Goal: Task Accomplishment & Management: Manage account settings

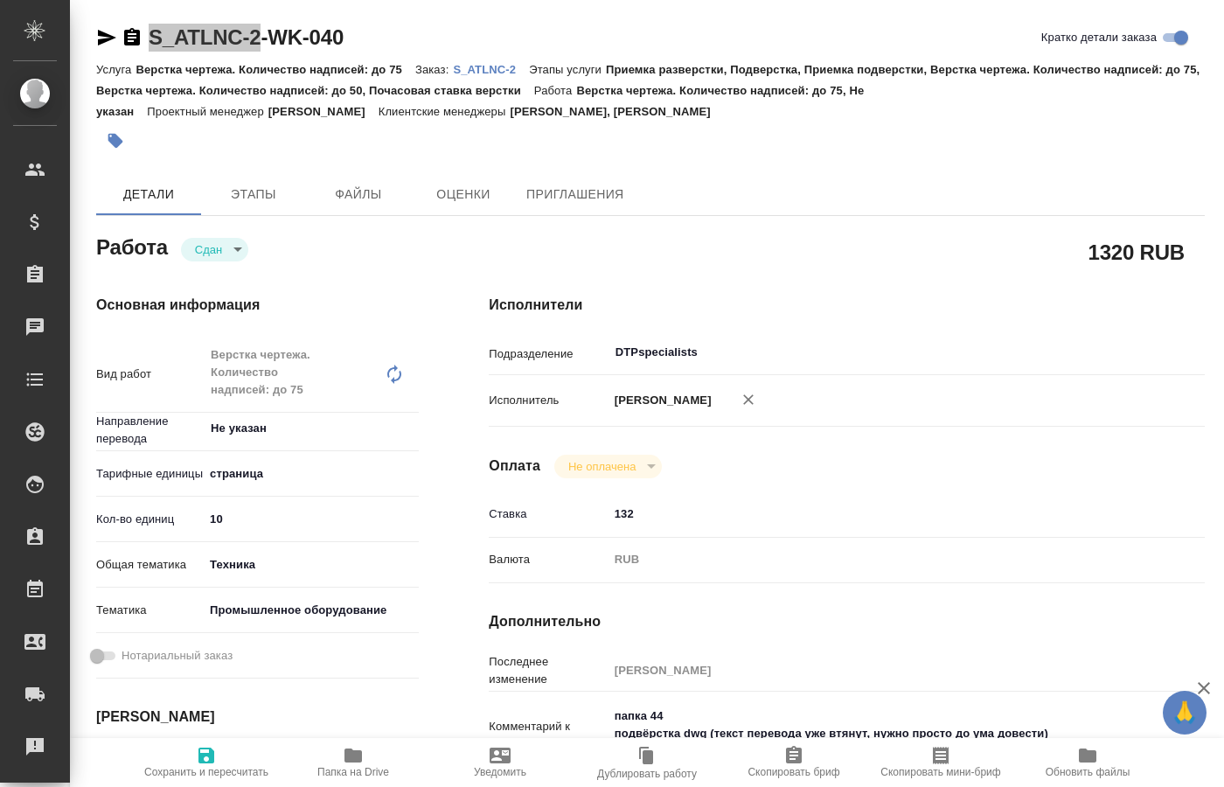
scroll to position [89, 0]
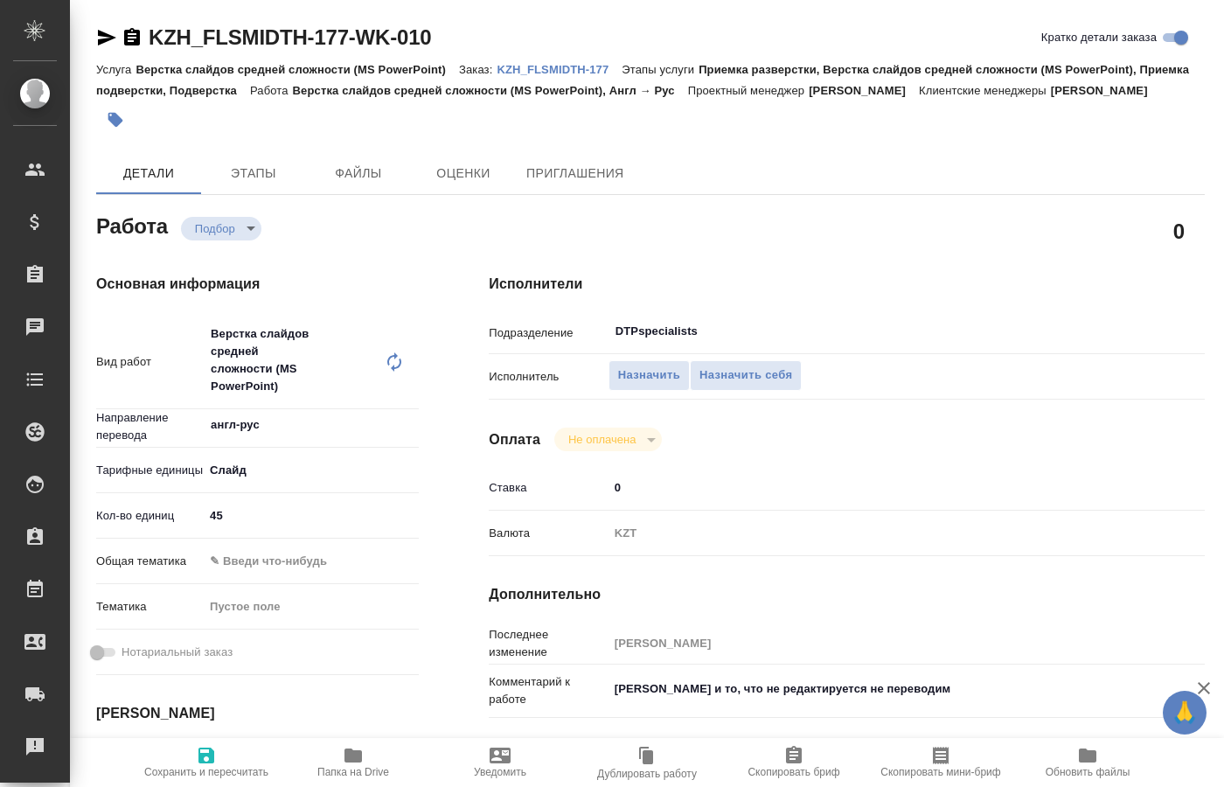
type textarea "x"
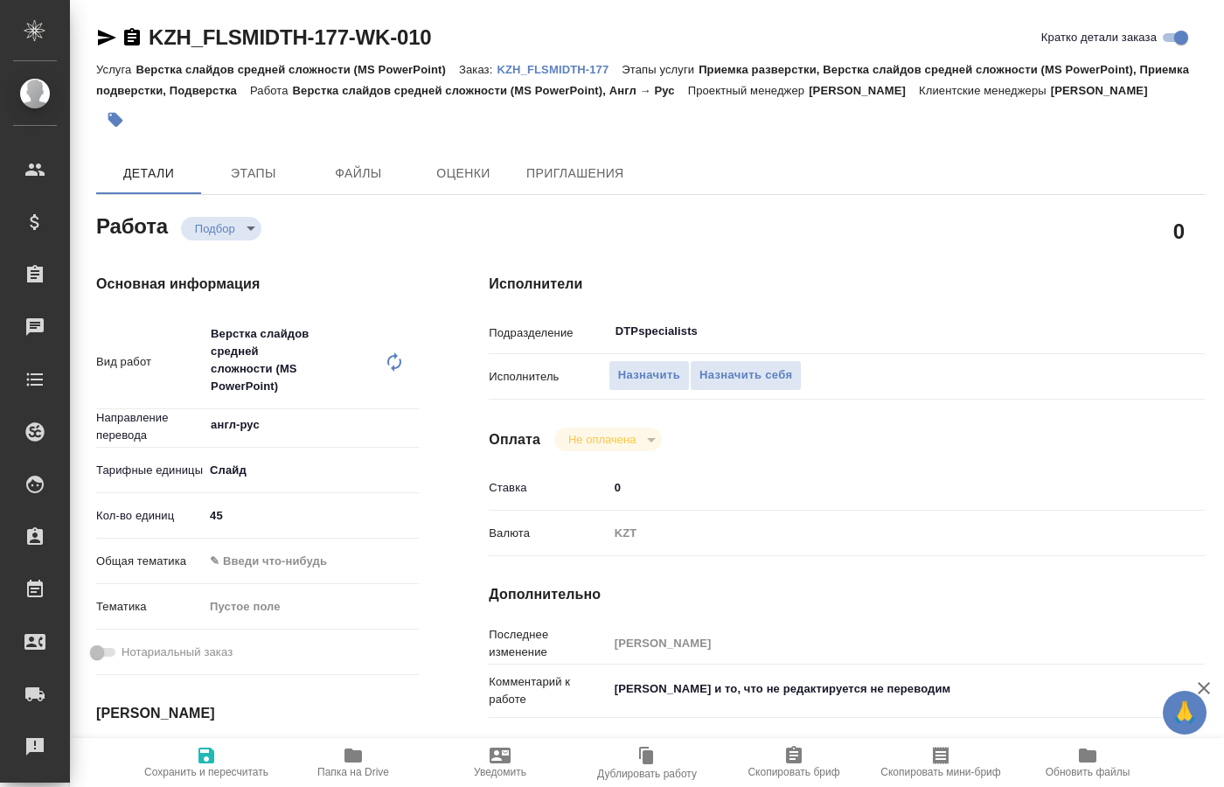
type textarea "x"
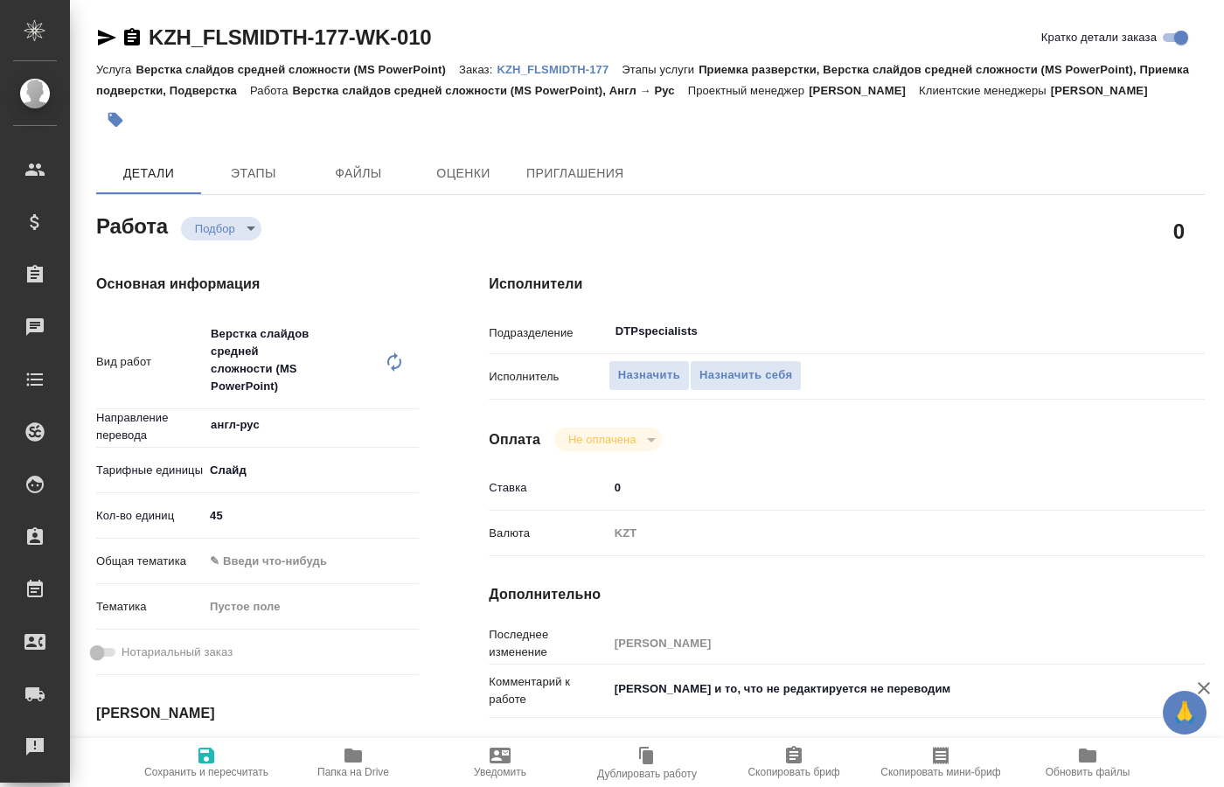
type textarea "x"
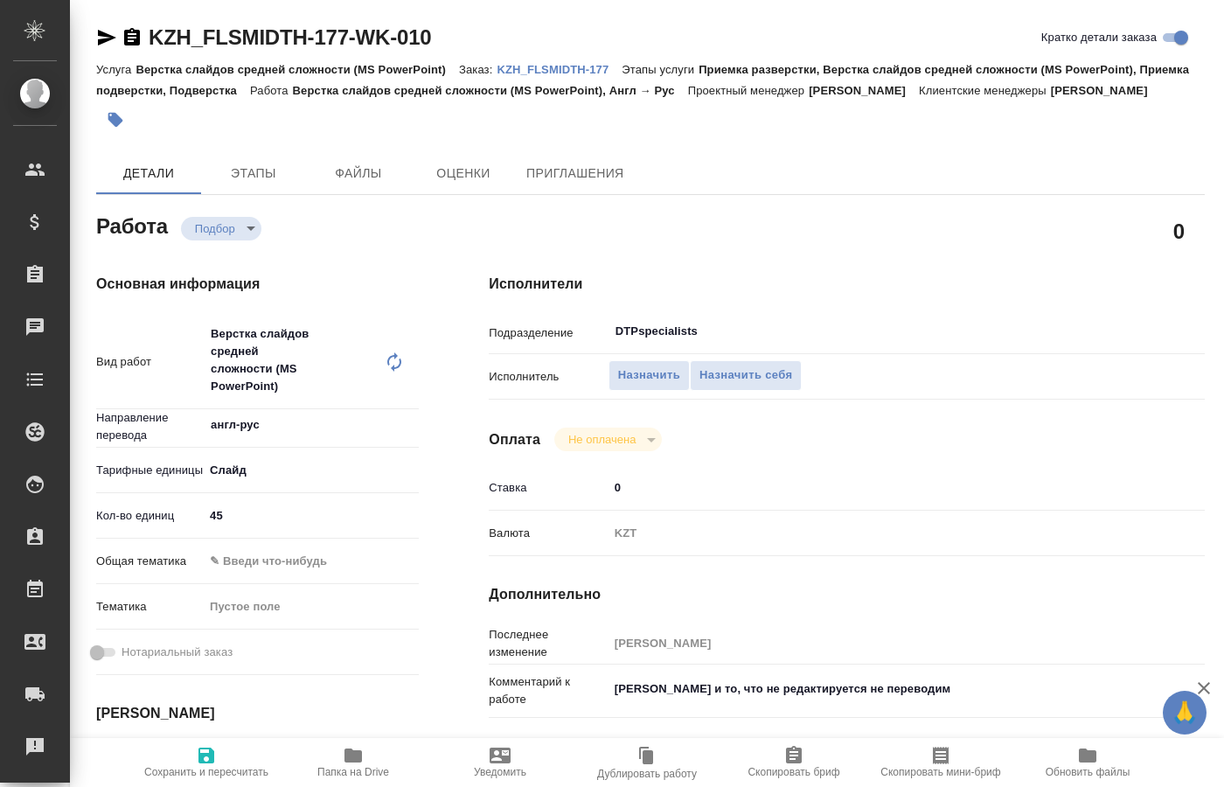
type textarea "x"
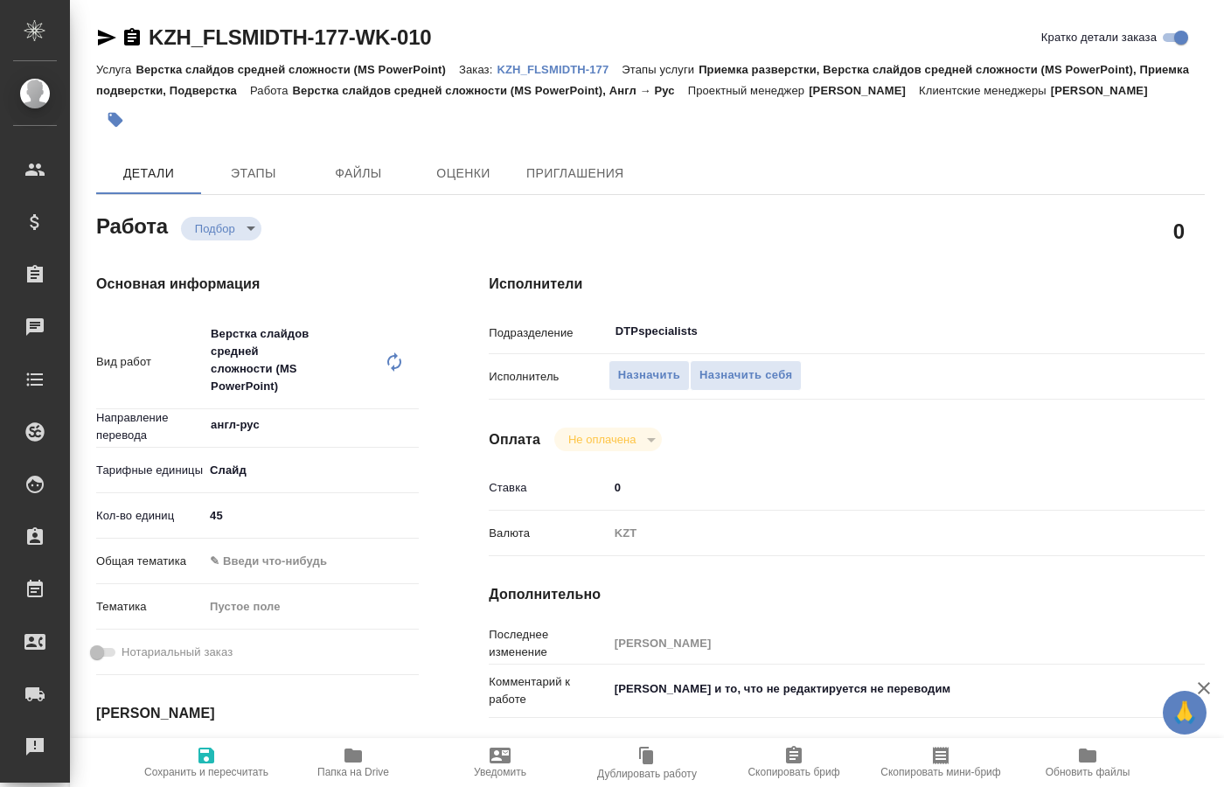
type textarea "x"
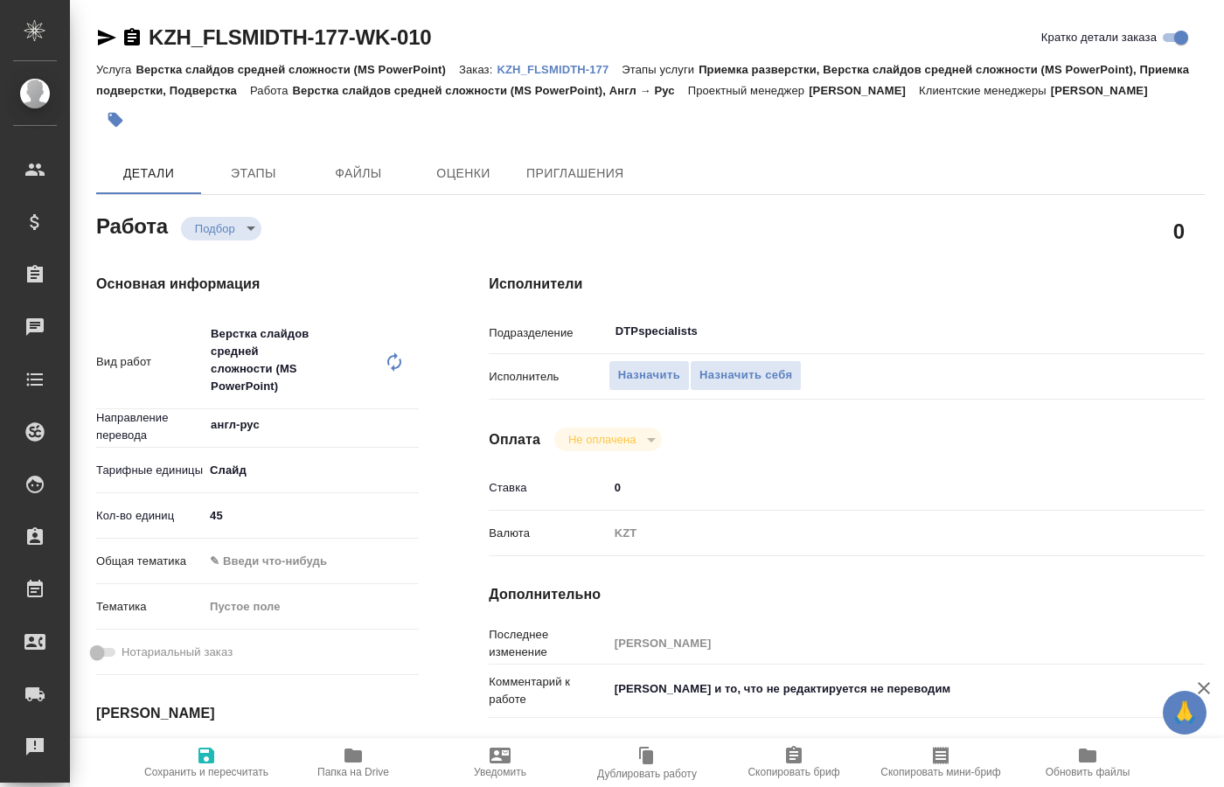
type textarea "x"
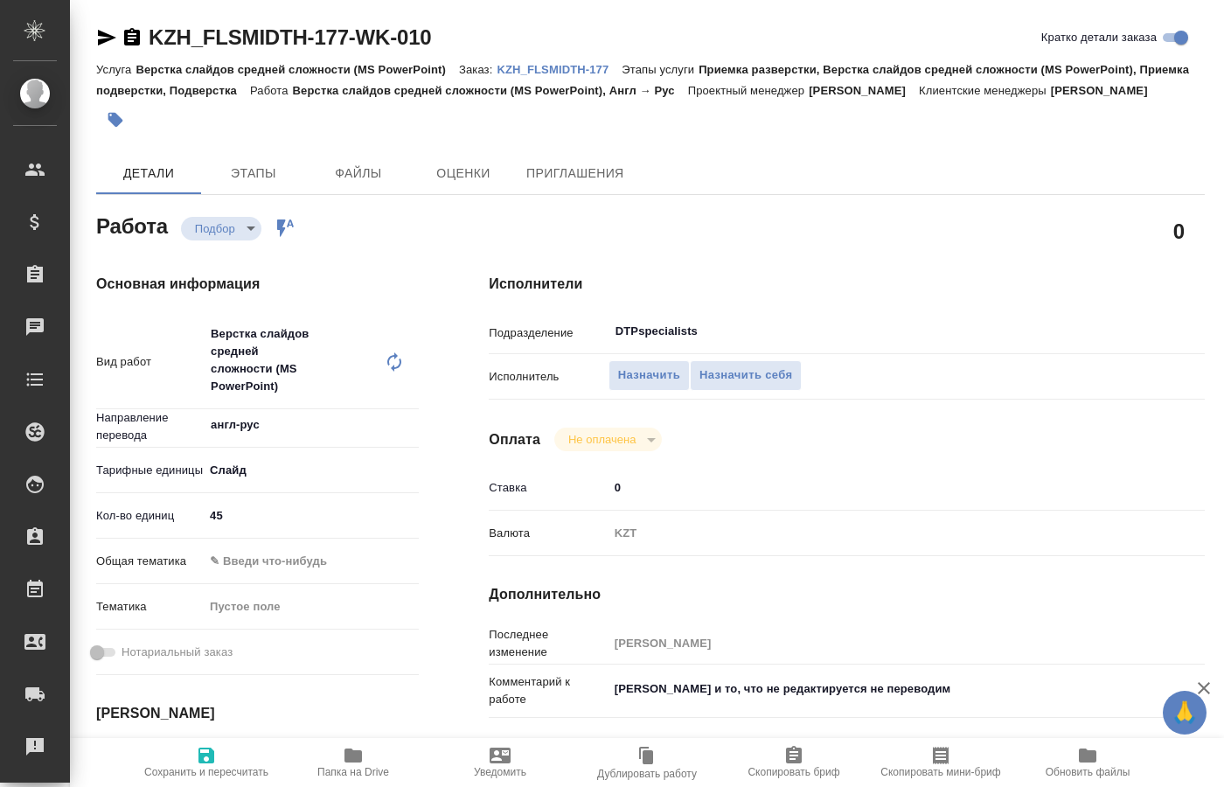
type textarea "x"
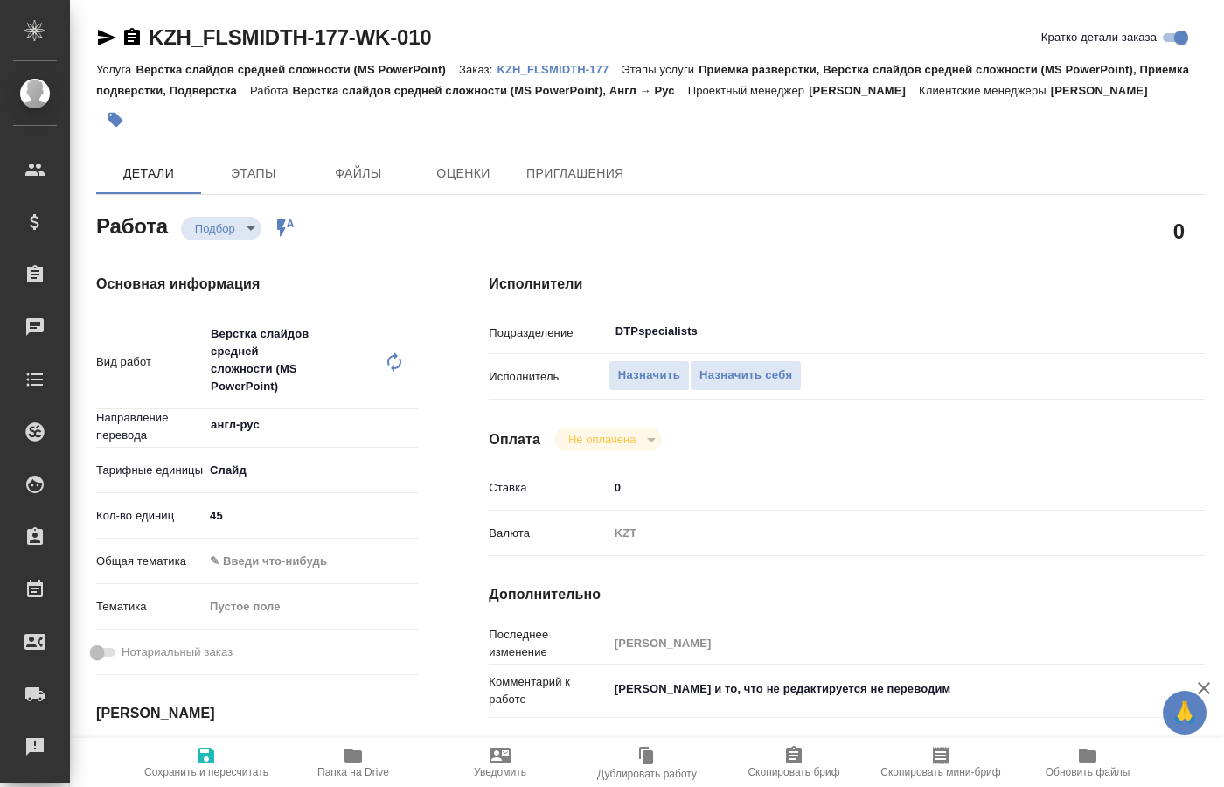
type textarea "x"
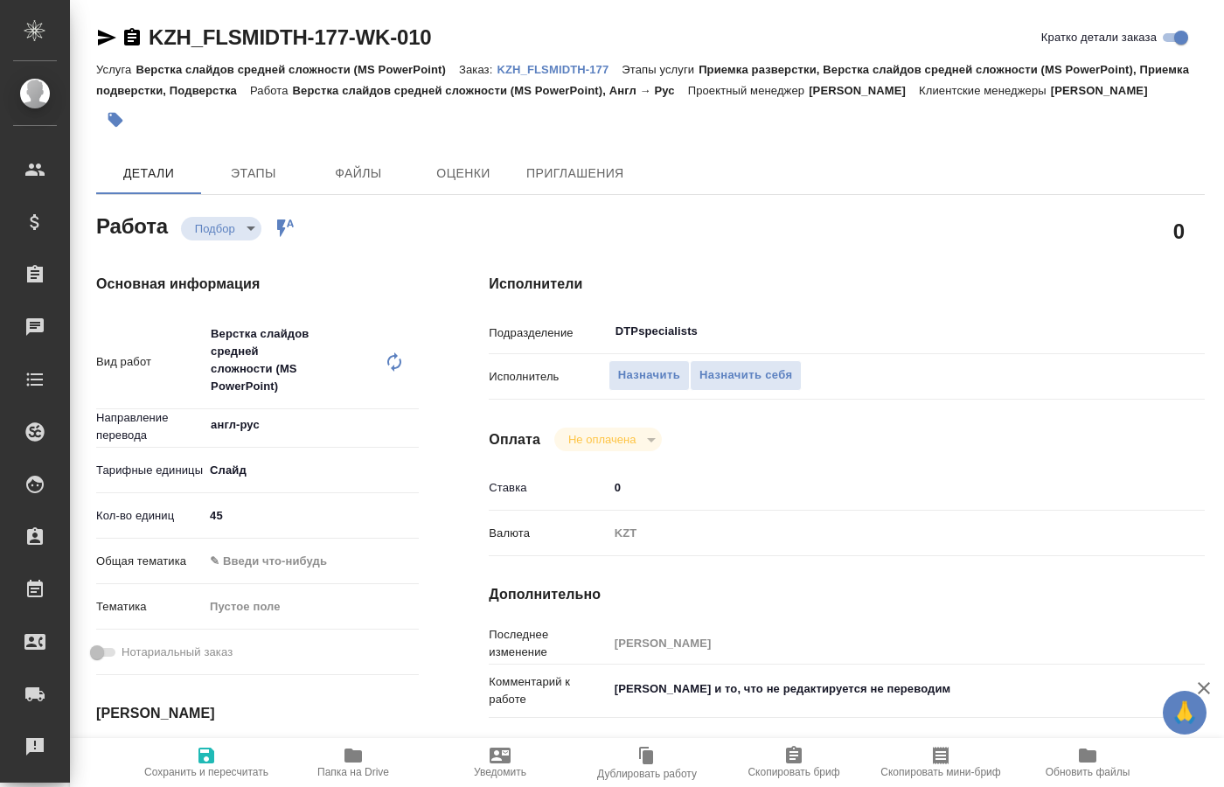
type textarea "x"
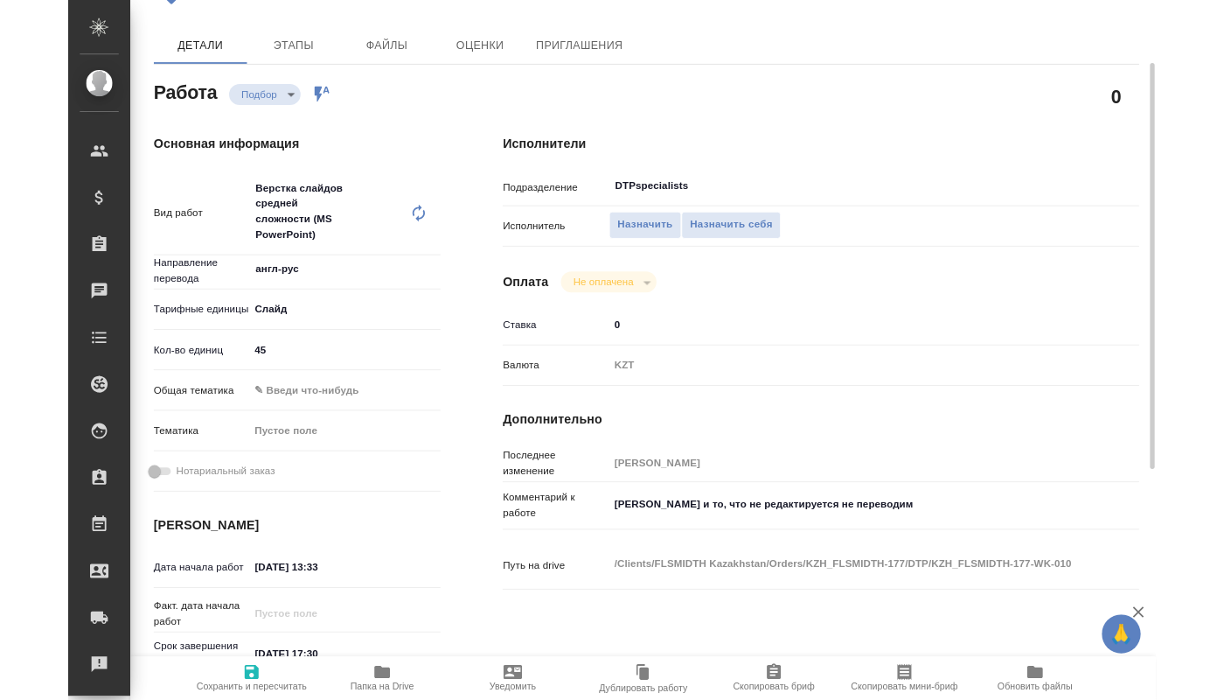
scroll to position [568, 0]
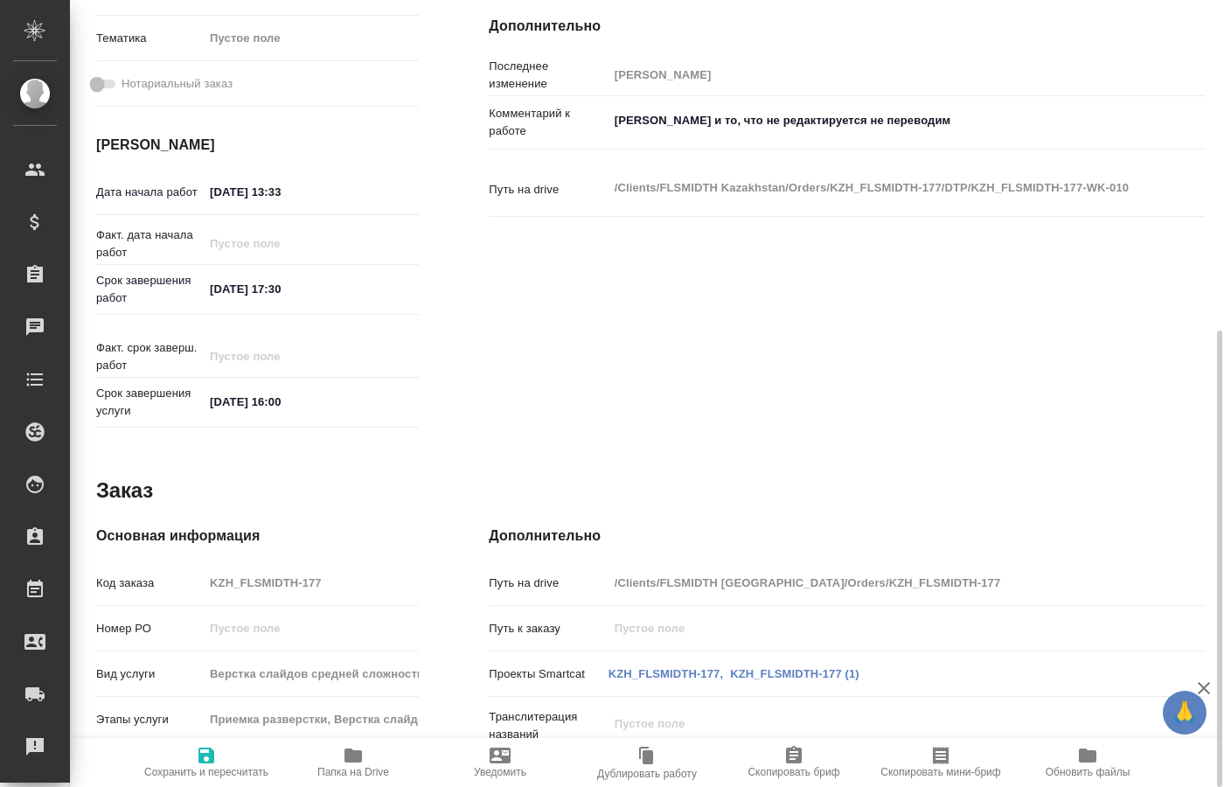
click at [345, 760] on icon "button" at bounding box center [353, 755] width 21 height 21
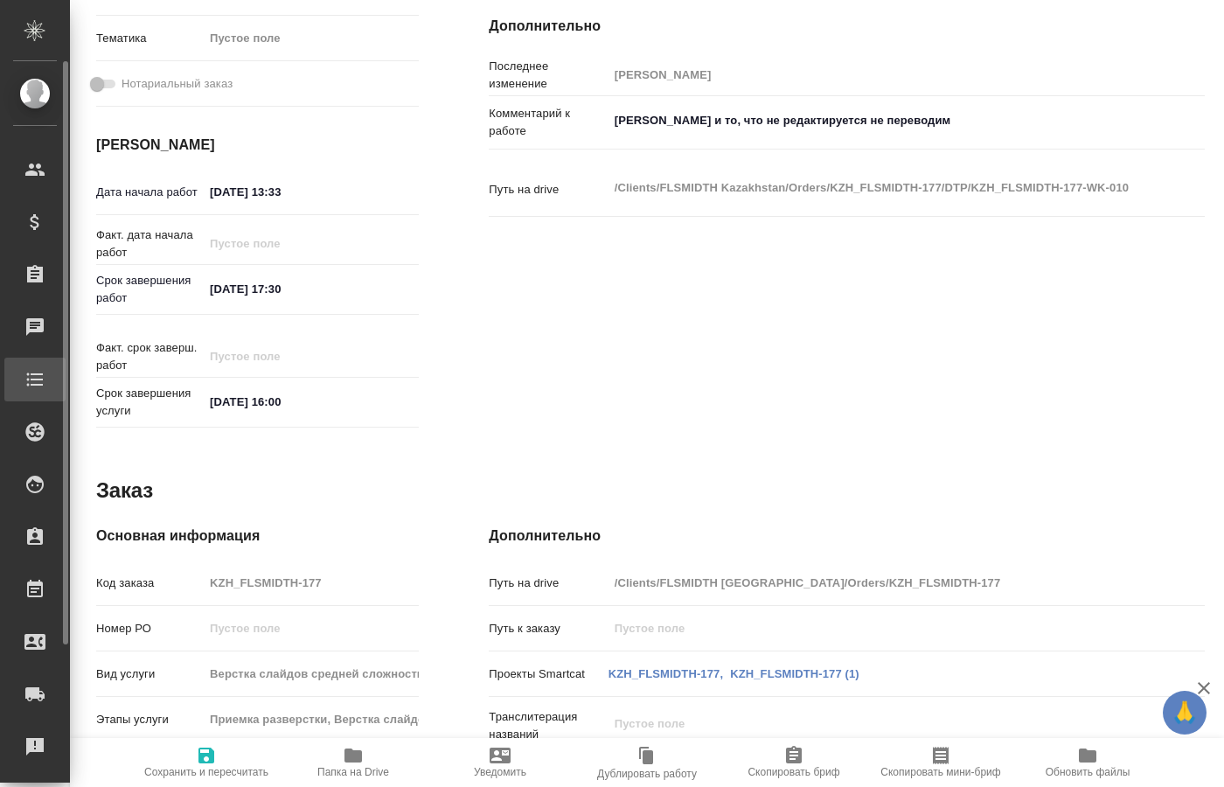
type textarea "x"
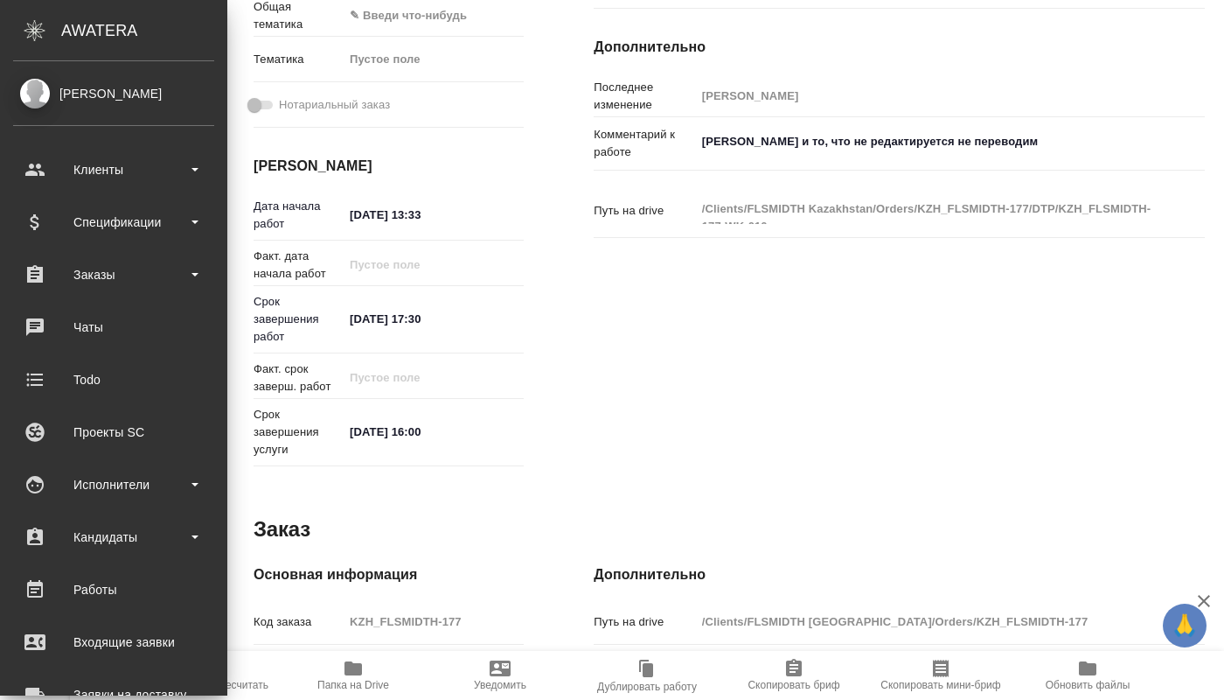
type textarea "x"
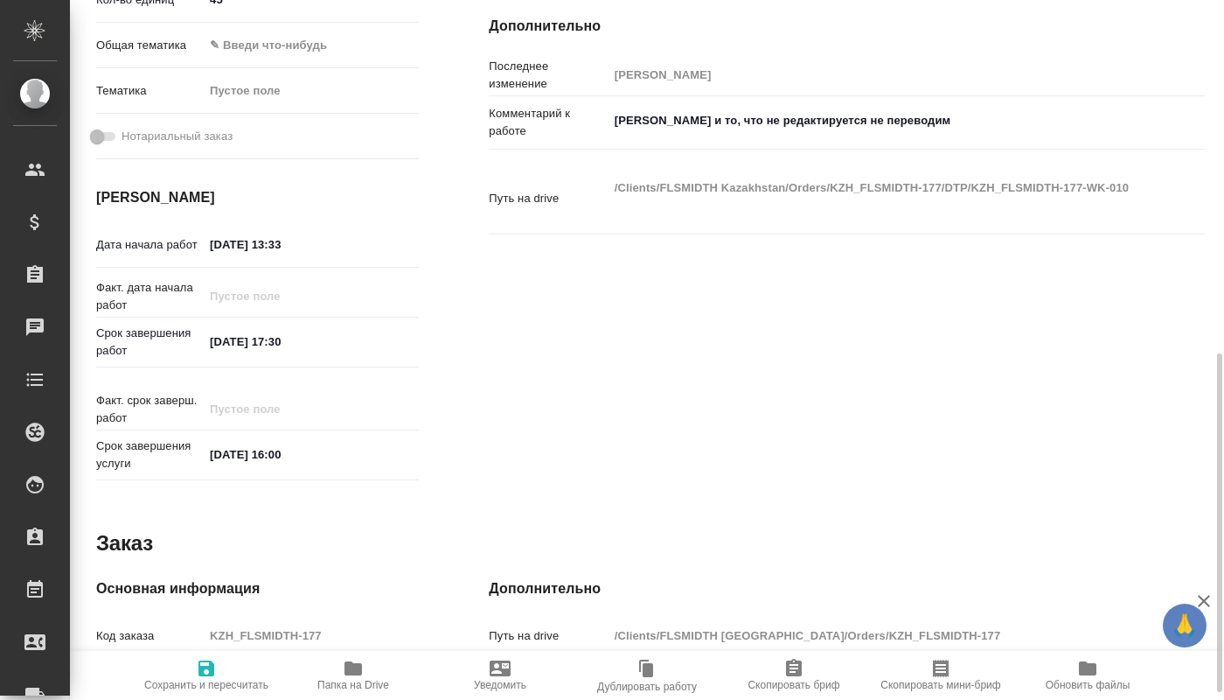
scroll to position [621, 0]
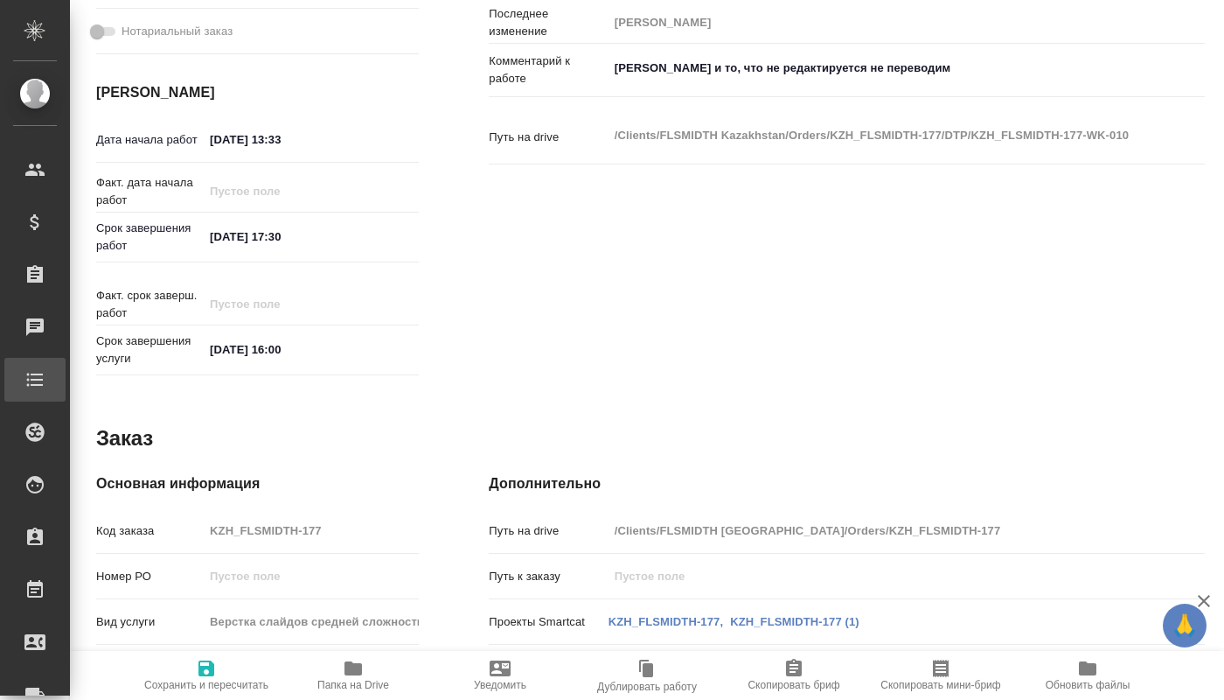
type textarea "x"
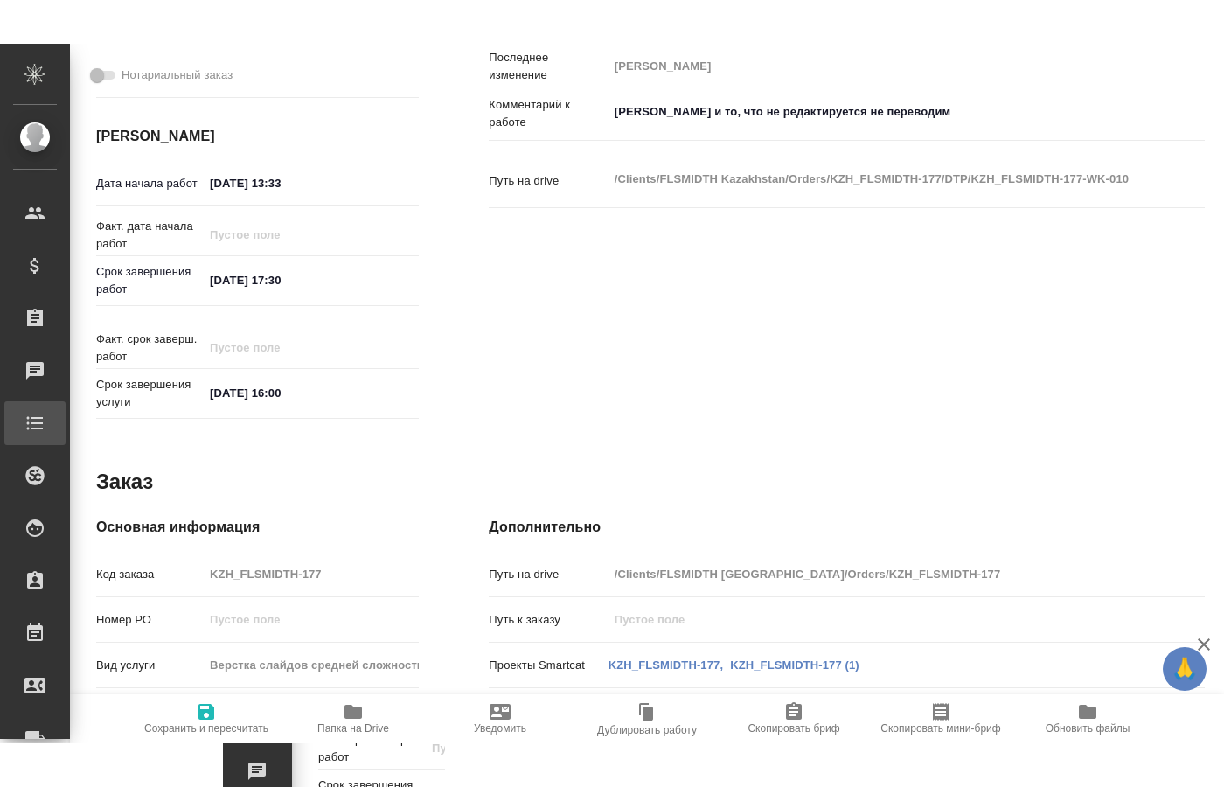
scroll to position [568, 0]
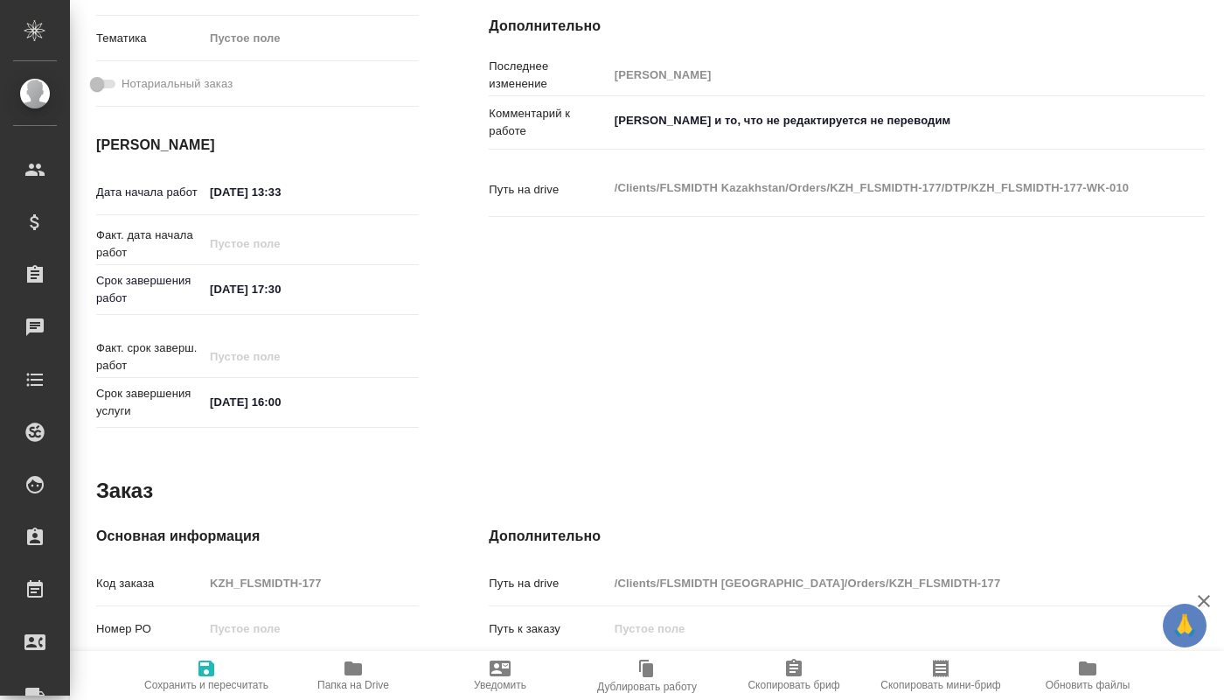
type textarea "x"
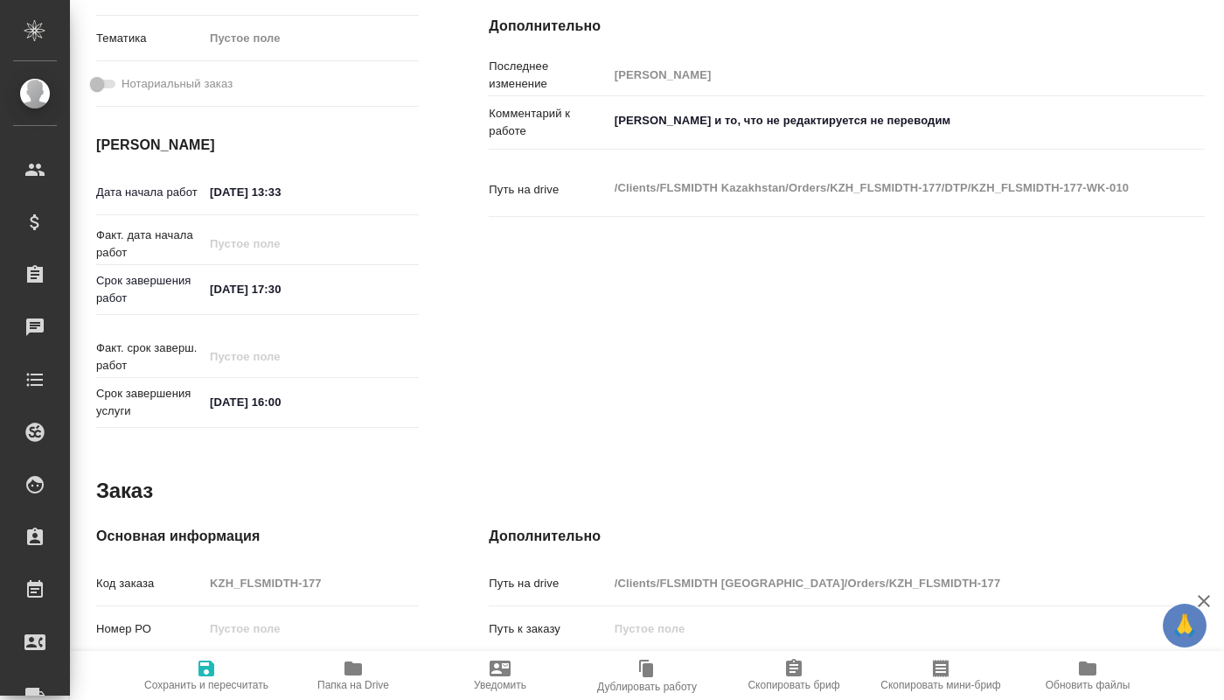
type textarea "x"
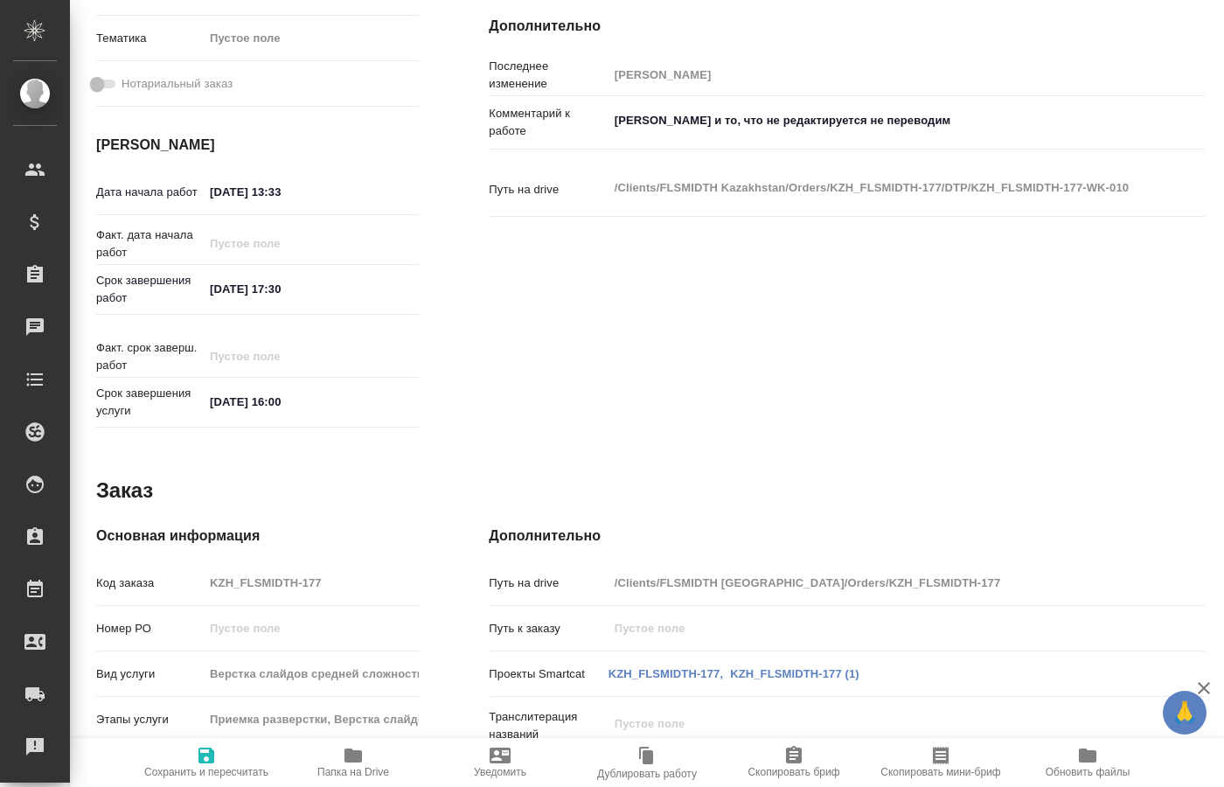
type textarea "x"
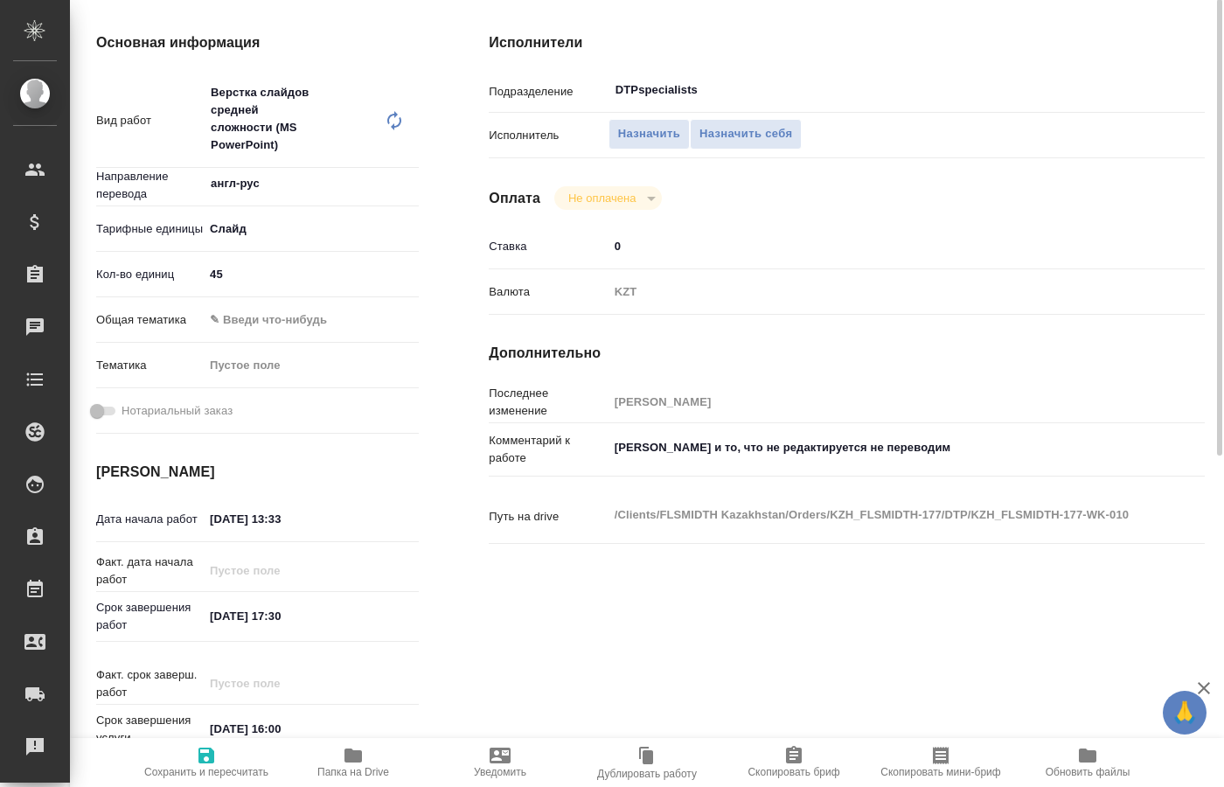
scroll to position [152, 0]
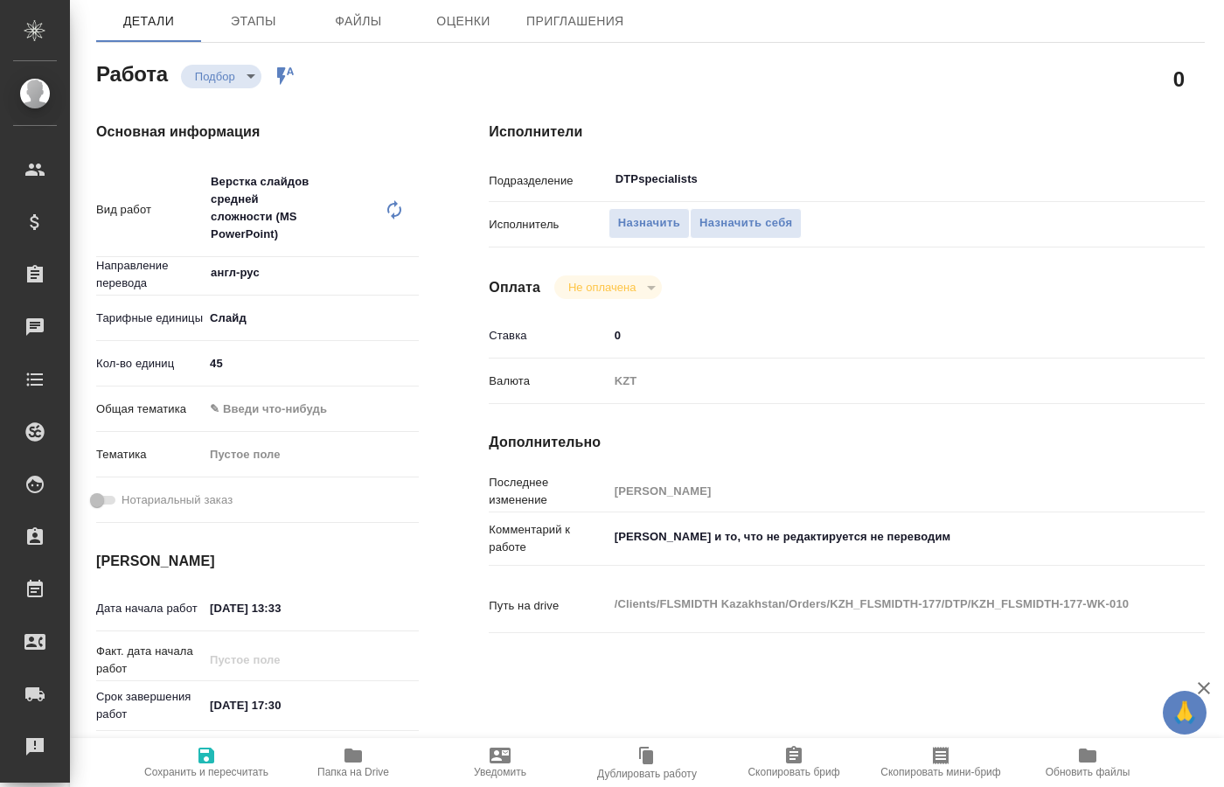
type textarea "x"
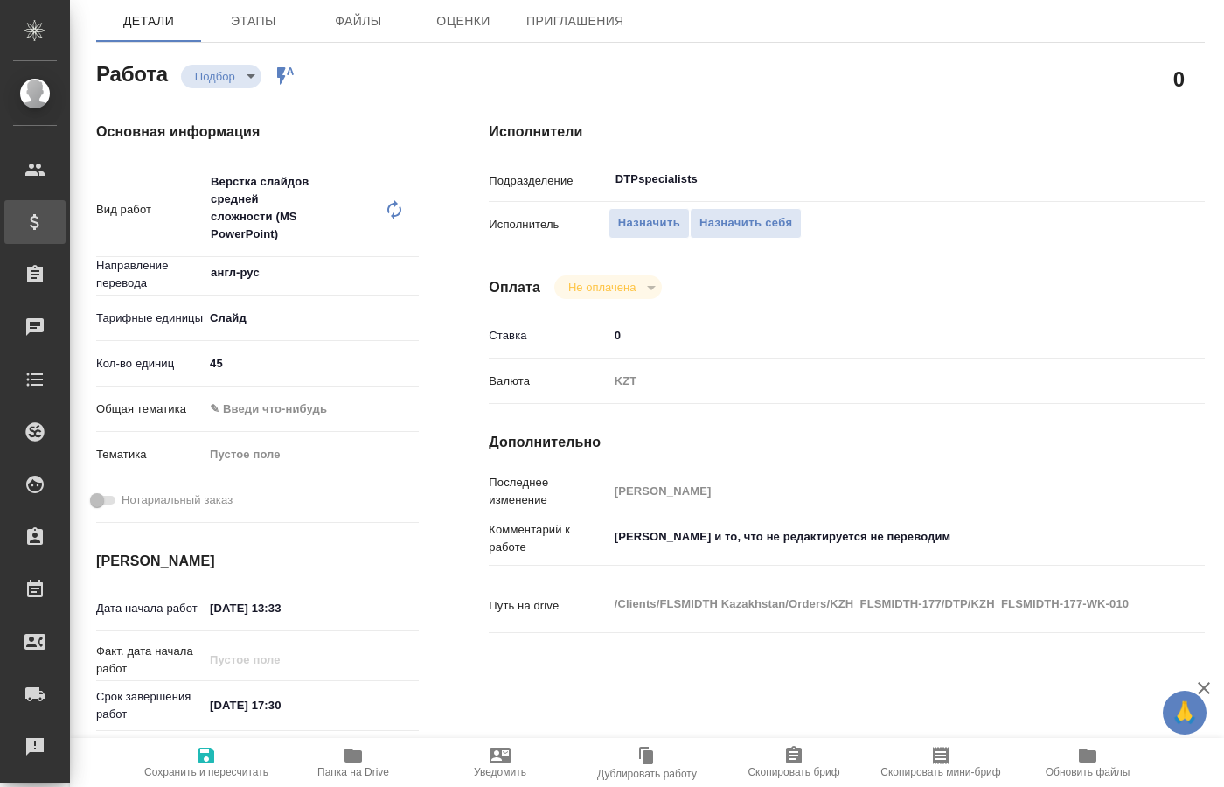
type textarea "x"
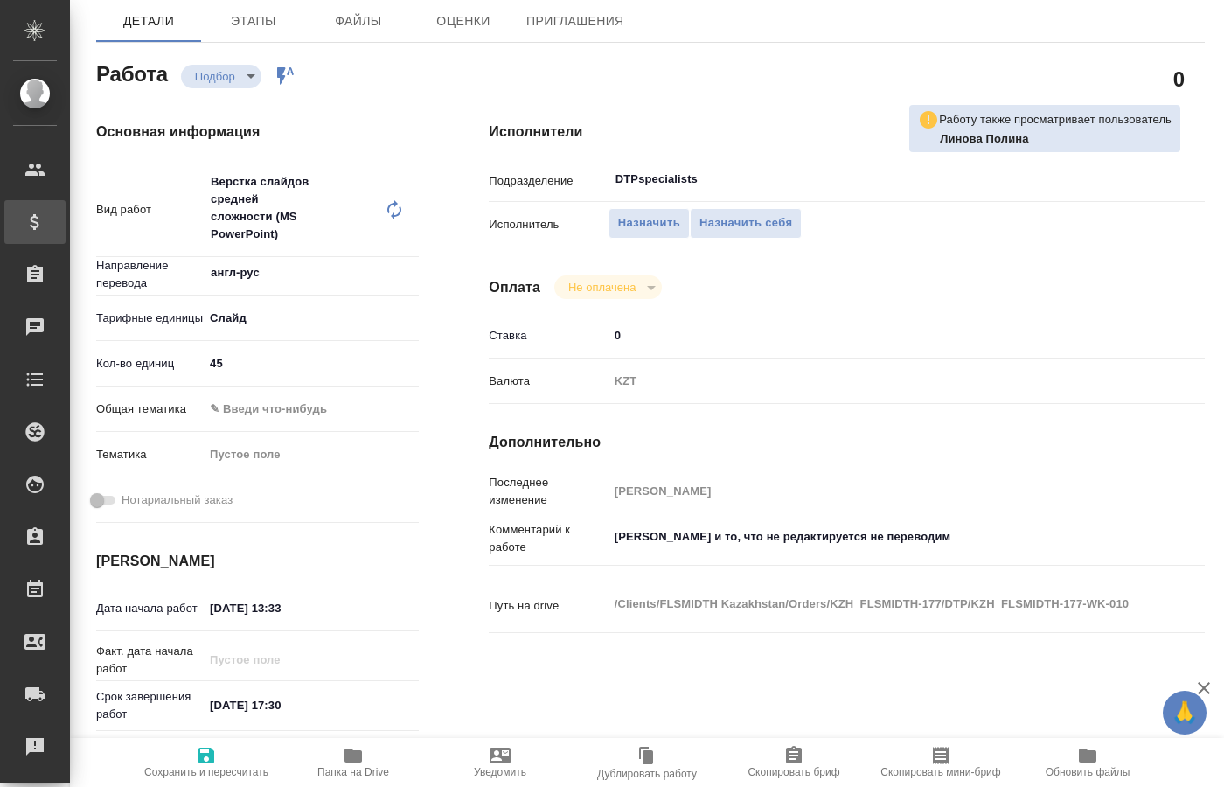
type textarea "x"
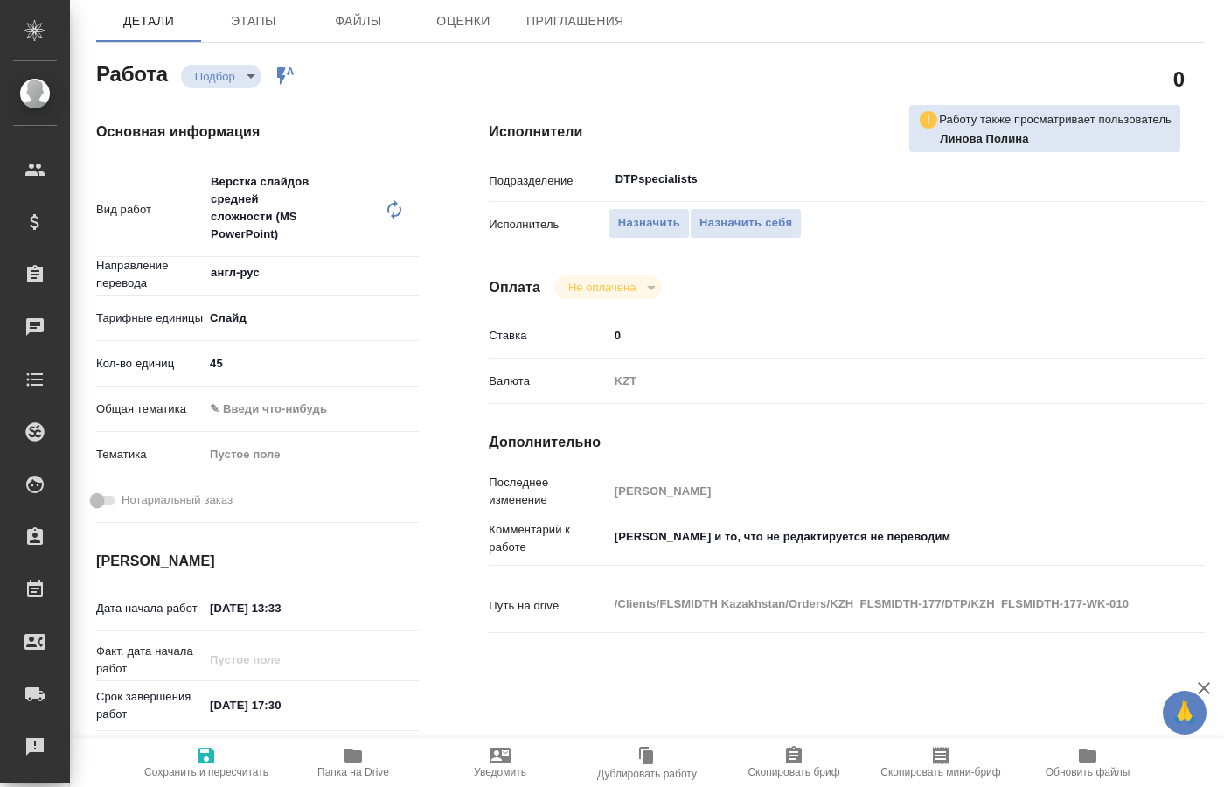
type textarea "x"
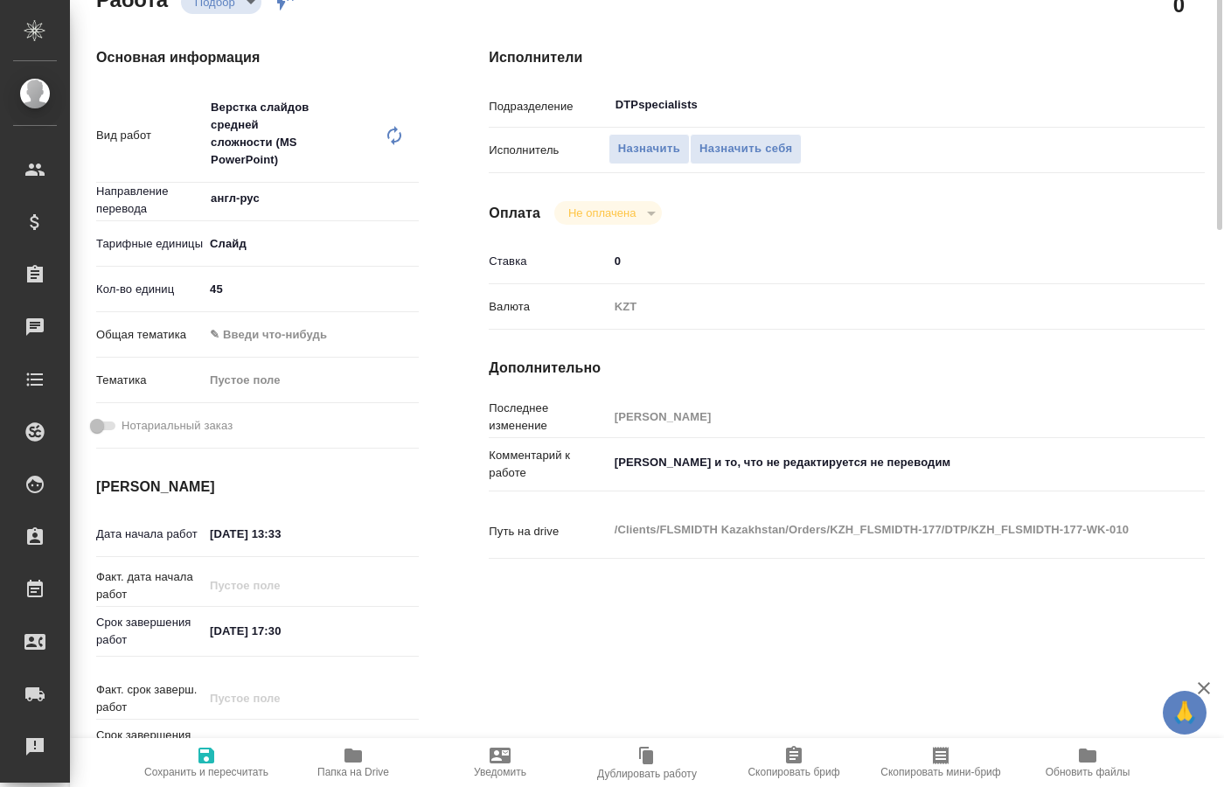
scroll to position [0, 0]
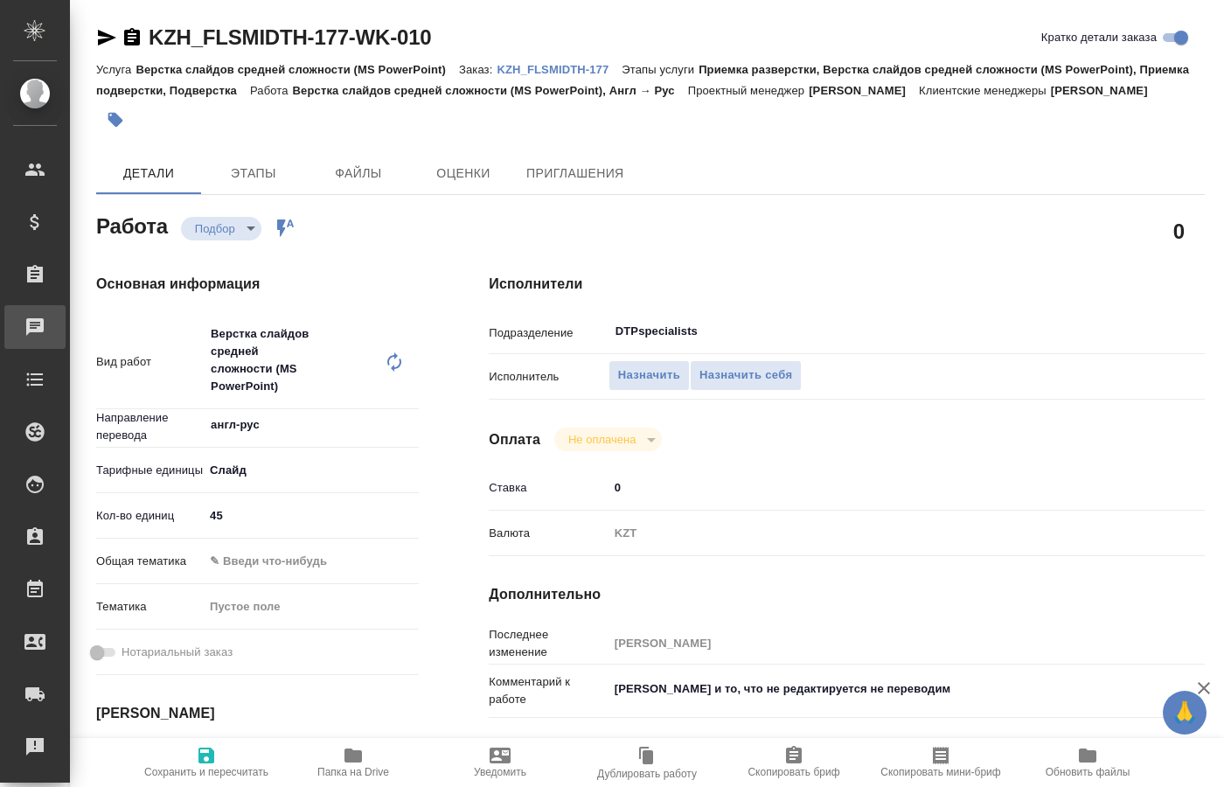
type textarea "x"
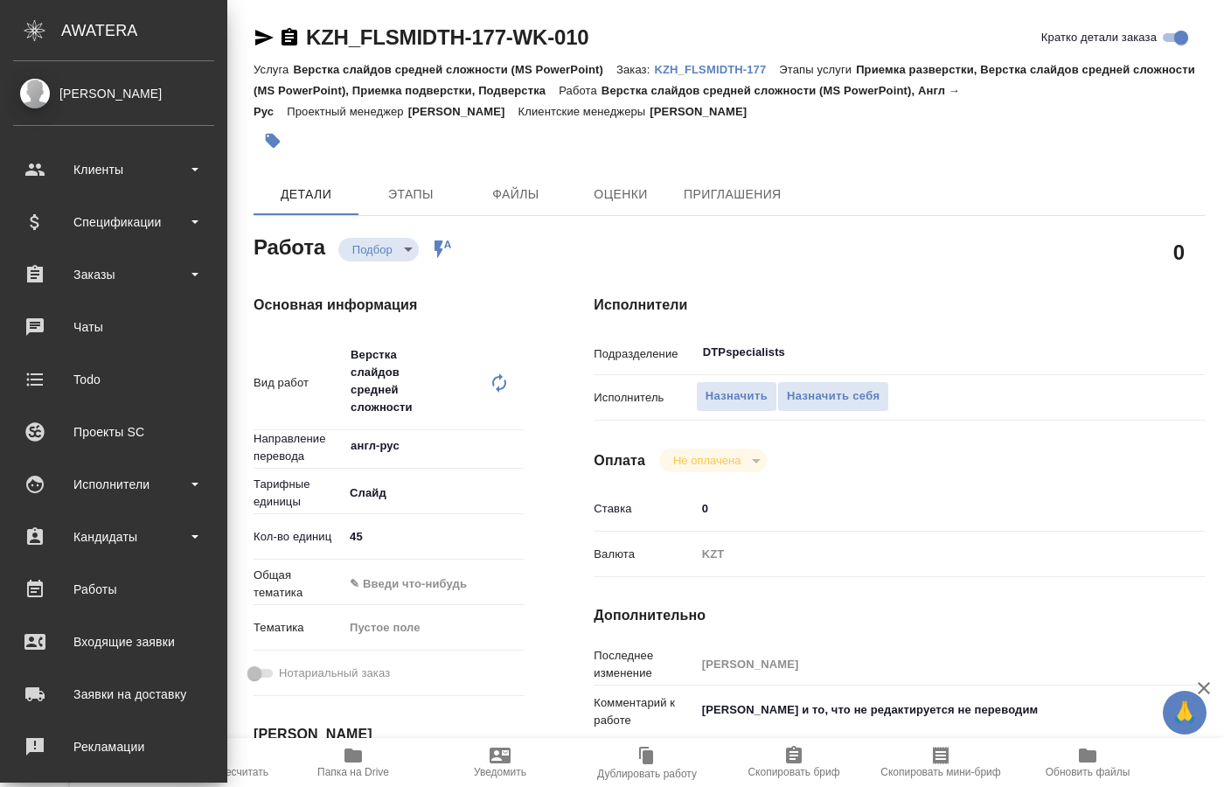
type textarea "x"
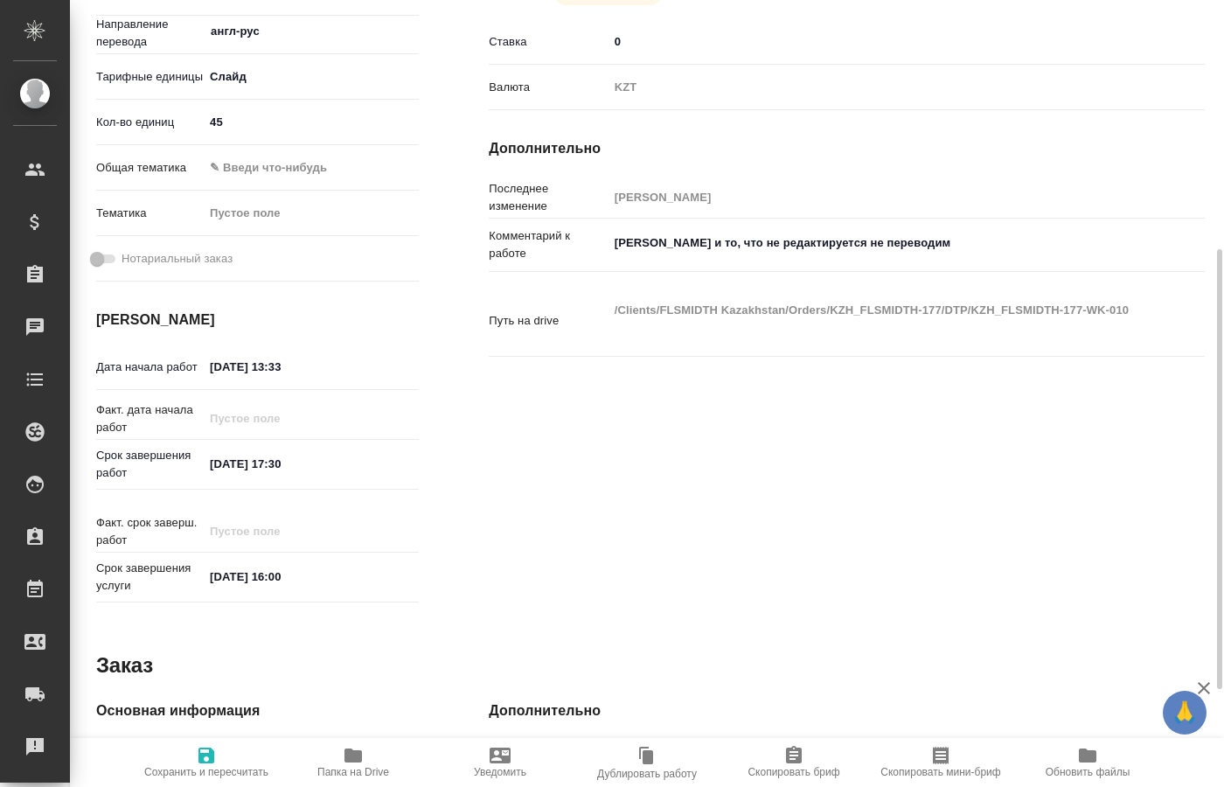
scroll to position [669, 0]
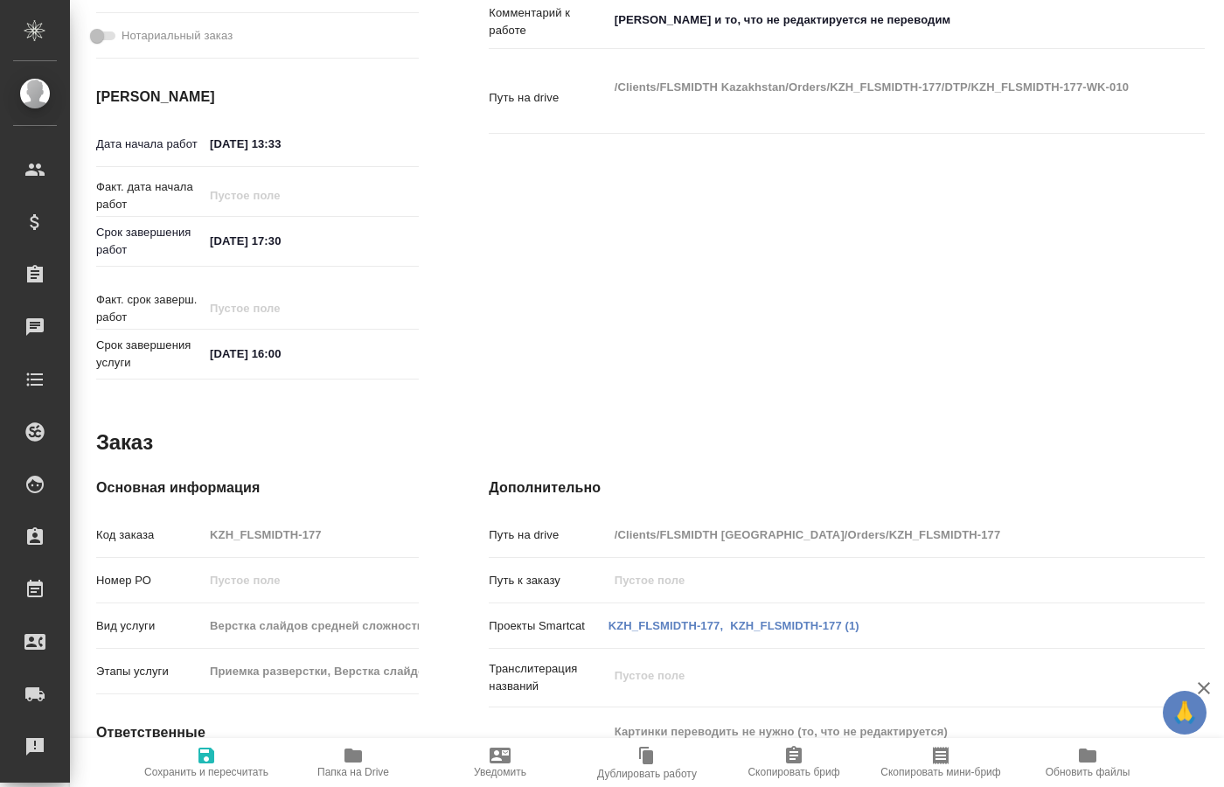
type textarea "x"
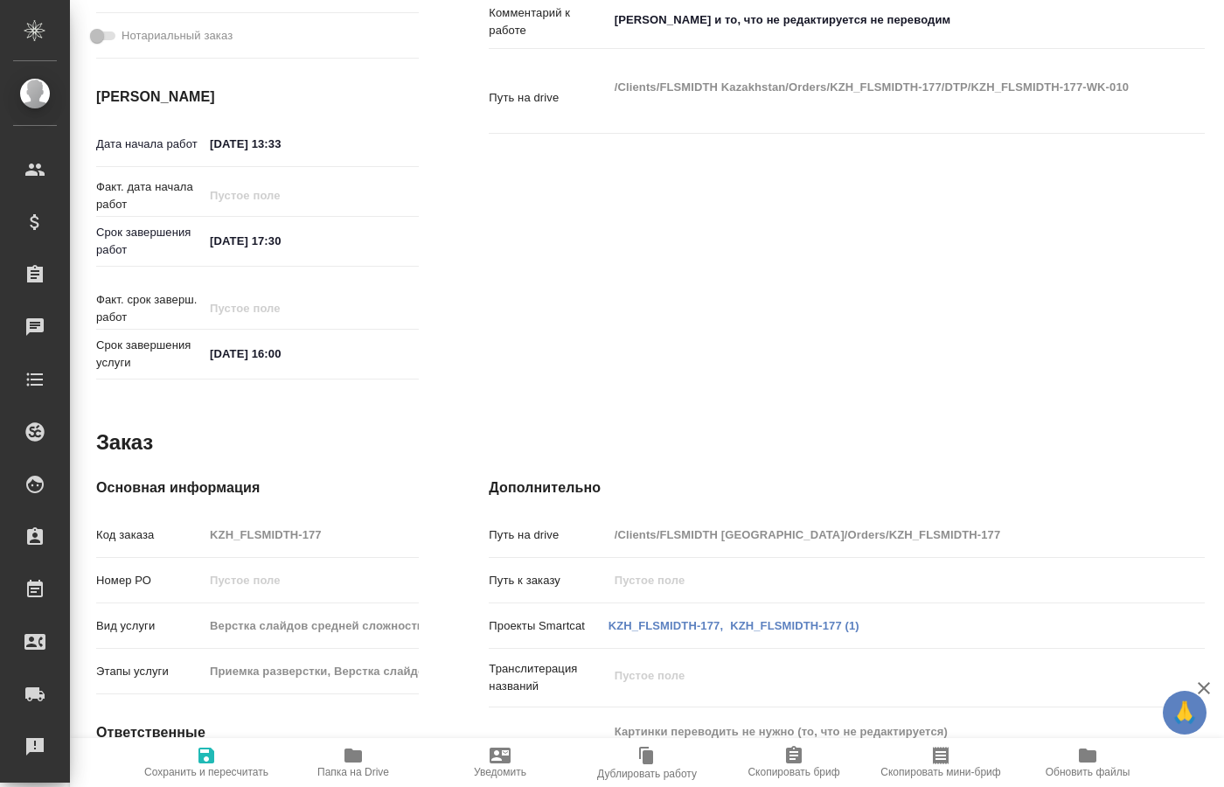
scroll to position [583, 0]
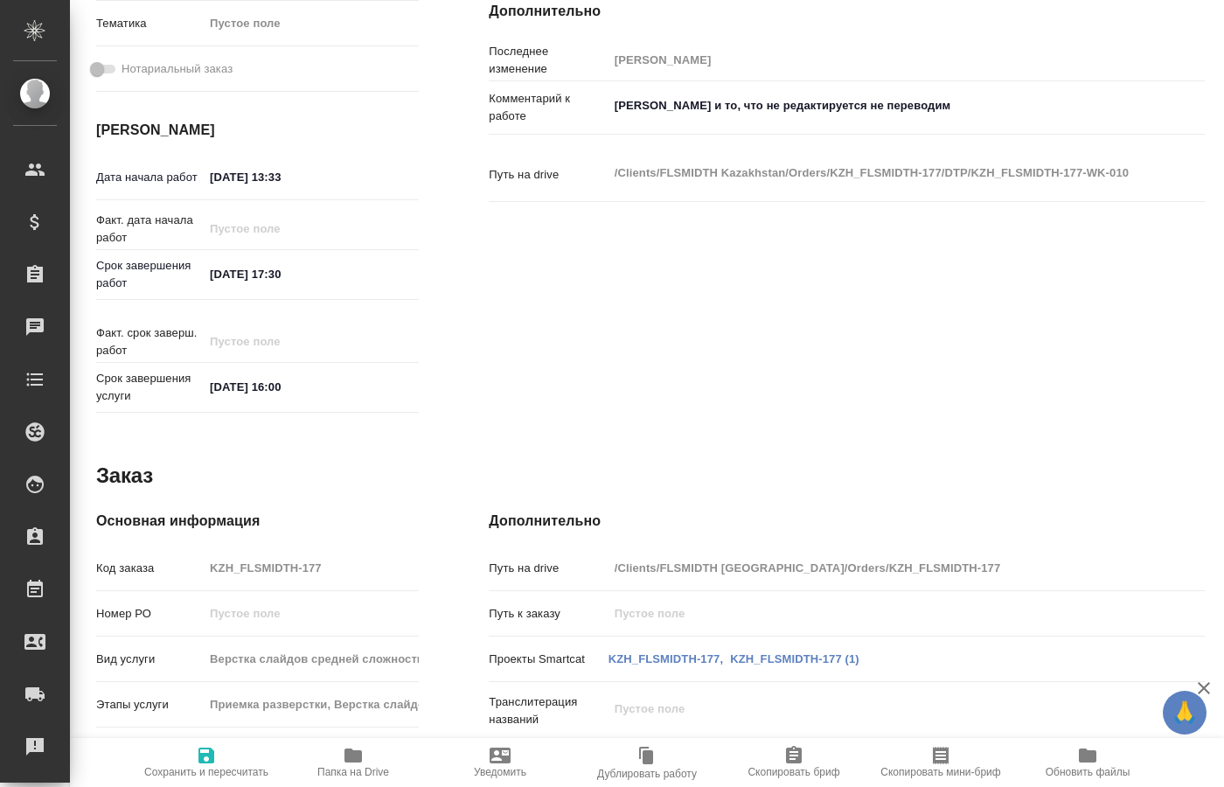
type textarea "x"
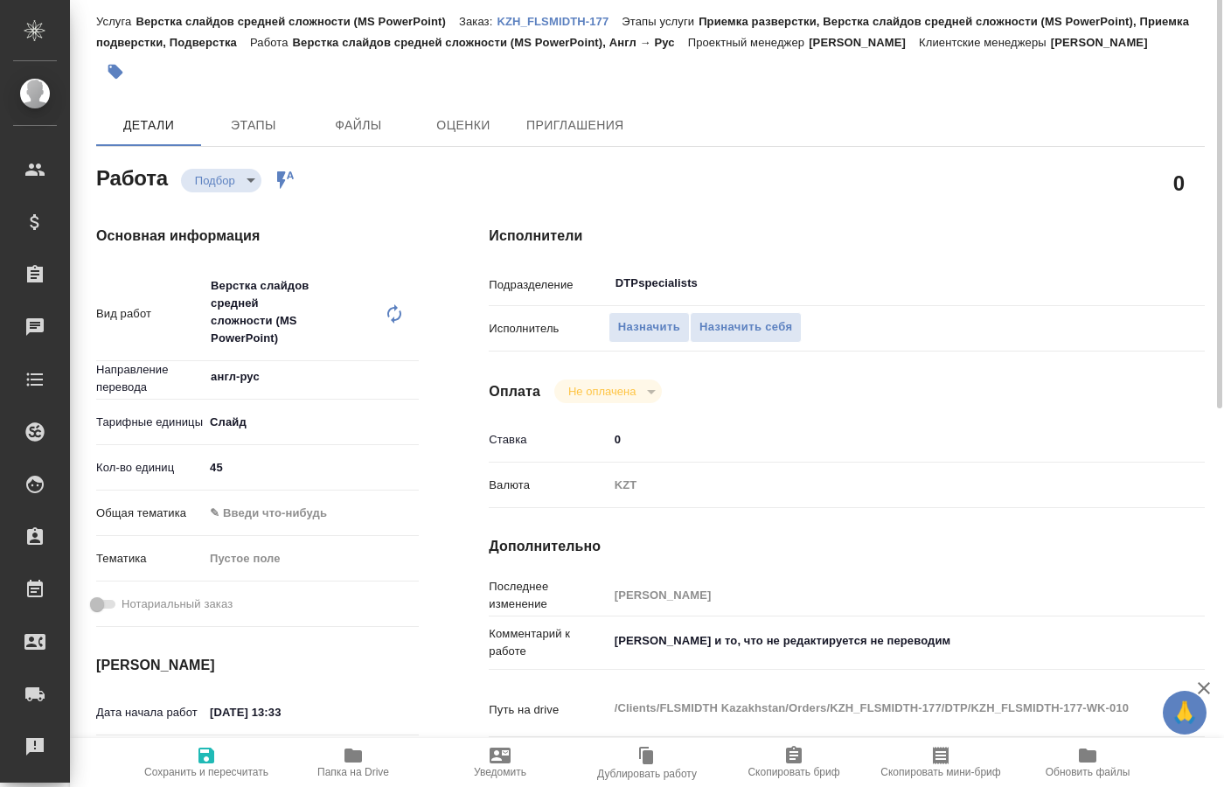
scroll to position [0, 0]
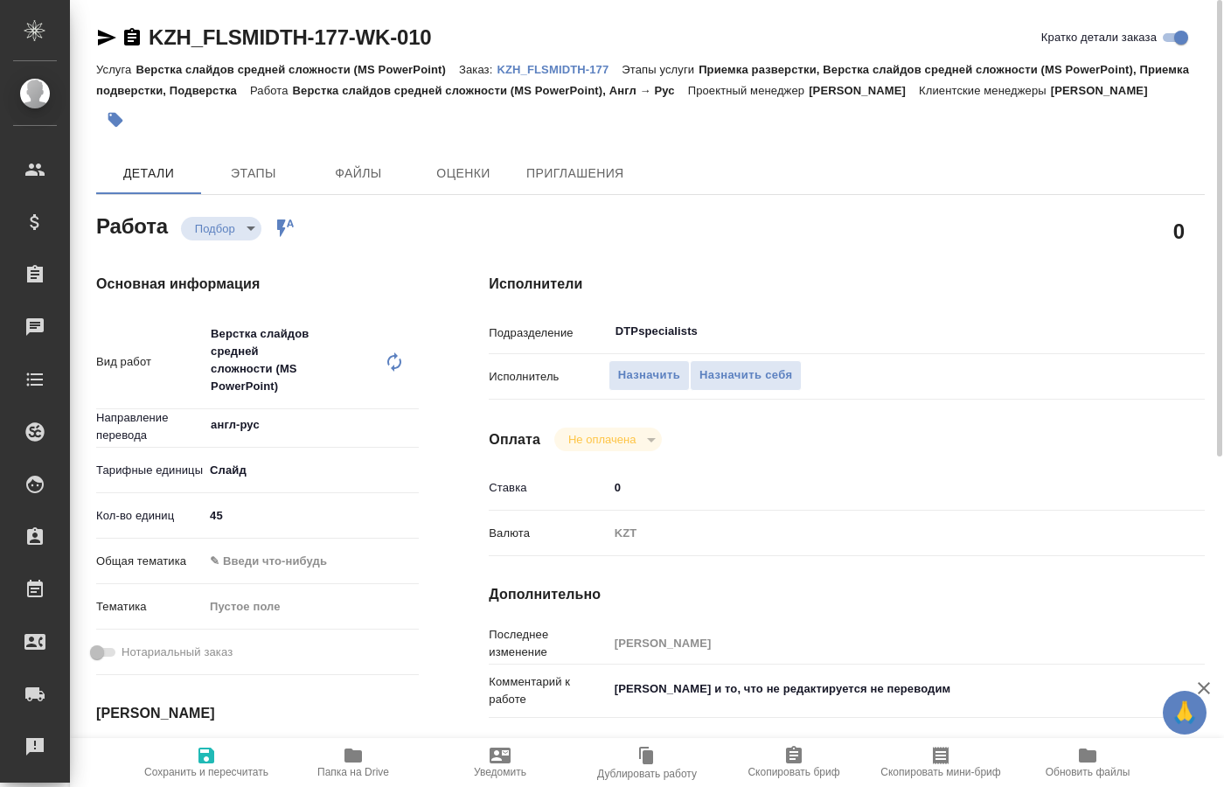
type textarea "x"
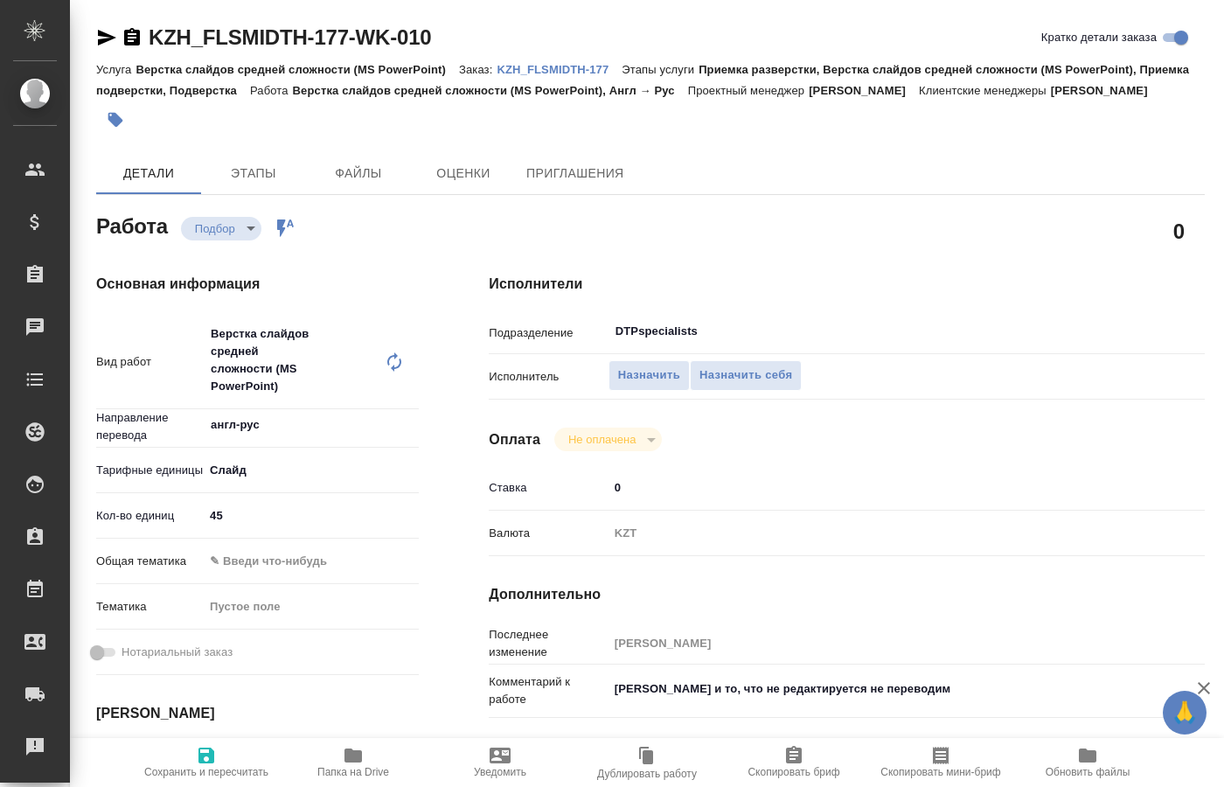
type textarea "x"
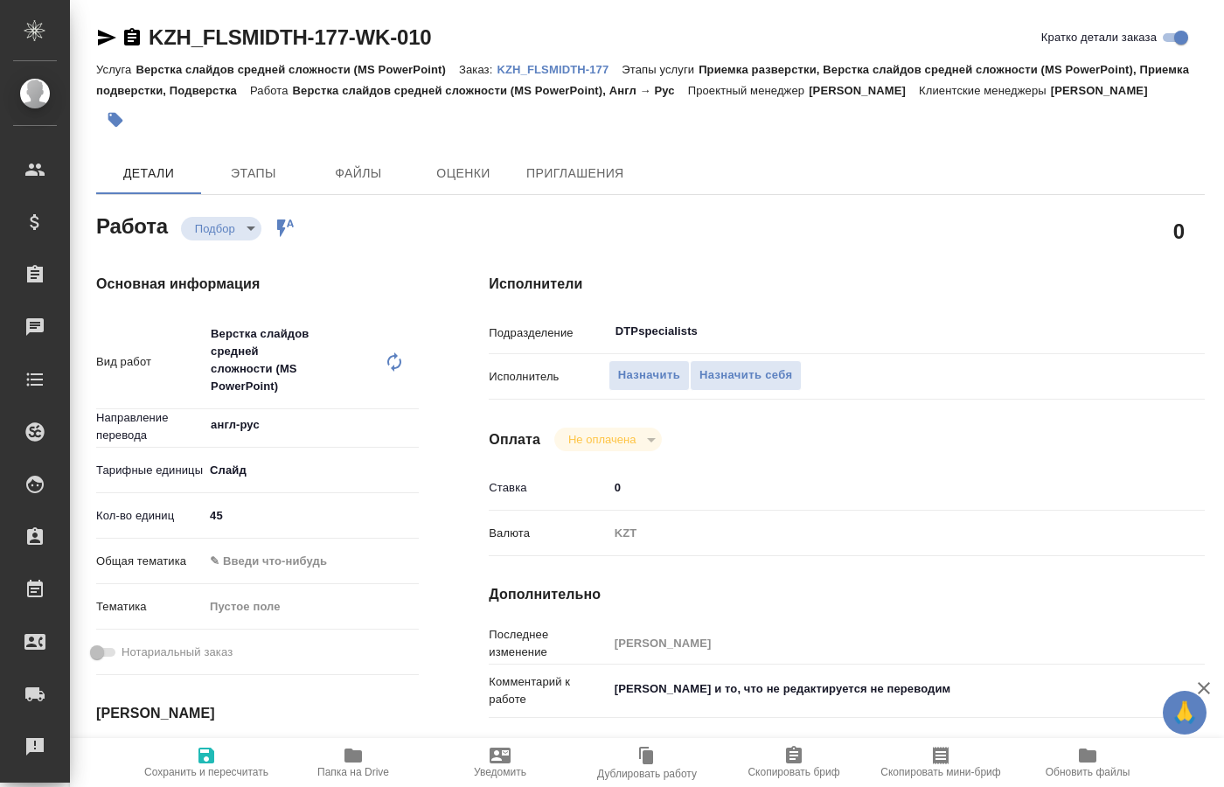
type textarea "x"
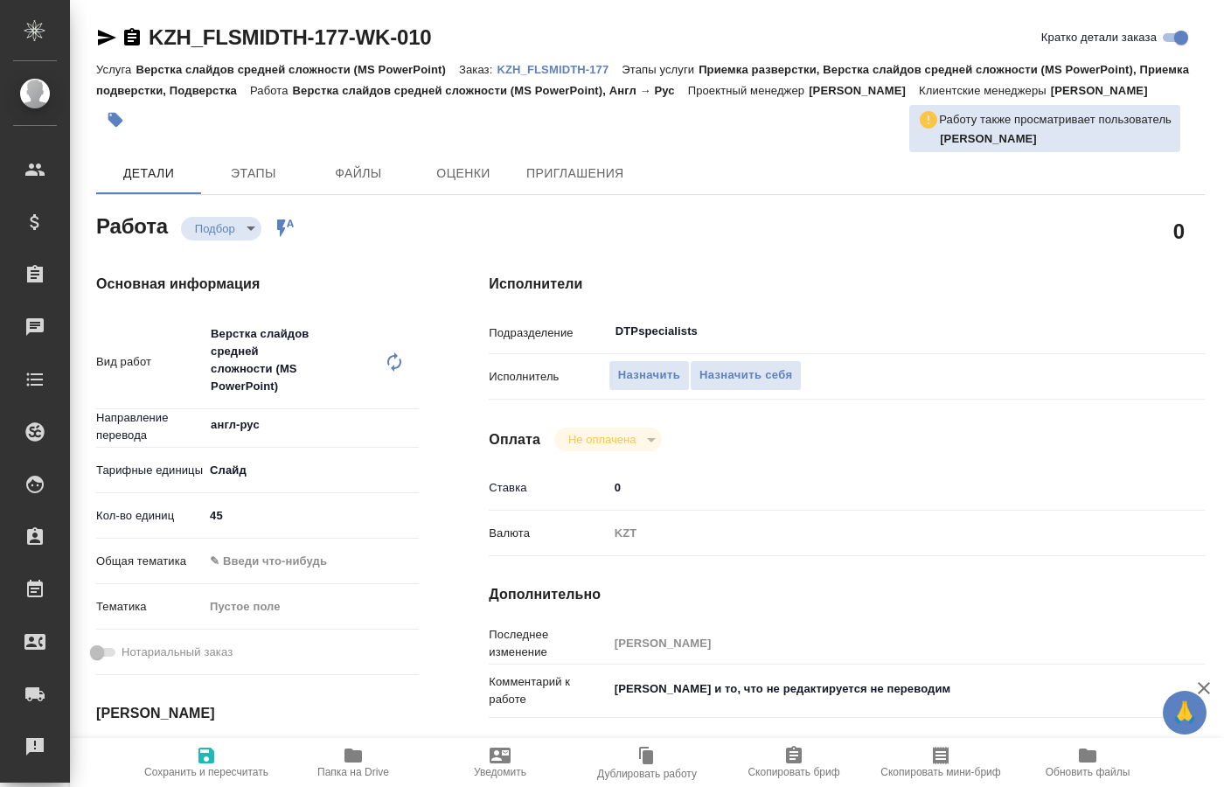
type textarea "x"
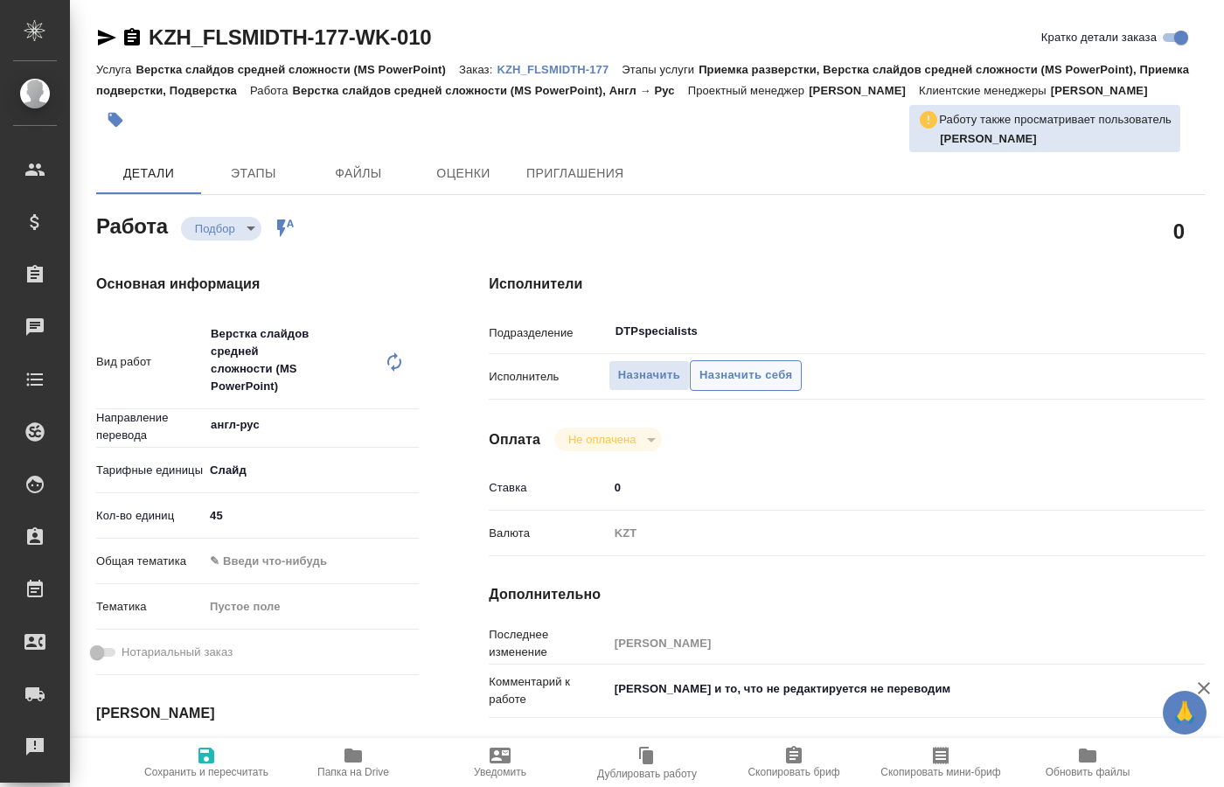
click at [744, 378] on span "Назначить себя" at bounding box center [746, 376] width 93 height 20
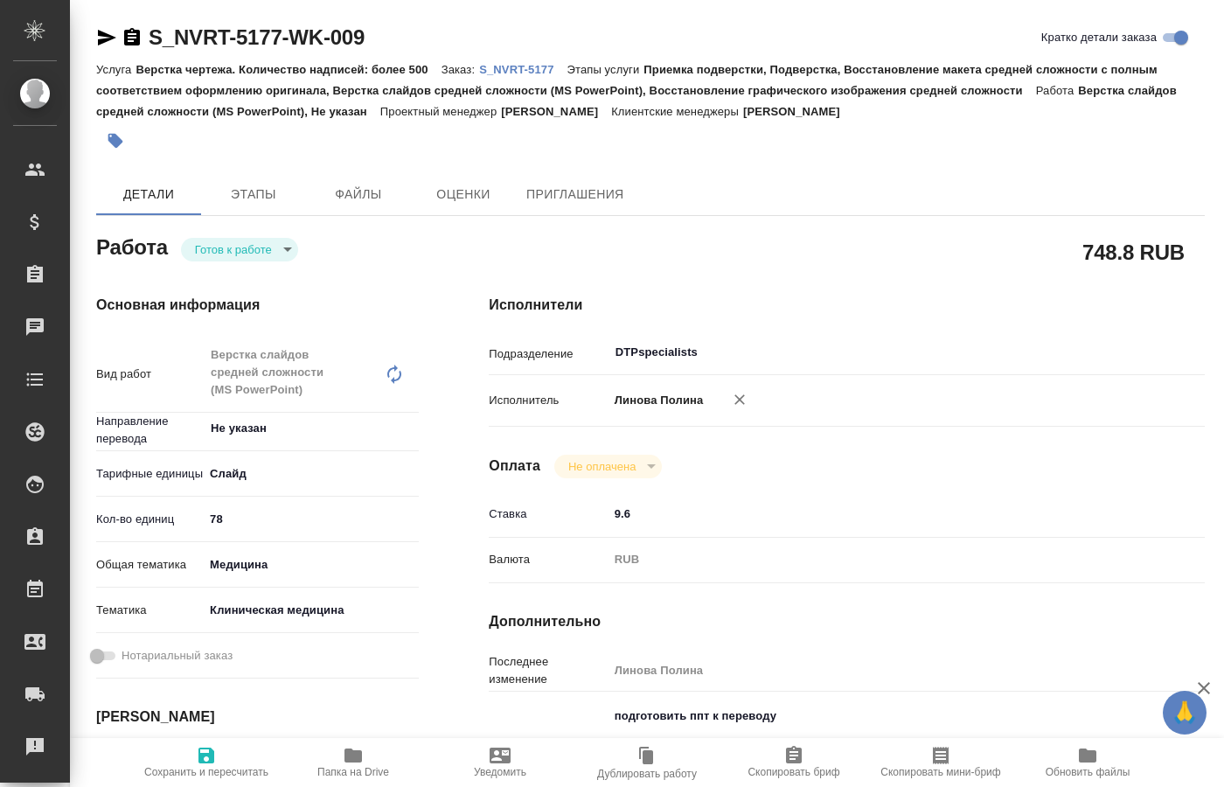
type textarea "x"
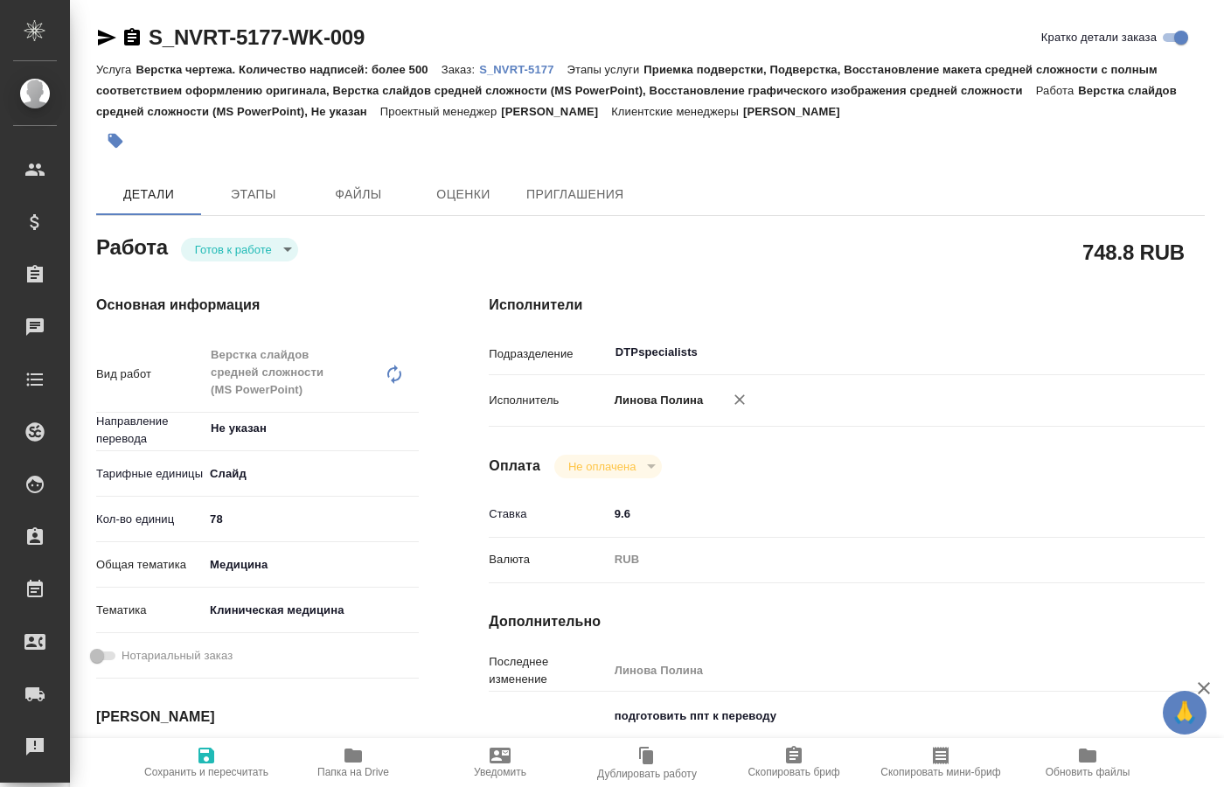
type textarea "x"
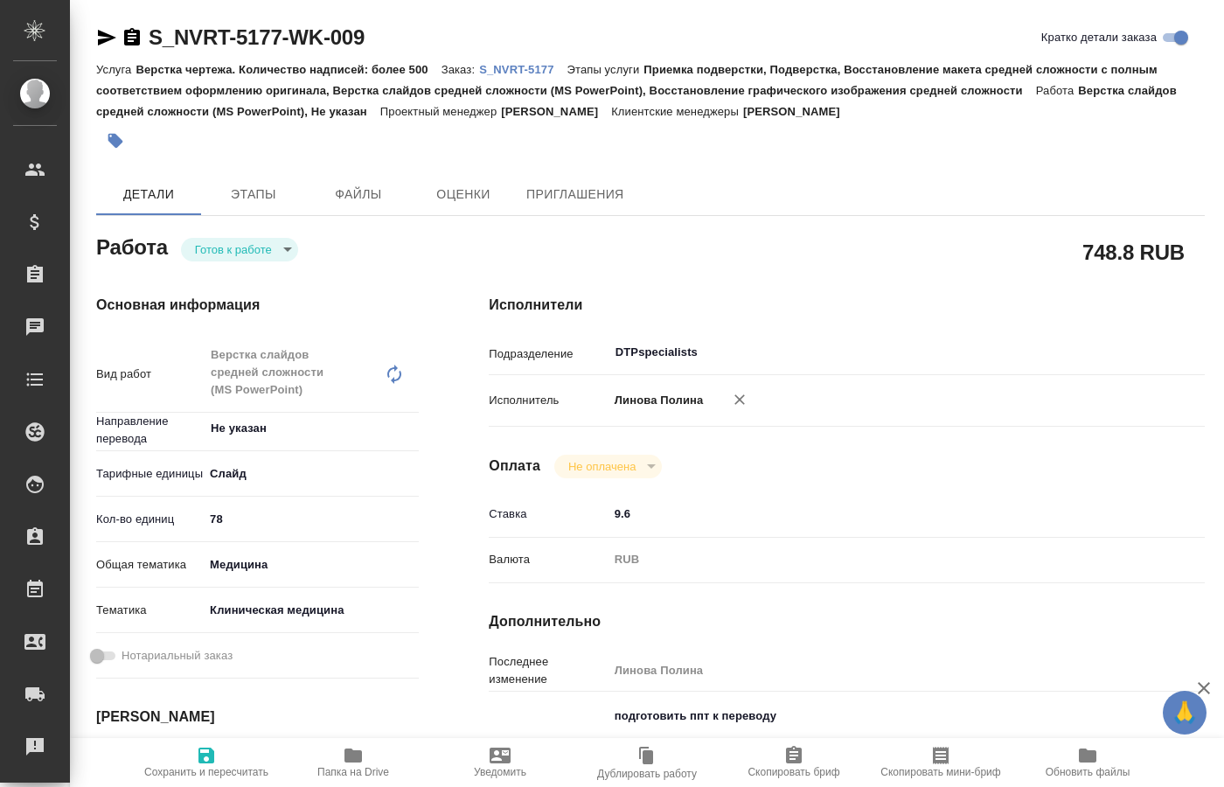
type textarea "x"
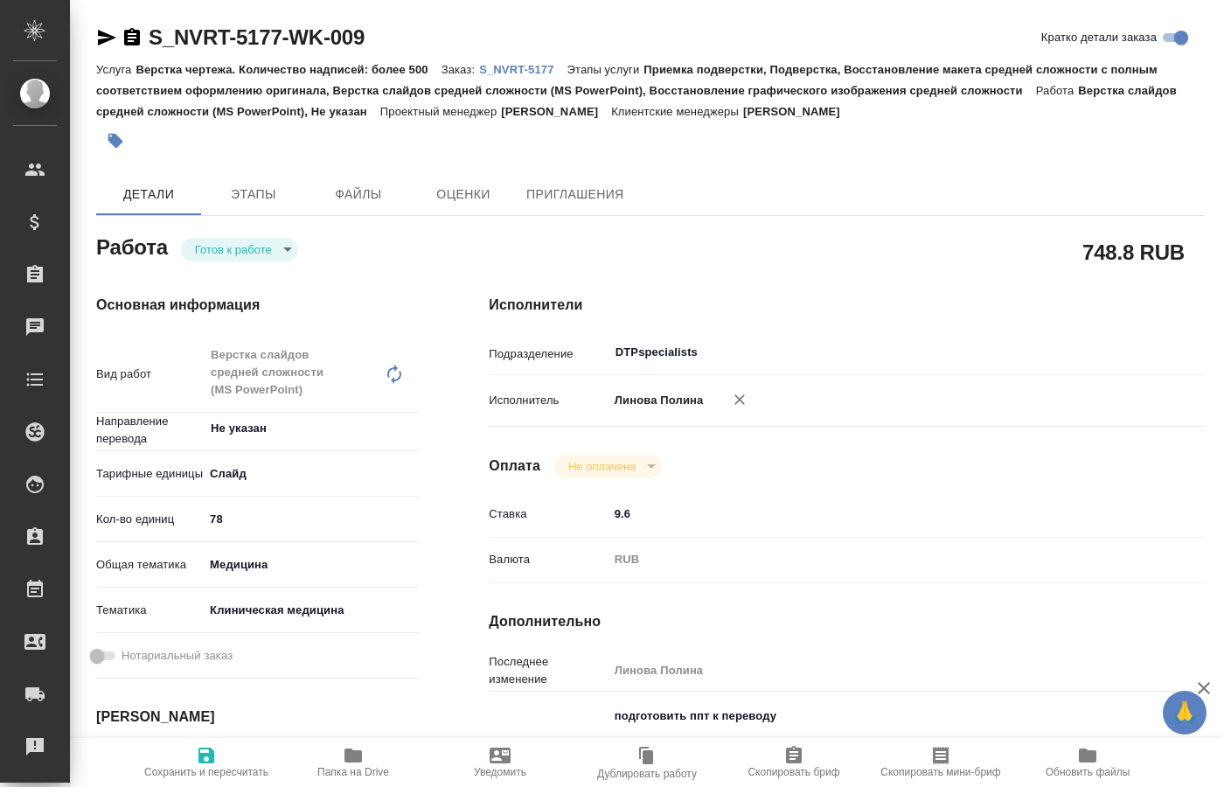
type textarea "x"
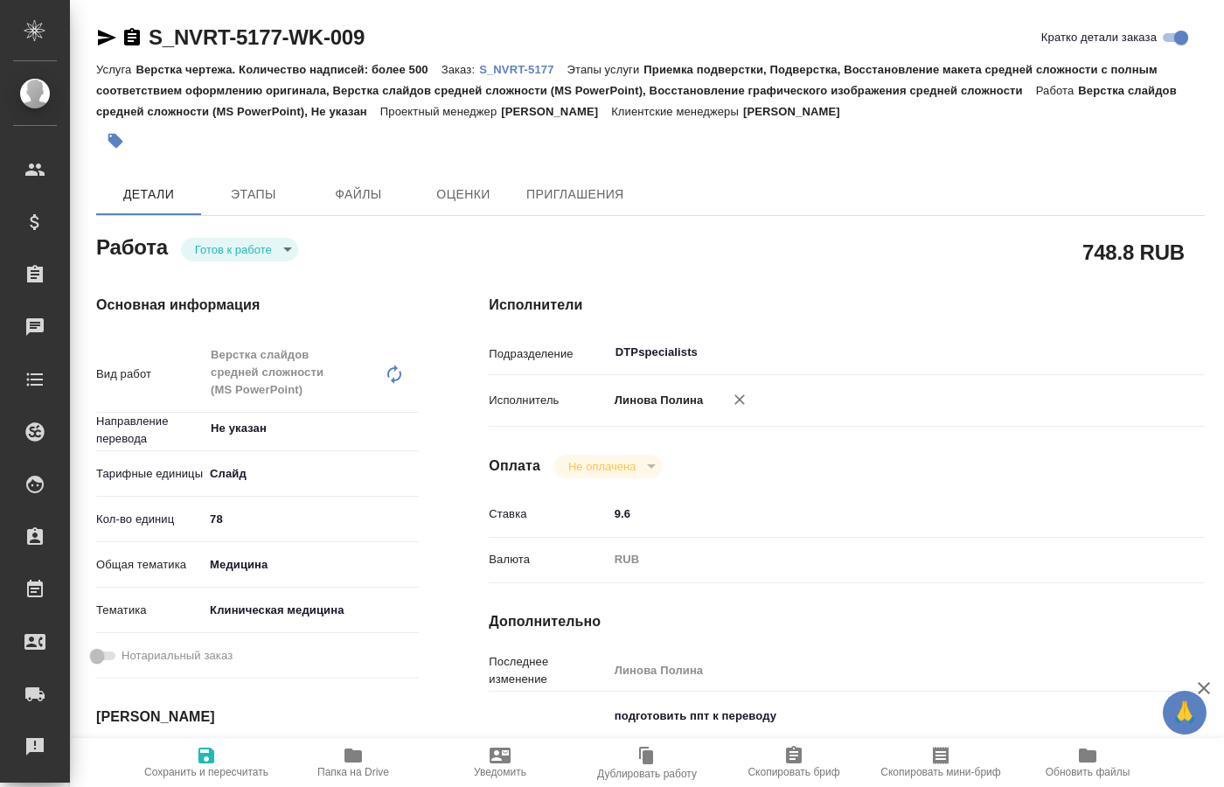
type textarea "x"
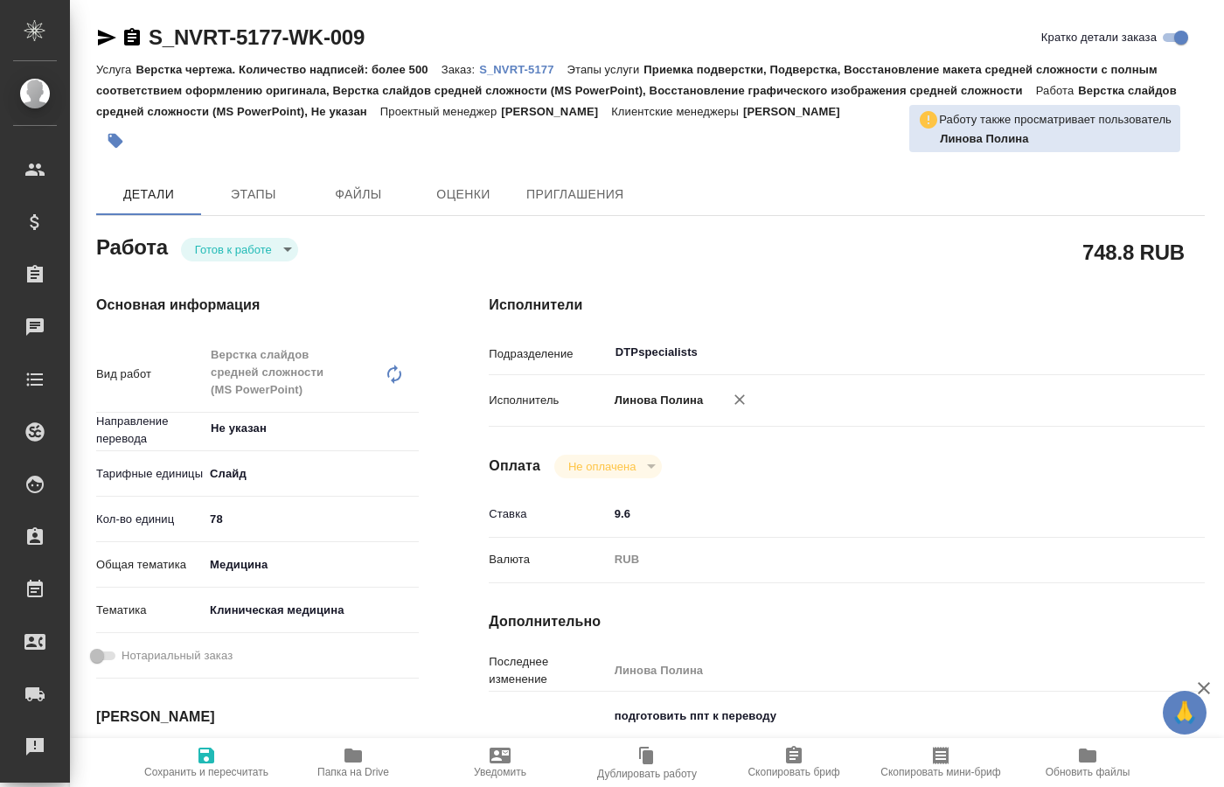
type textarea "x"
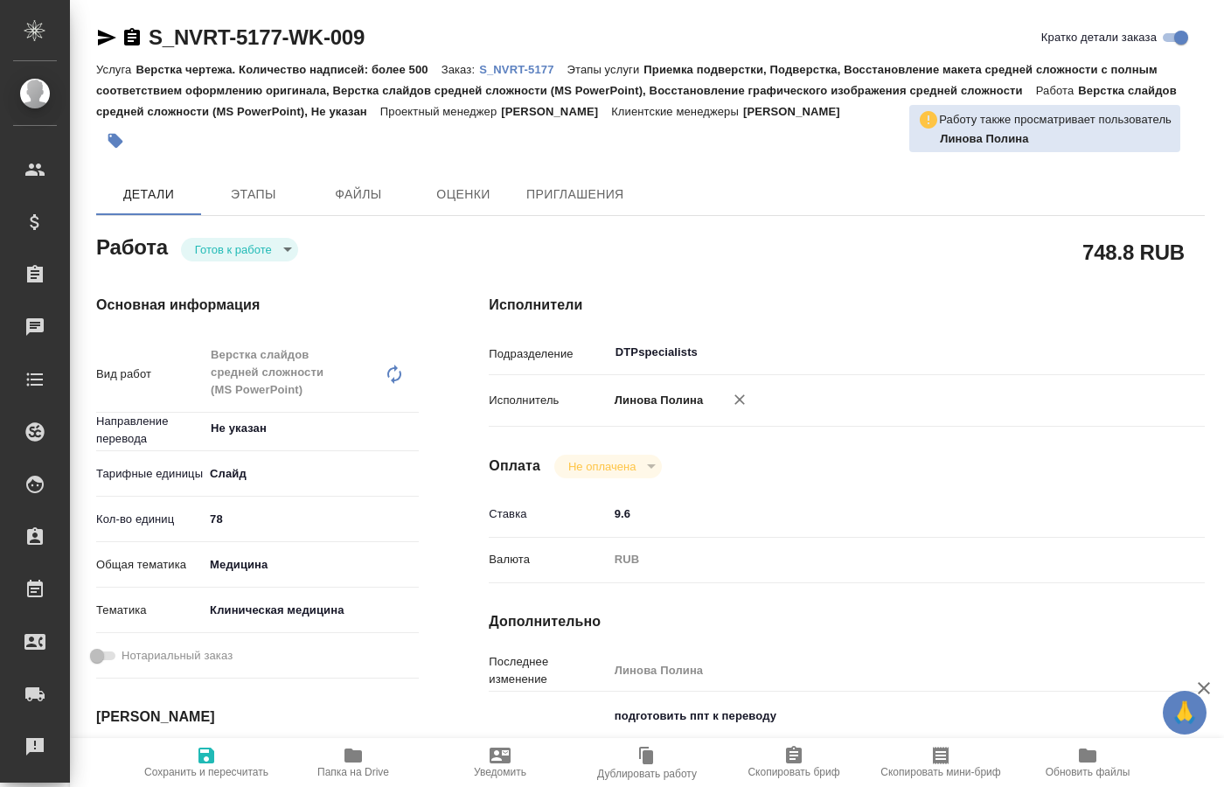
type textarea "x"
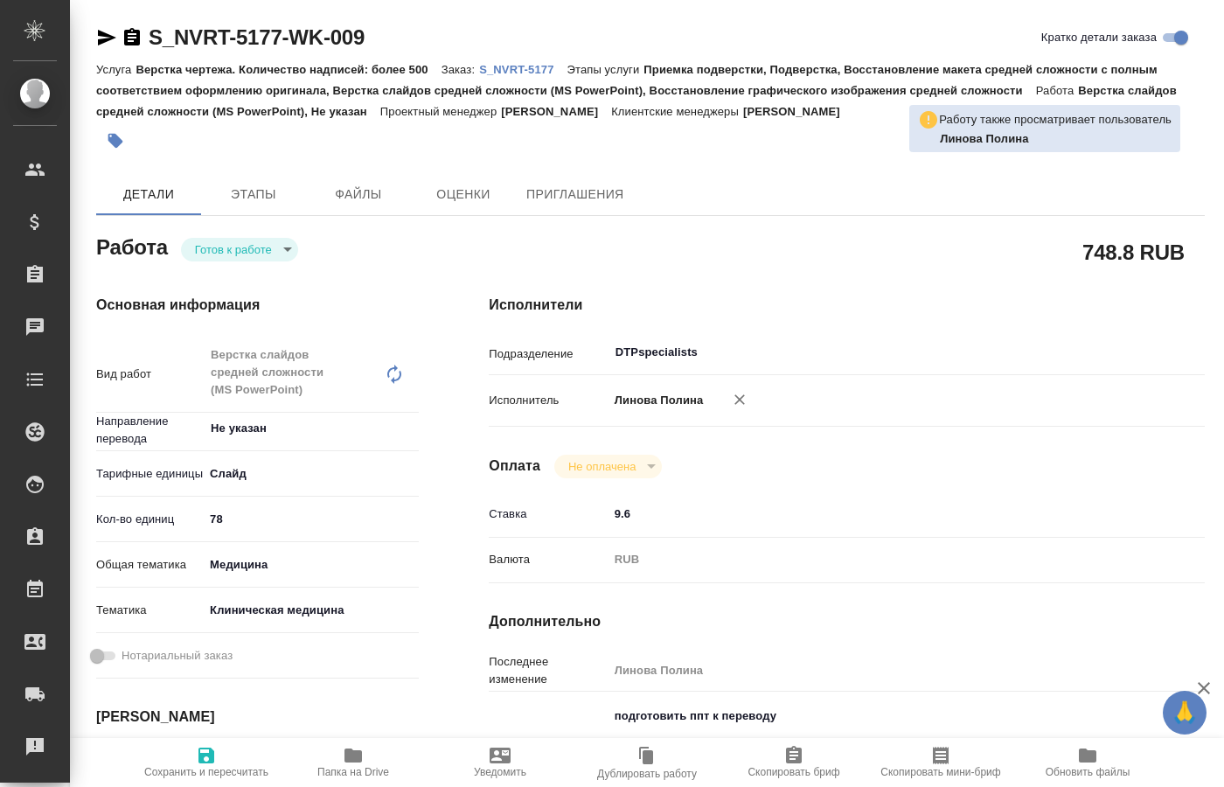
type textarea "x"
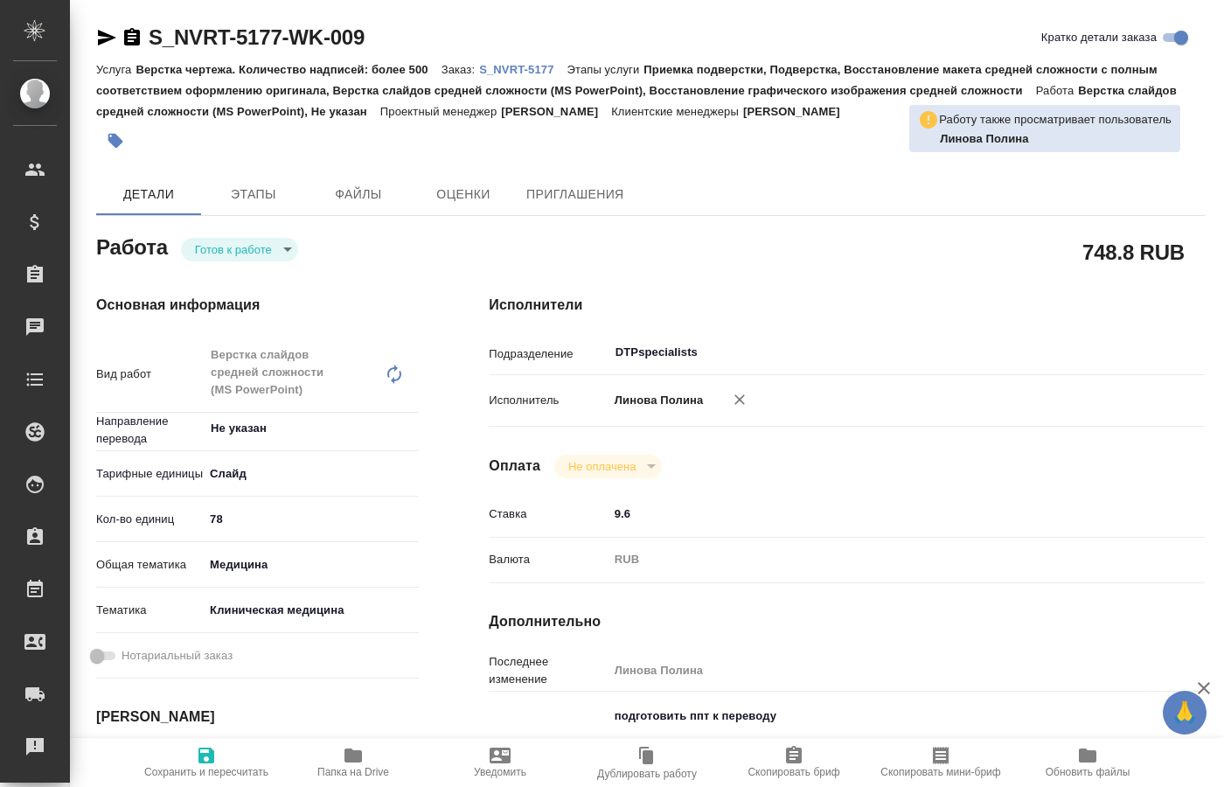
type textarea "x"
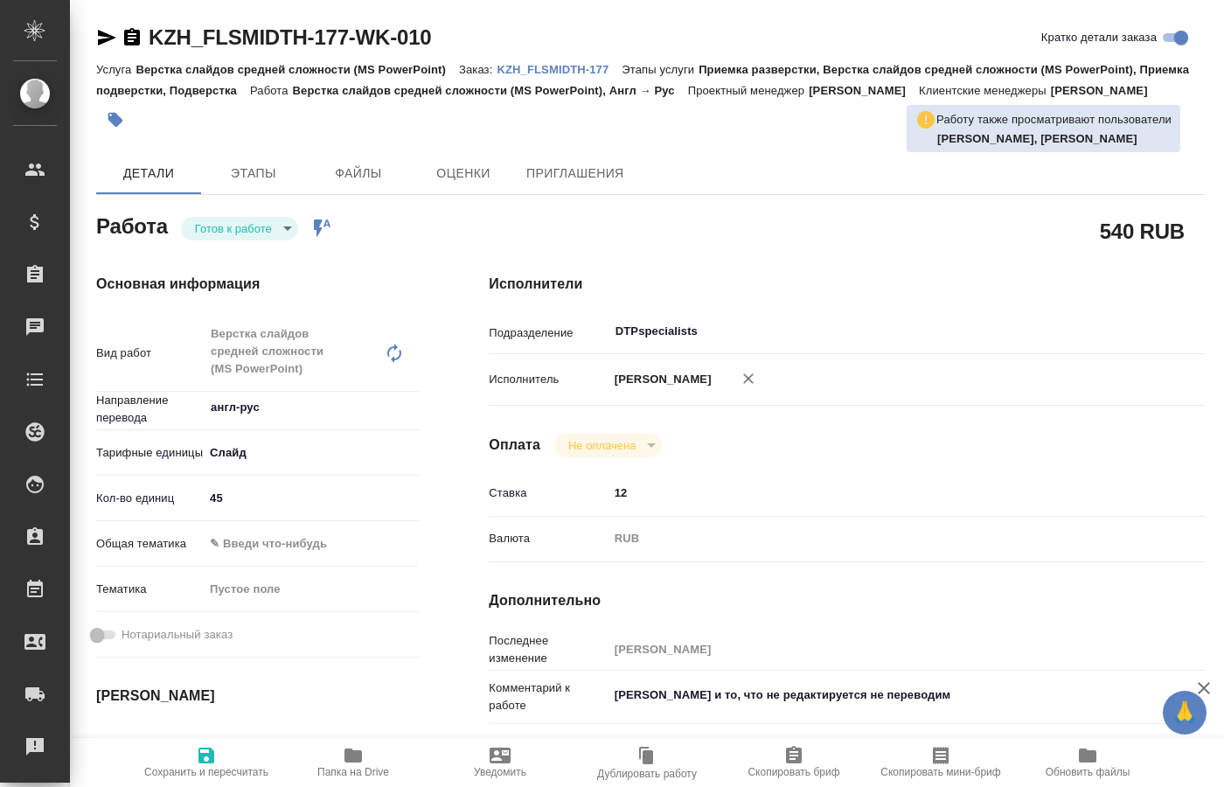
type textarea "x"
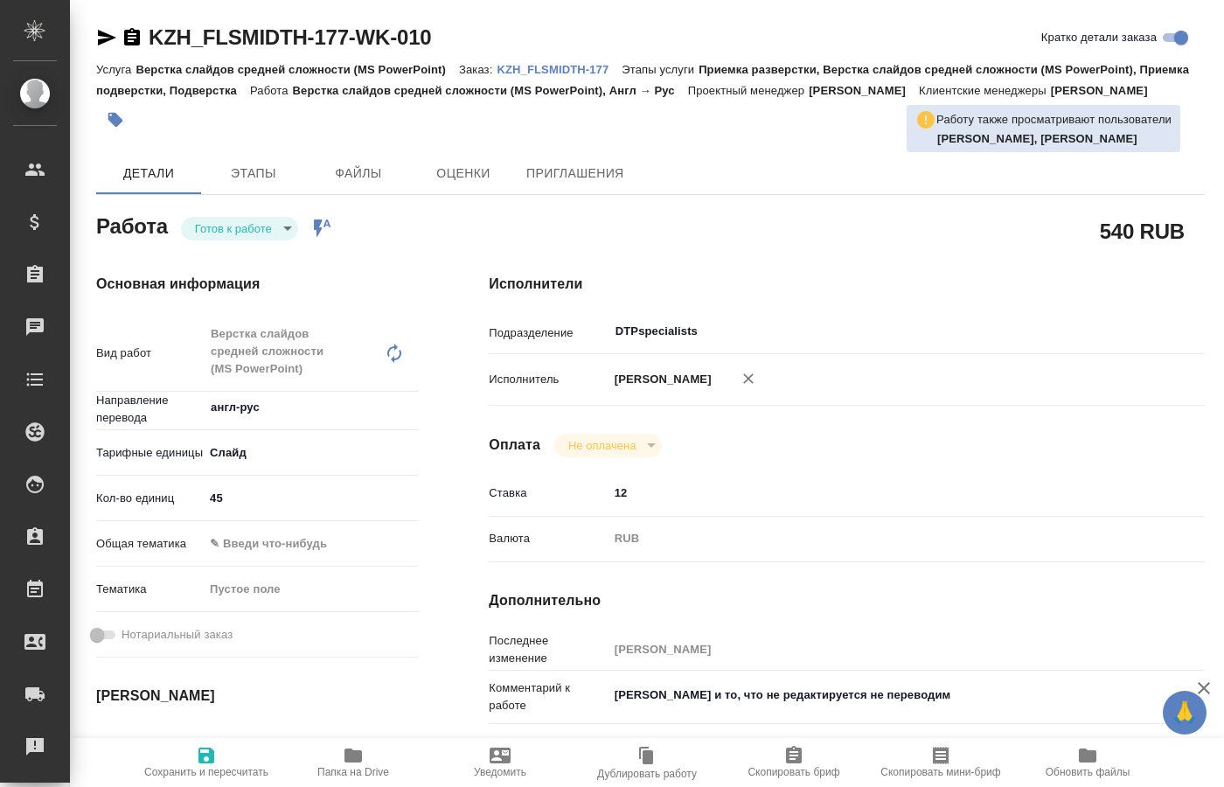
type textarea "x"
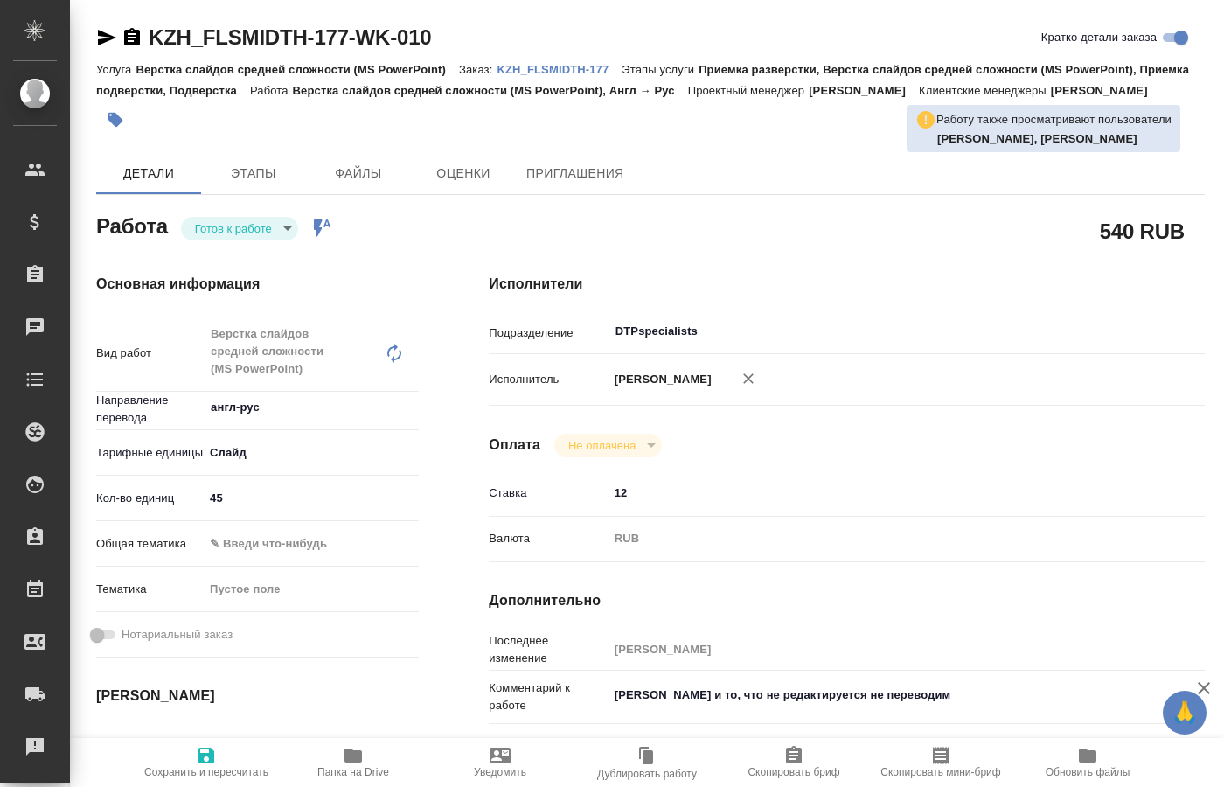
type textarea "x"
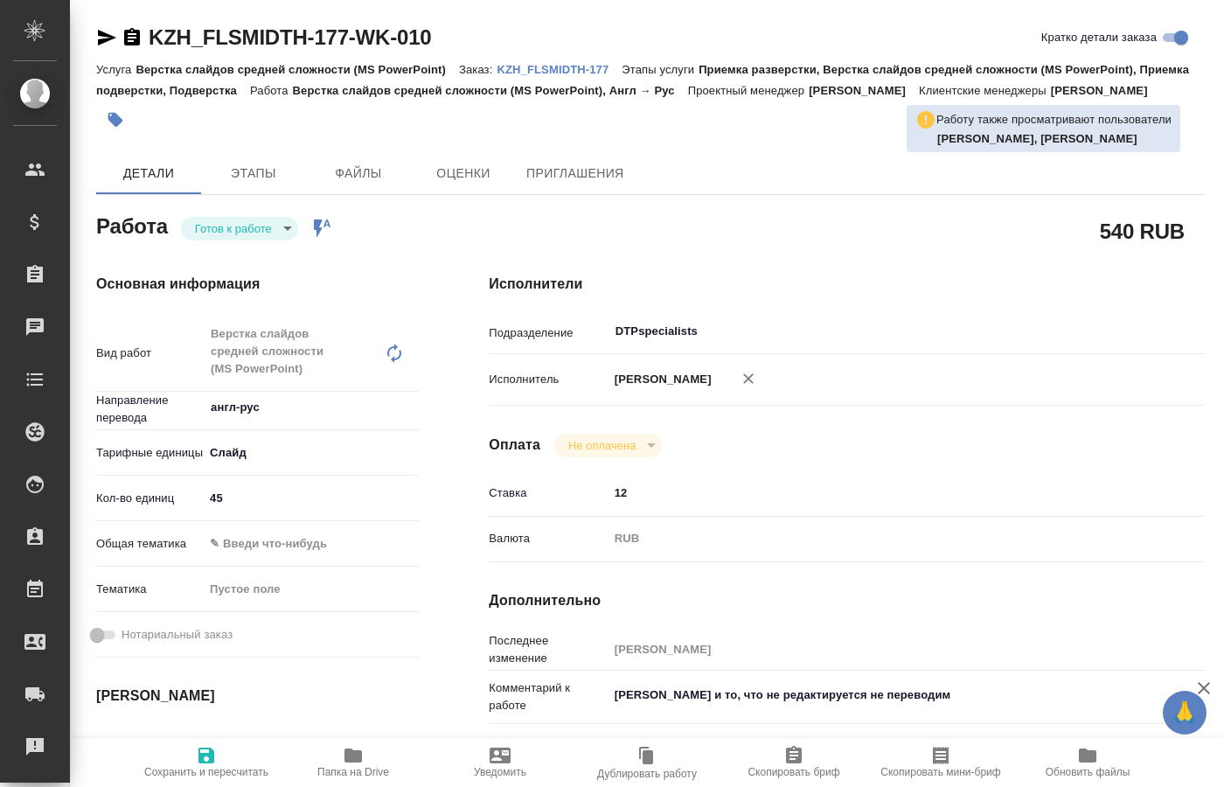
type textarea "x"
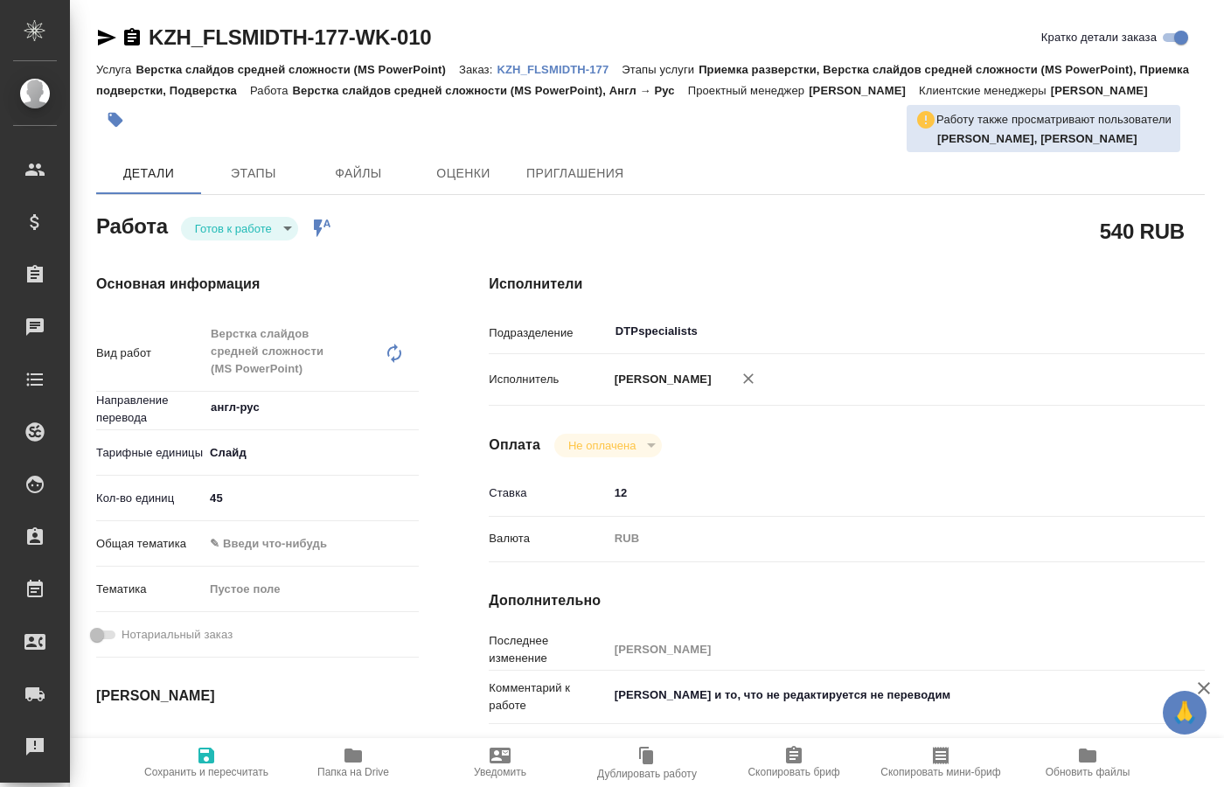
type textarea "x"
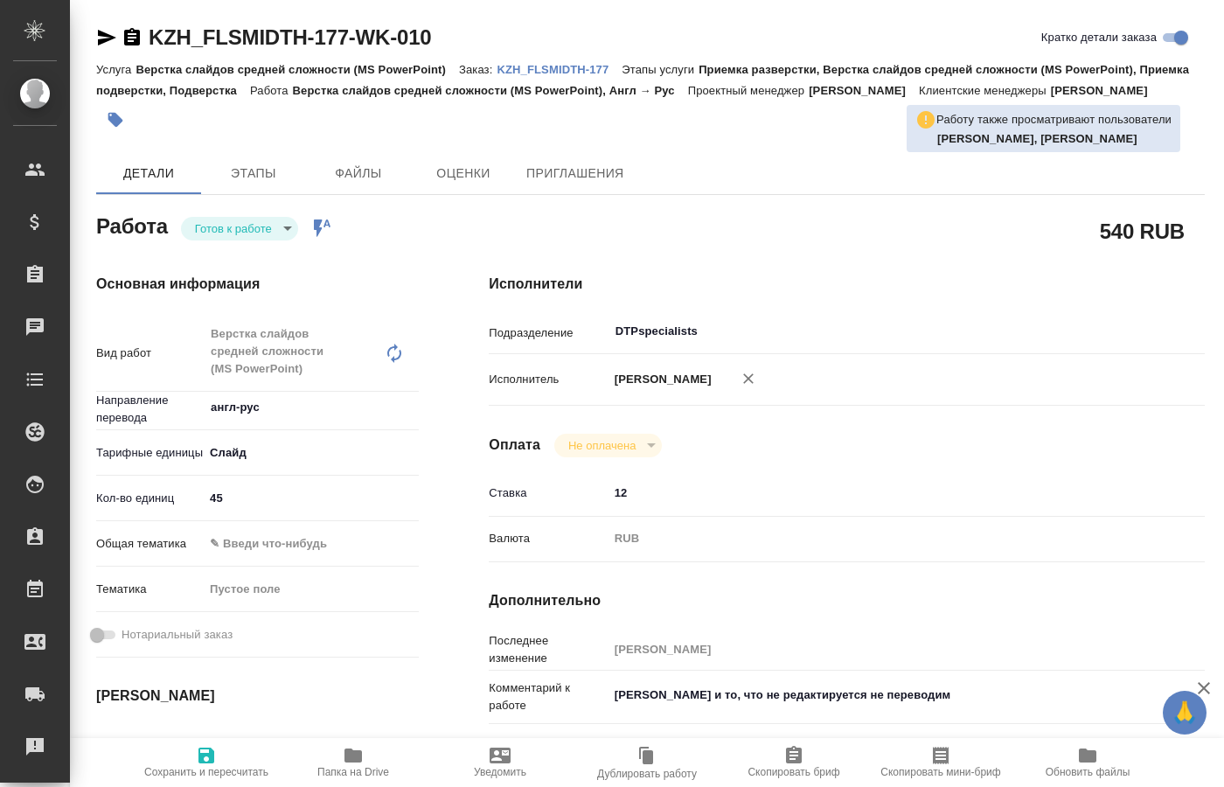
type textarea "x"
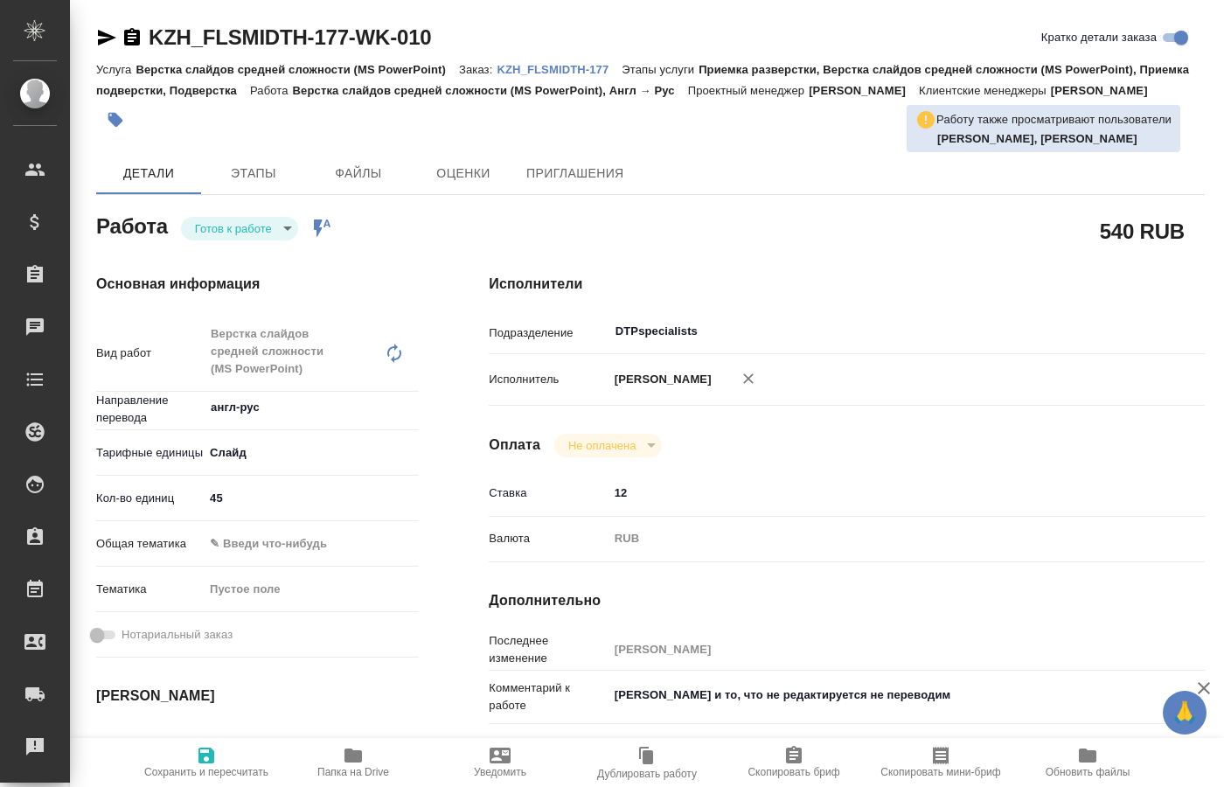
type textarea "x"
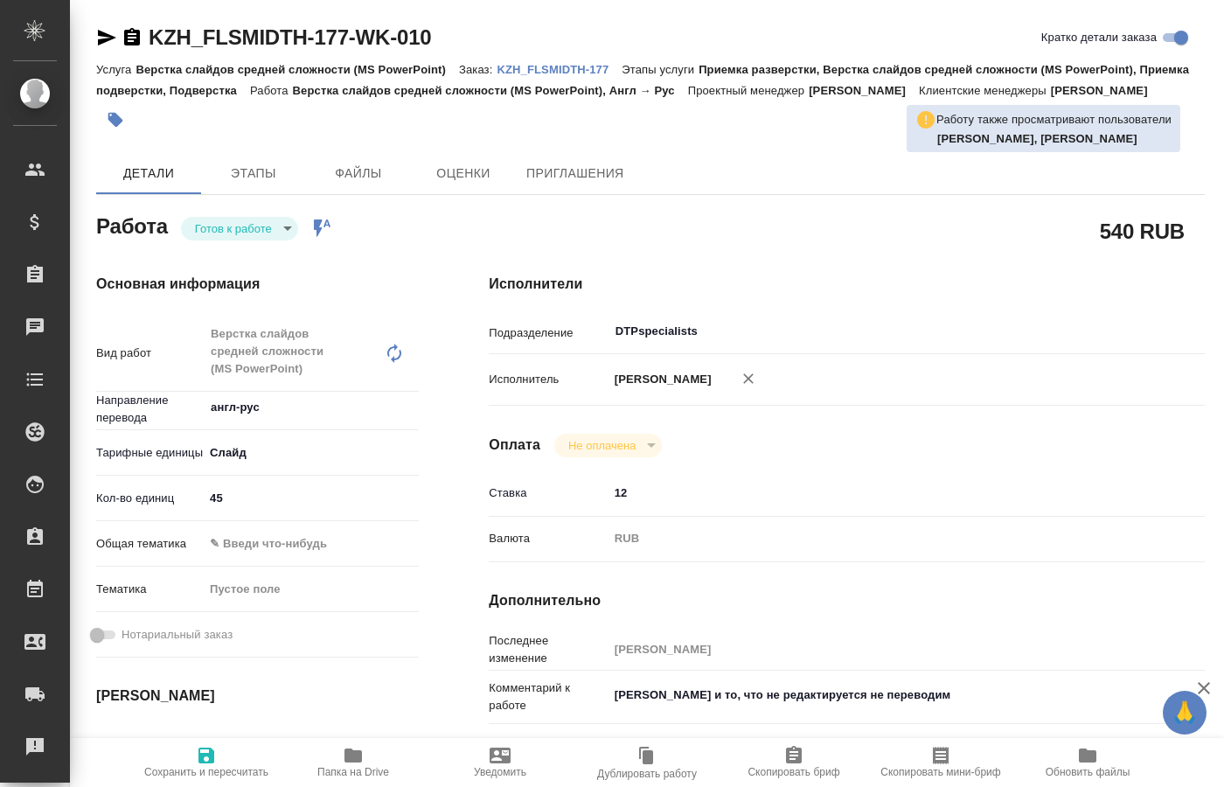
scroll to position [89, 0]
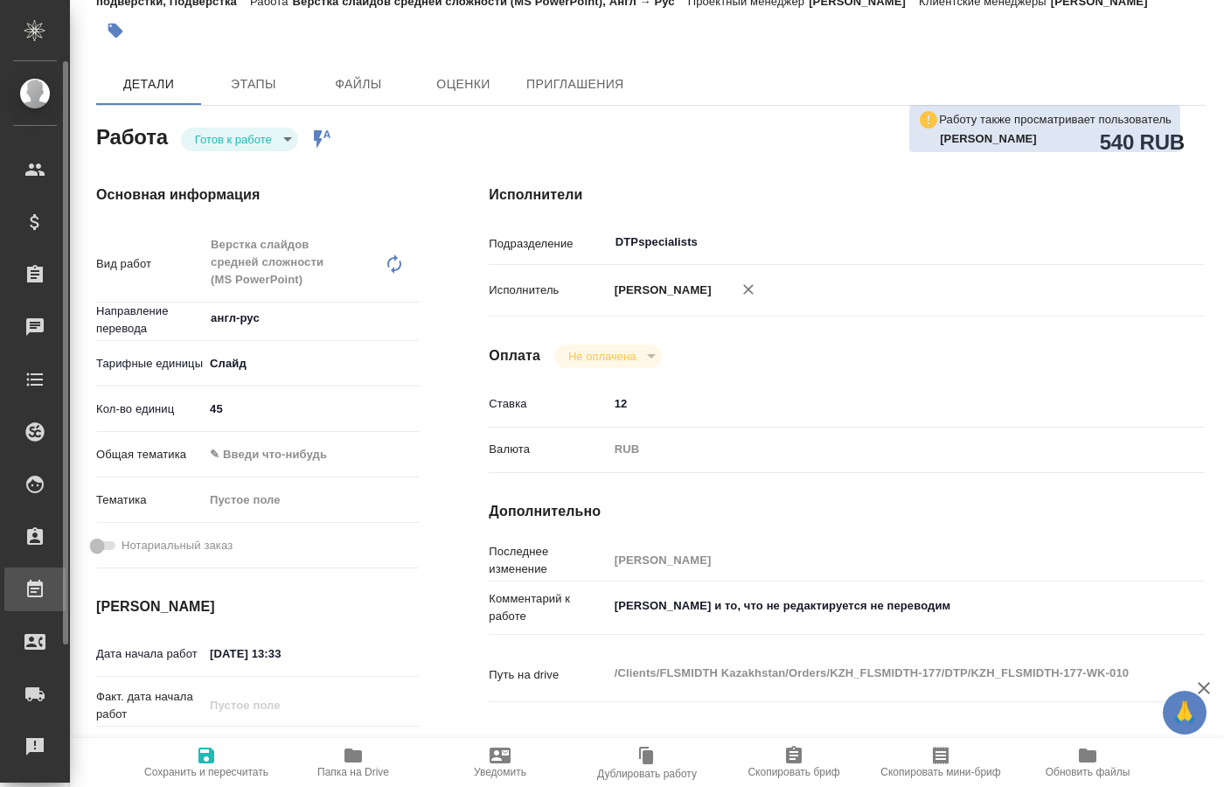
type textarea "x"
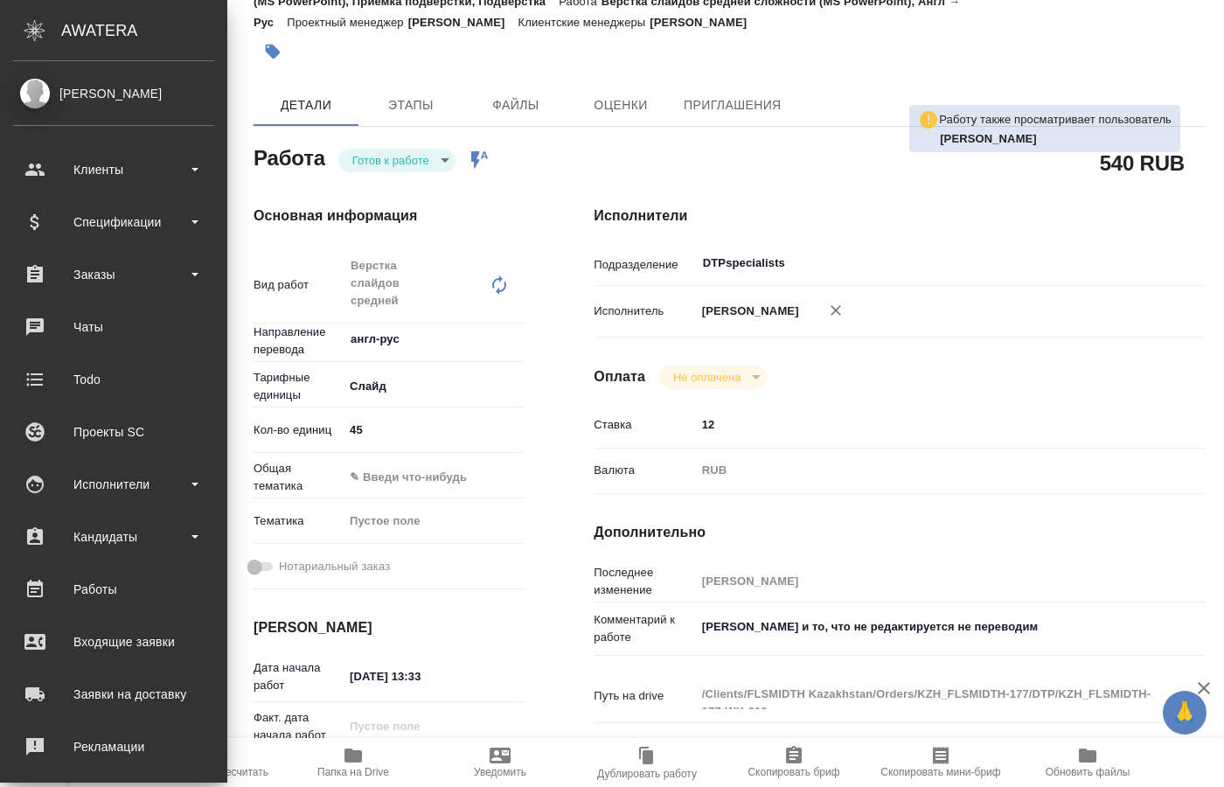
type textarea "x"
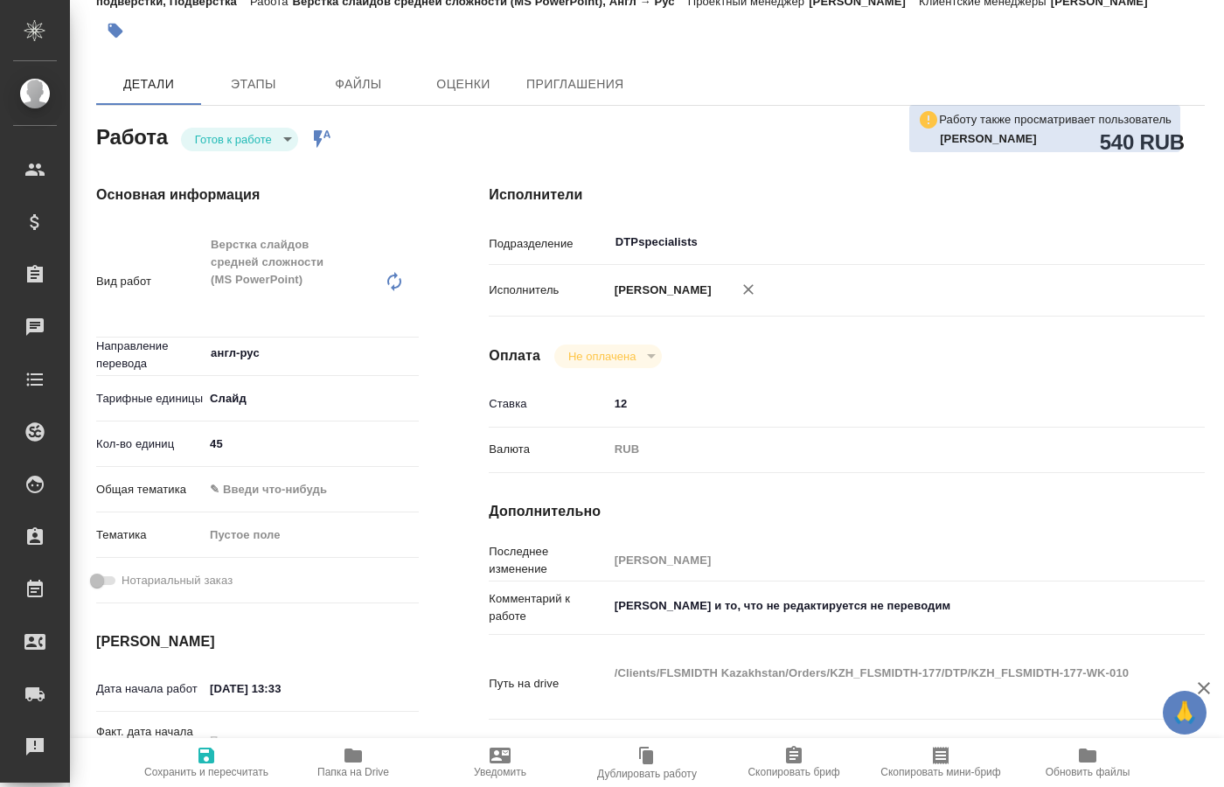
type textarea "x"
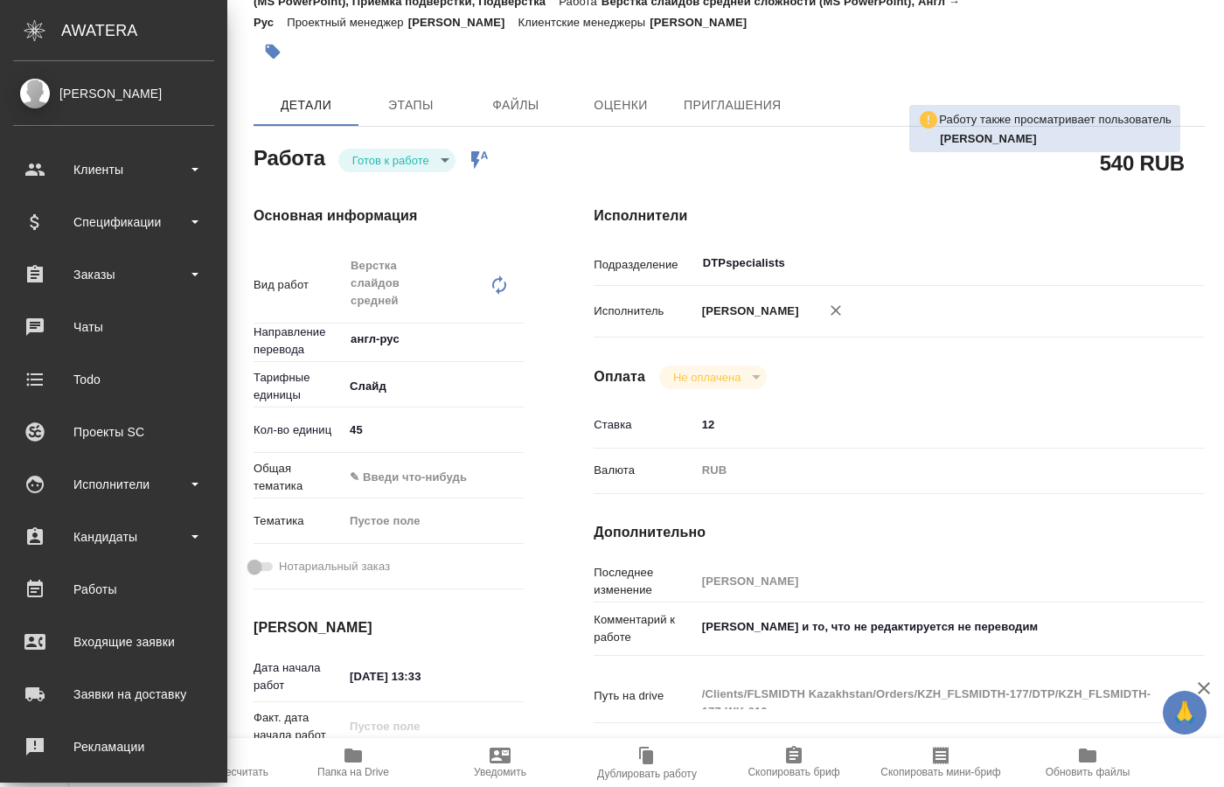
type textarea "x"
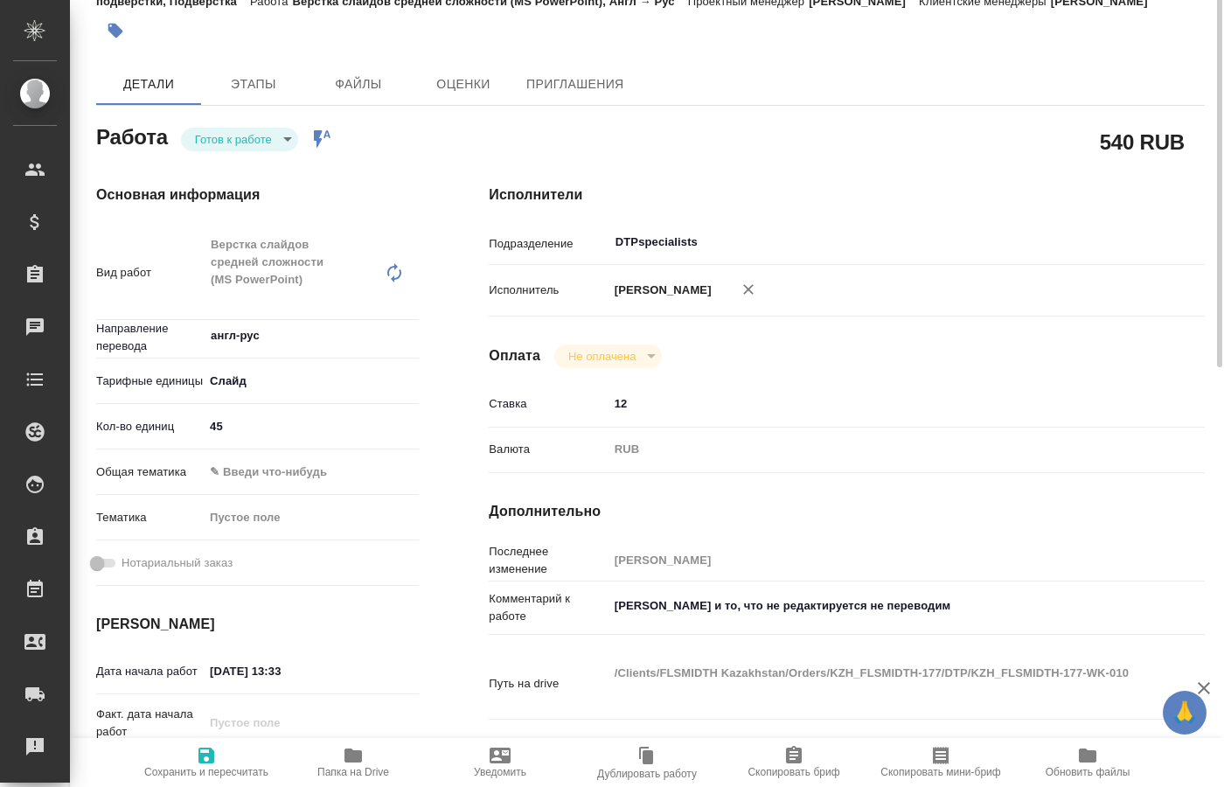
scroll to position [0, 0]
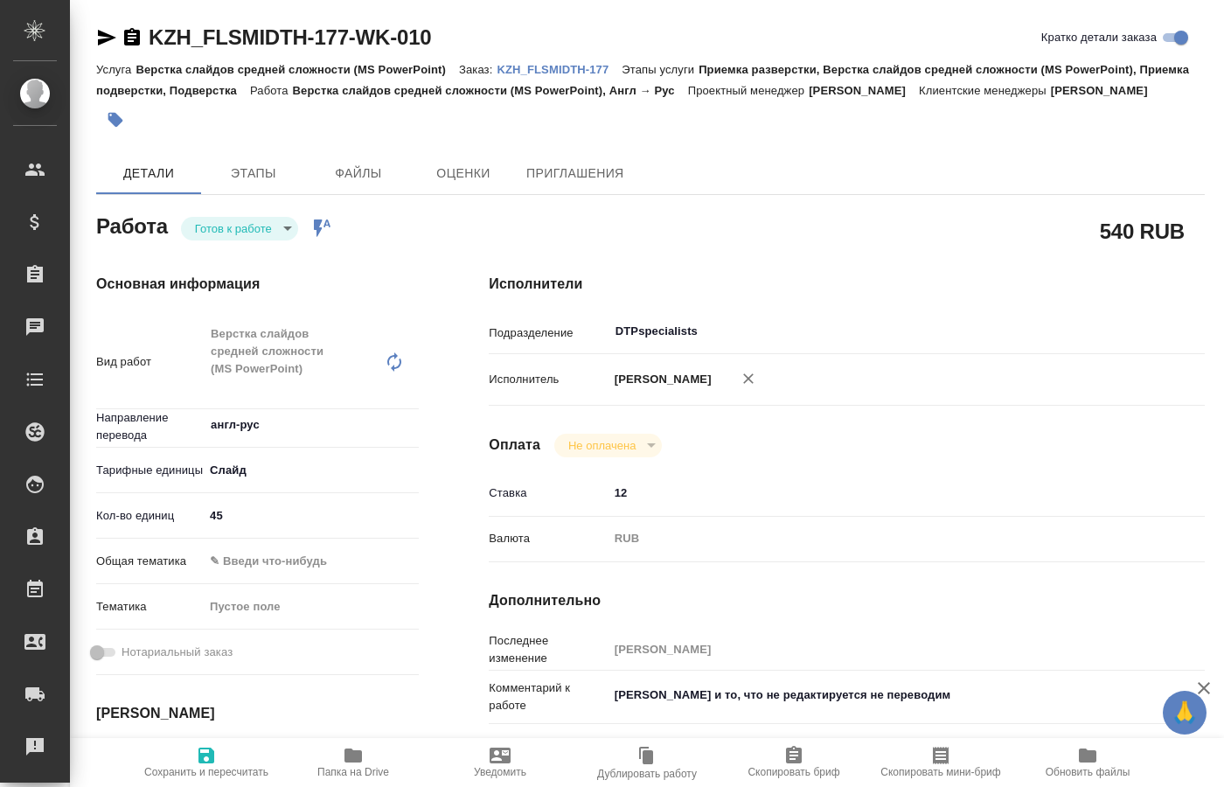
click at [106, 36] on icon "button" at bounding box center [107, 38] width 18 height 16
click at [268, 261] on body "🙏 .cls-1 fill:#fff; AWATERA Kucherenko Oksana Клиенты Спецификации Заказы 0 Чат…" at bounding box center [612, 393] width 1224 height 787
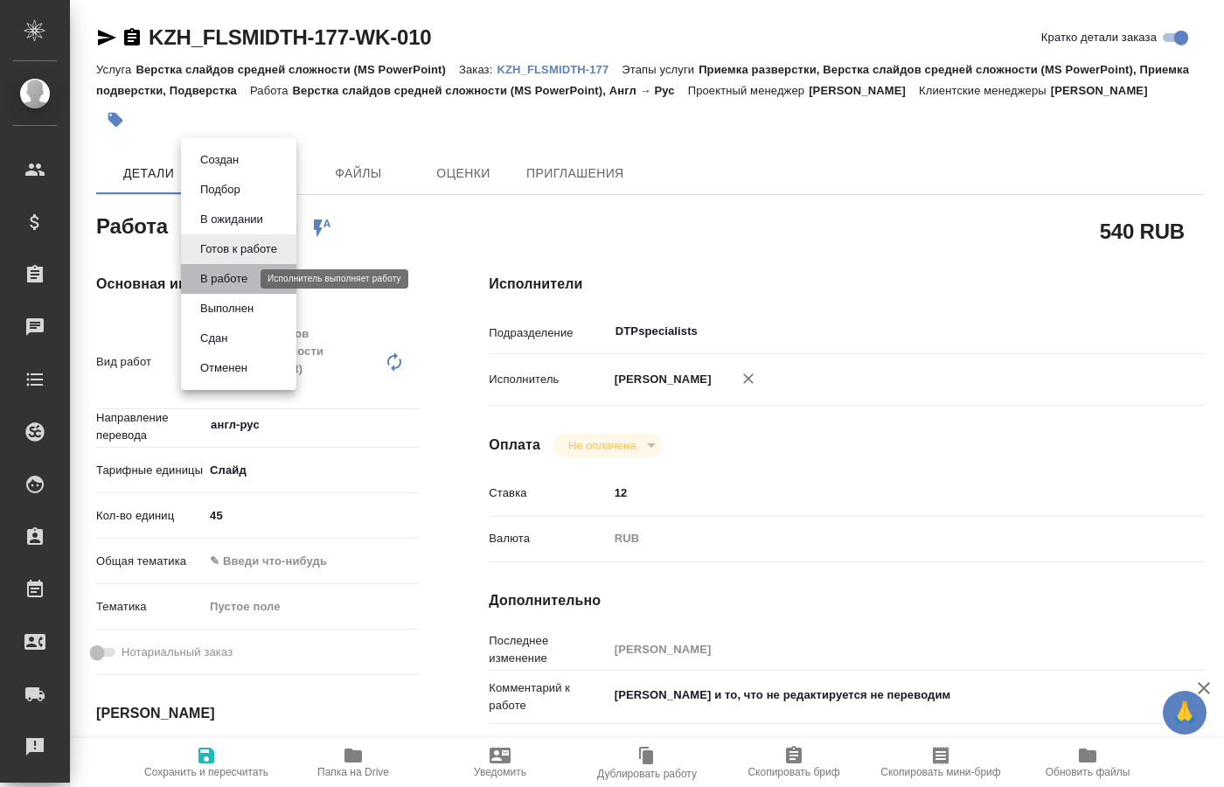
click at [241, 277] on button "В работе" at bounding box center [224, 278] width 58 height 19
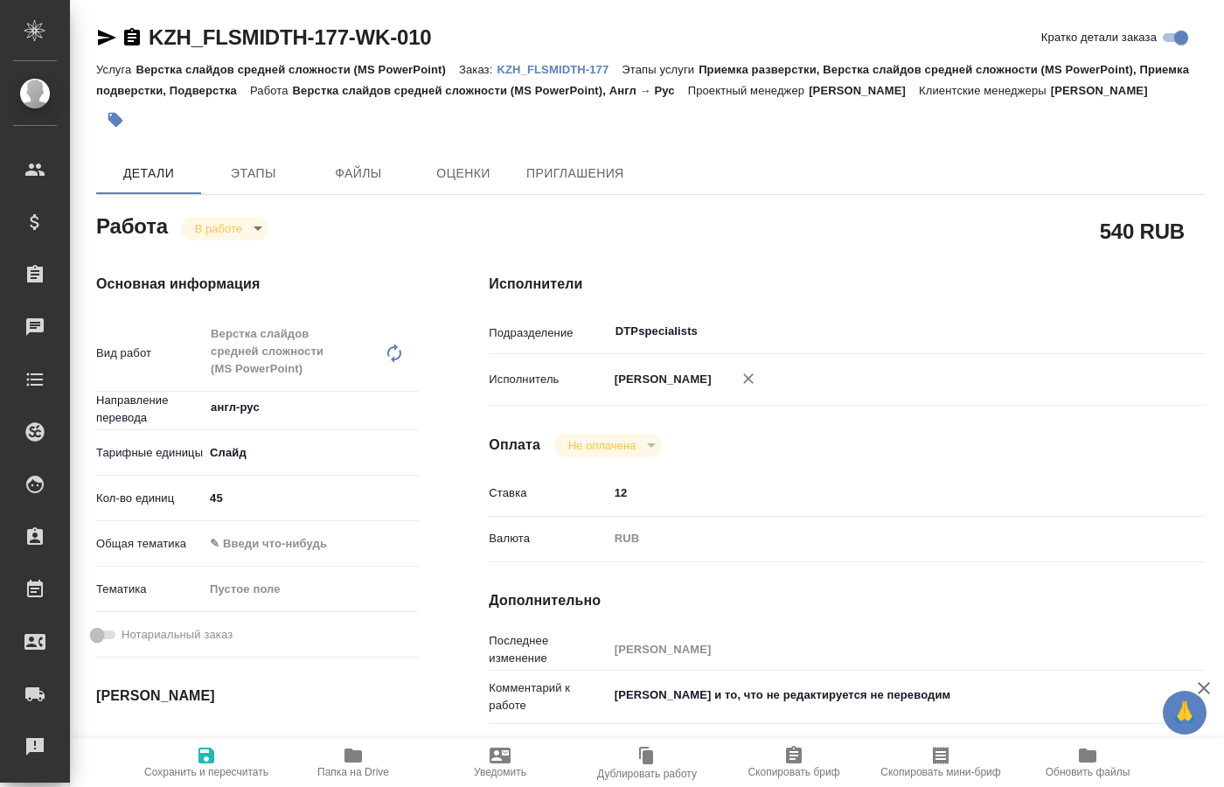
type textarea "x"
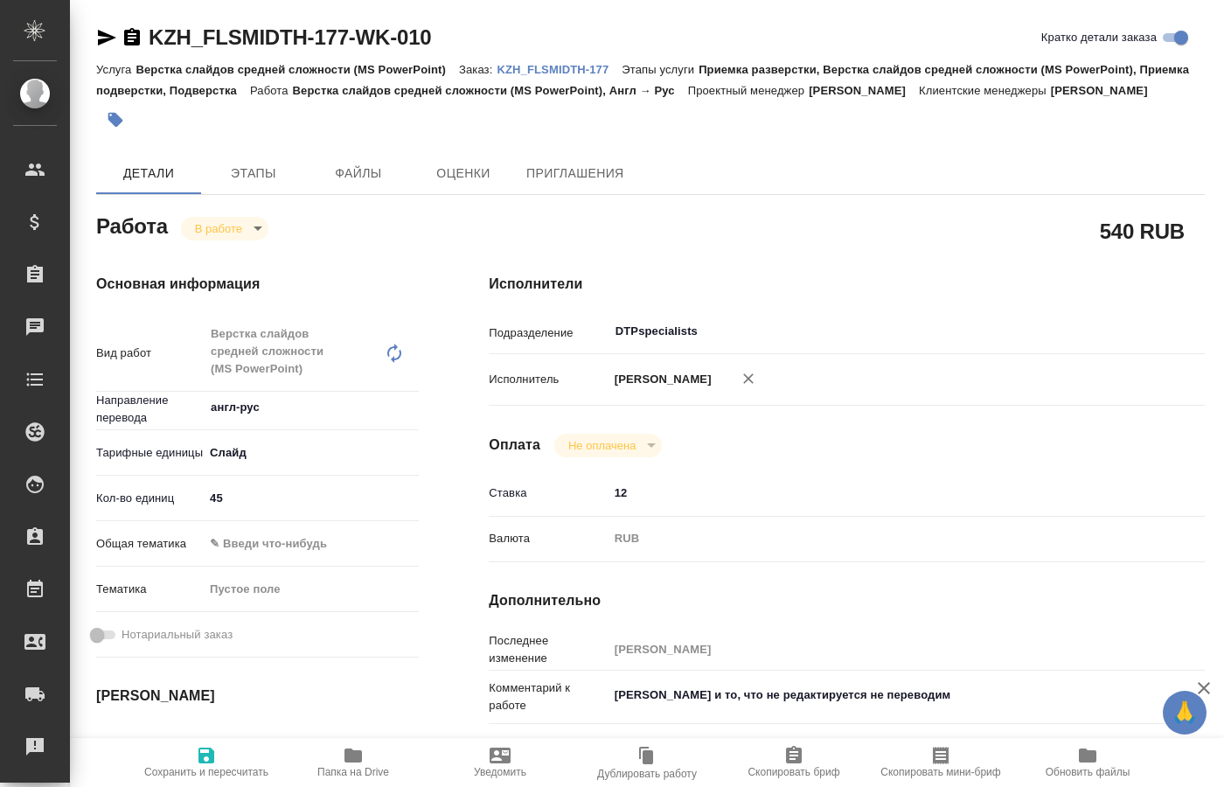
type textarea "x"
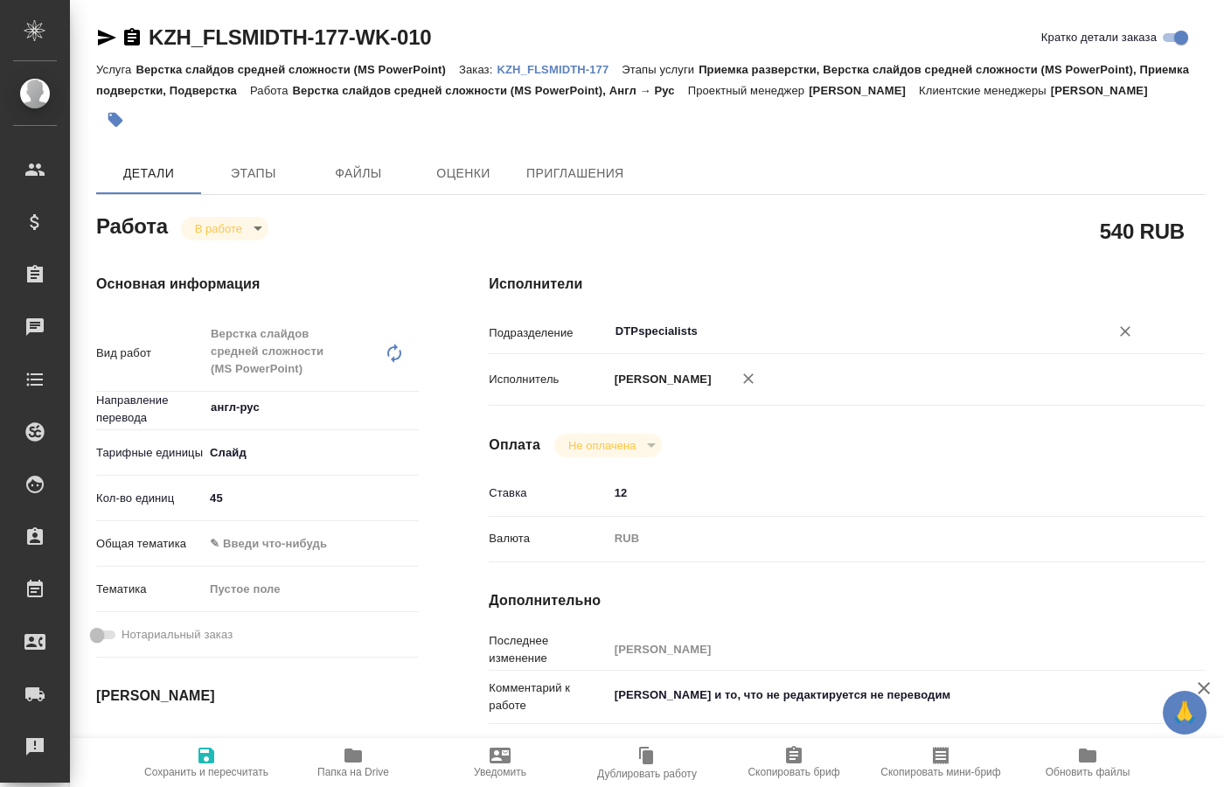
type textarea "x"
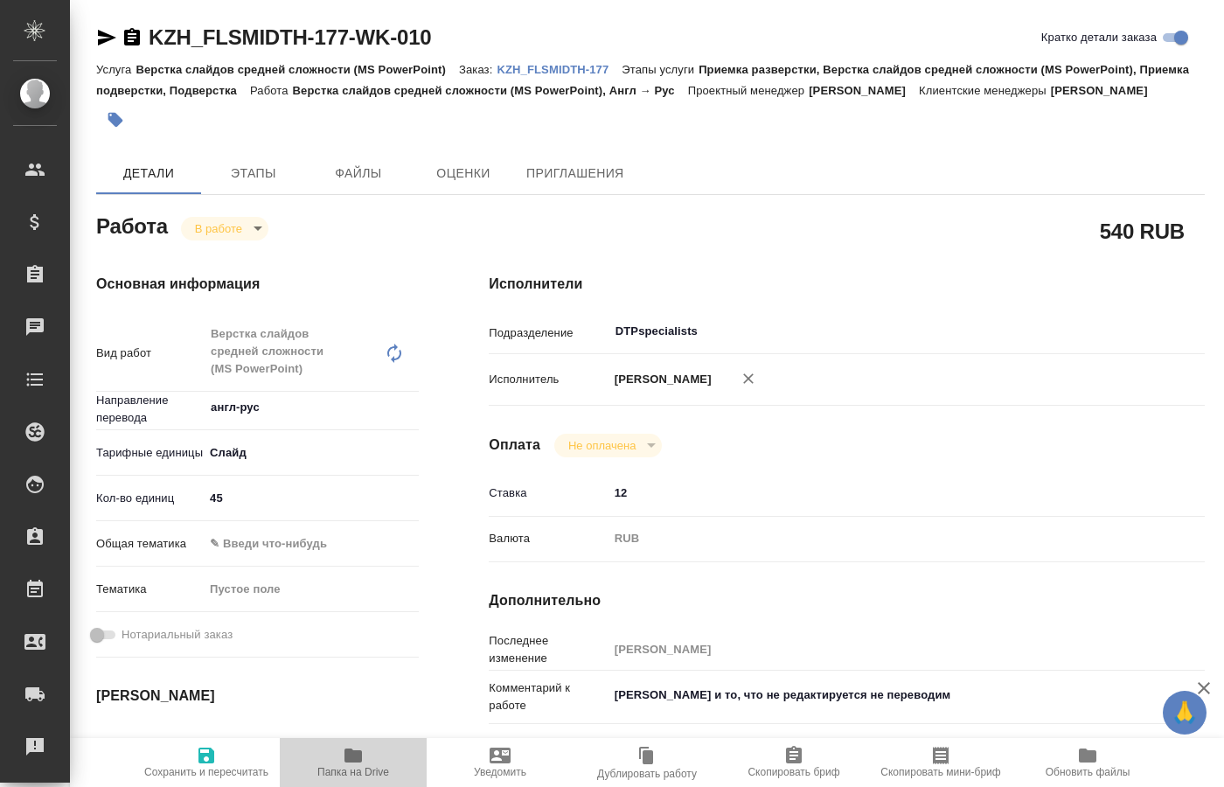
click at [347, 764] on icon "button" at bounding box center [353, 755] width 21 height 21
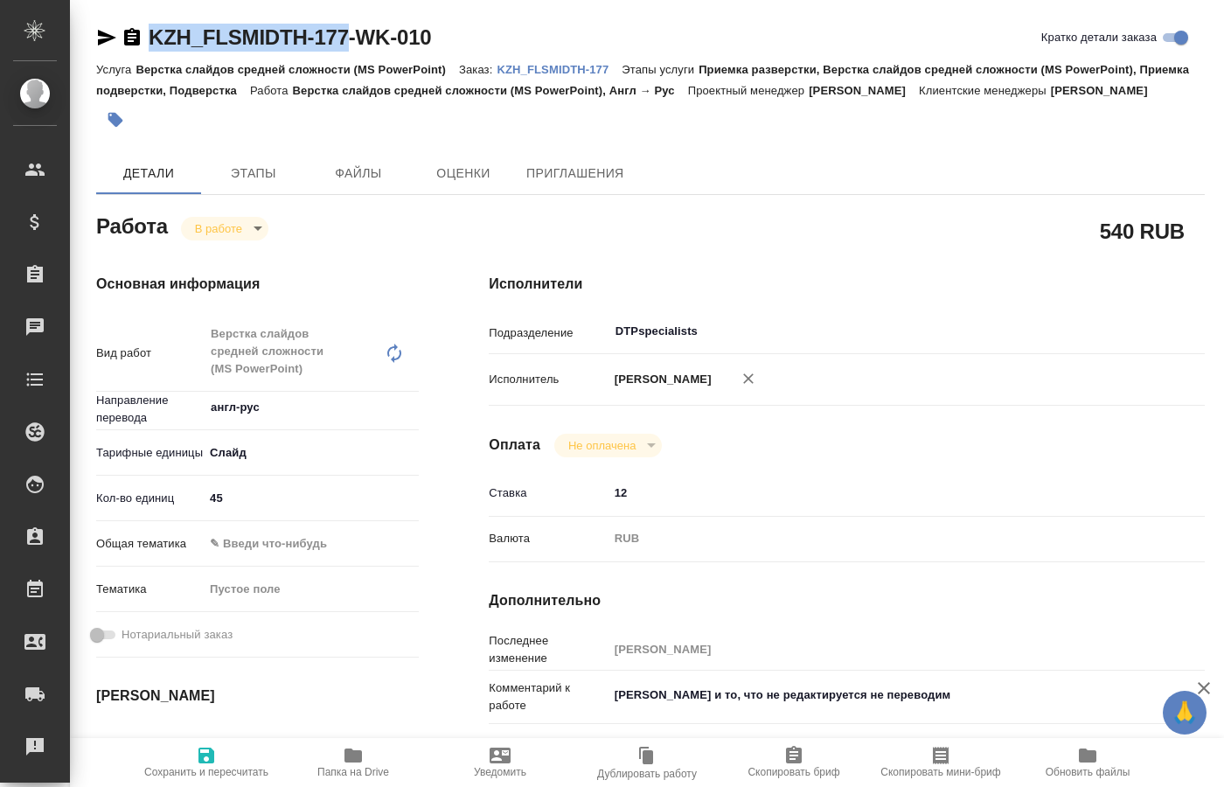
drag, startPoint x: 144, startPoint y: 10, endPoint x: 211, endPoint y: 86, distance: 101.0
click at [350, 45] on div "KZH_FLSMIDTH-177-WK-010 Кратко детали заказа Услуга Верстка слайдов средней сло…" at bounding box center [651, 772] width 1128 height 1544
type textarea "x"
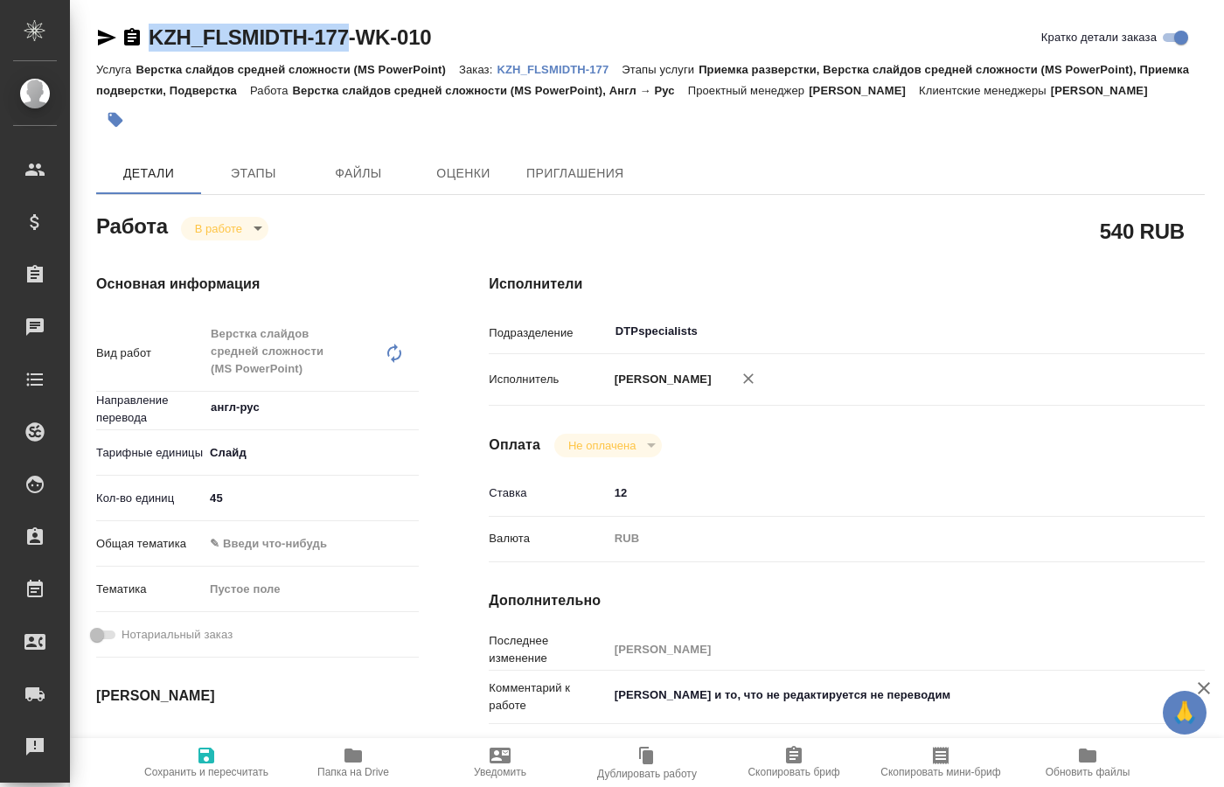
type textarea "x"
copy link "KZH_FLSMIDTH-177"
click at [248, 248] on body "🙏 .cls-1 fill:#fff; AWATERA Kucherenko Oksana Клиенты Спецификации Заказы 0 Чат…" at bounding box center [612, 393] width 1224 height 787
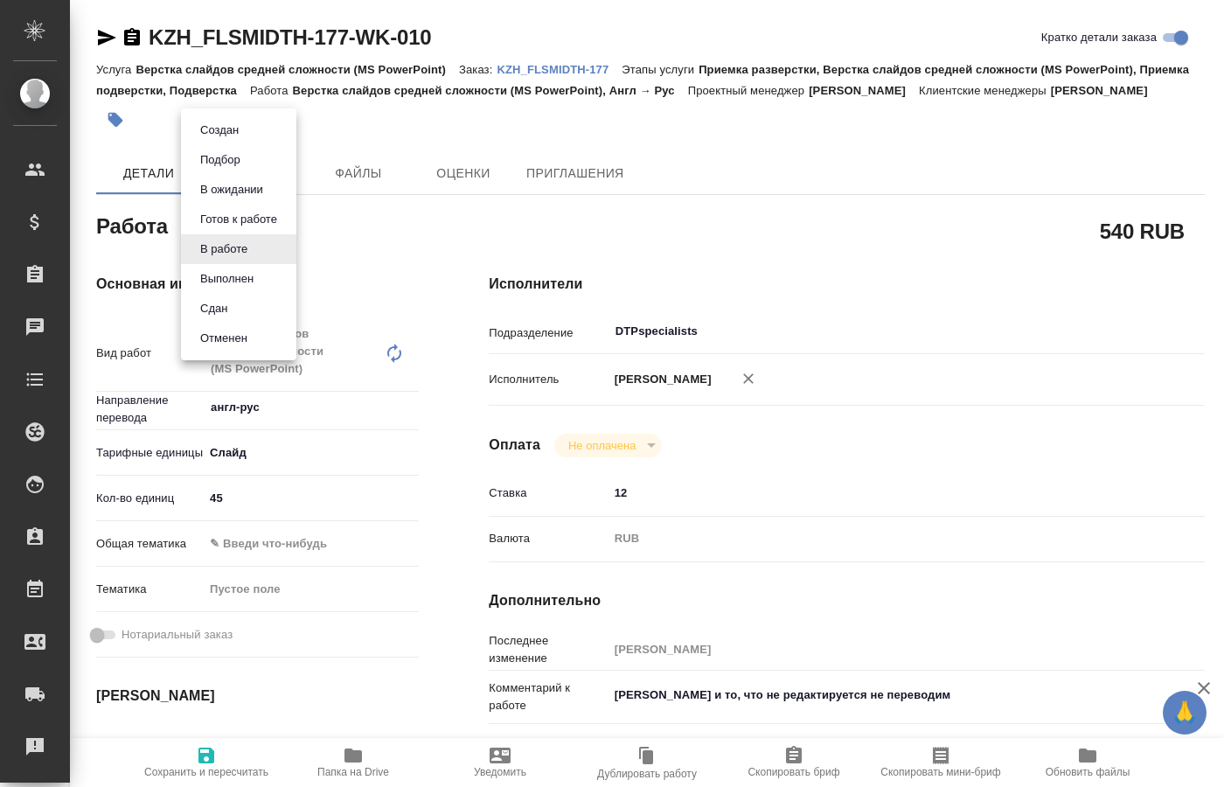
drag, startPoint x: 248, startPoint y: 279, endPoint x: 423, endPoint y: 292, distance: 175.4
click at [423, 292] on div "Создан Подбор В ожидании Готов к работе В работе Выполнен Сдан Отменен" at bounding box center [612, 393] width 1224 height 787
click at [446, 561] on div at bounding box center [612, 393] width 1224 height 787
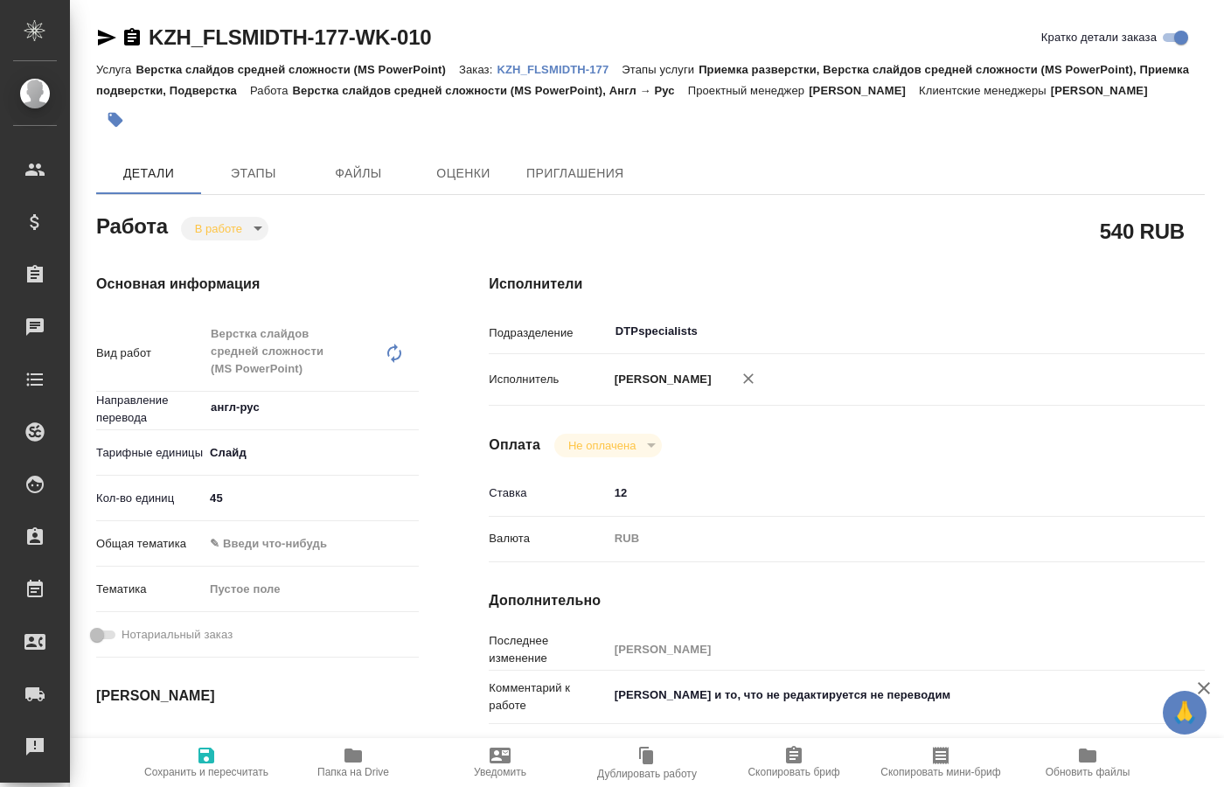
scroll to position [89, 0]
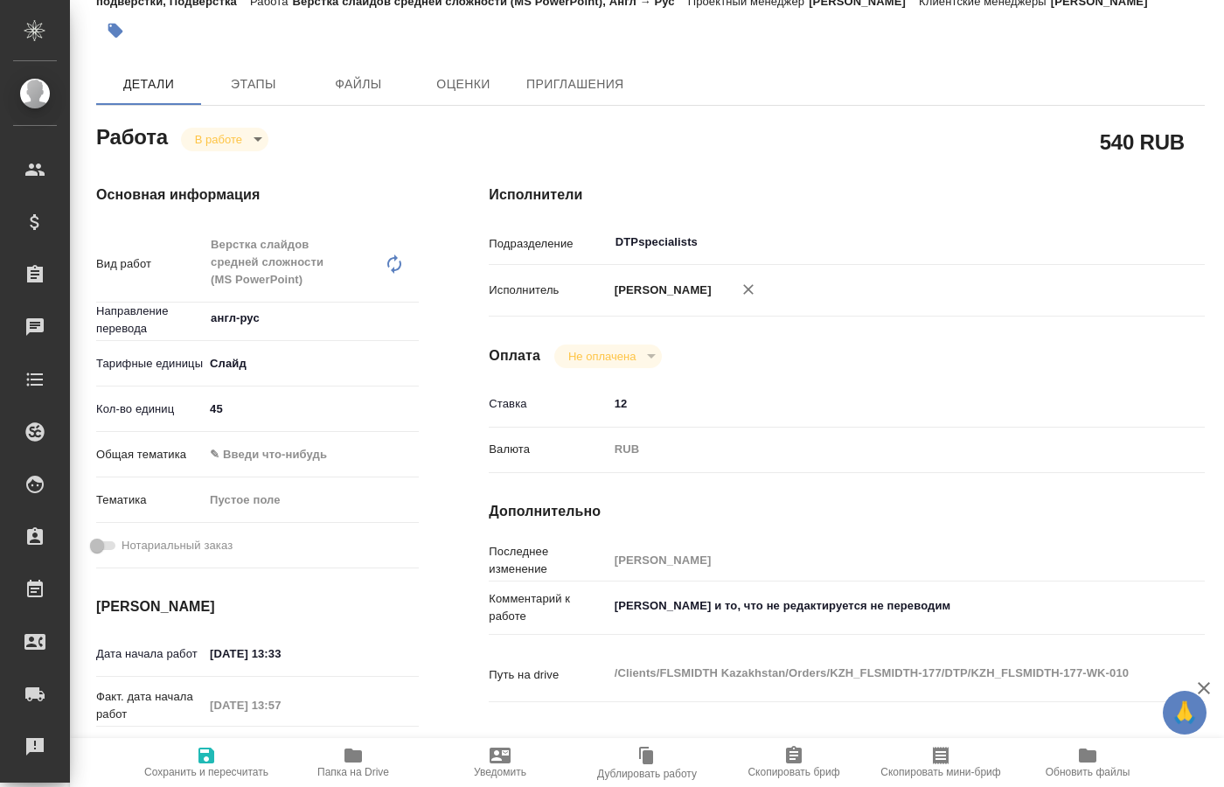
click at [254, 169] on body "🙏 .cls-1 fill:#fff; AWATERA Kucherenko Oksana Клиенты Спецификации Заказы 0 Чат…" at bounding box center [612, 393] width 1224 height 787
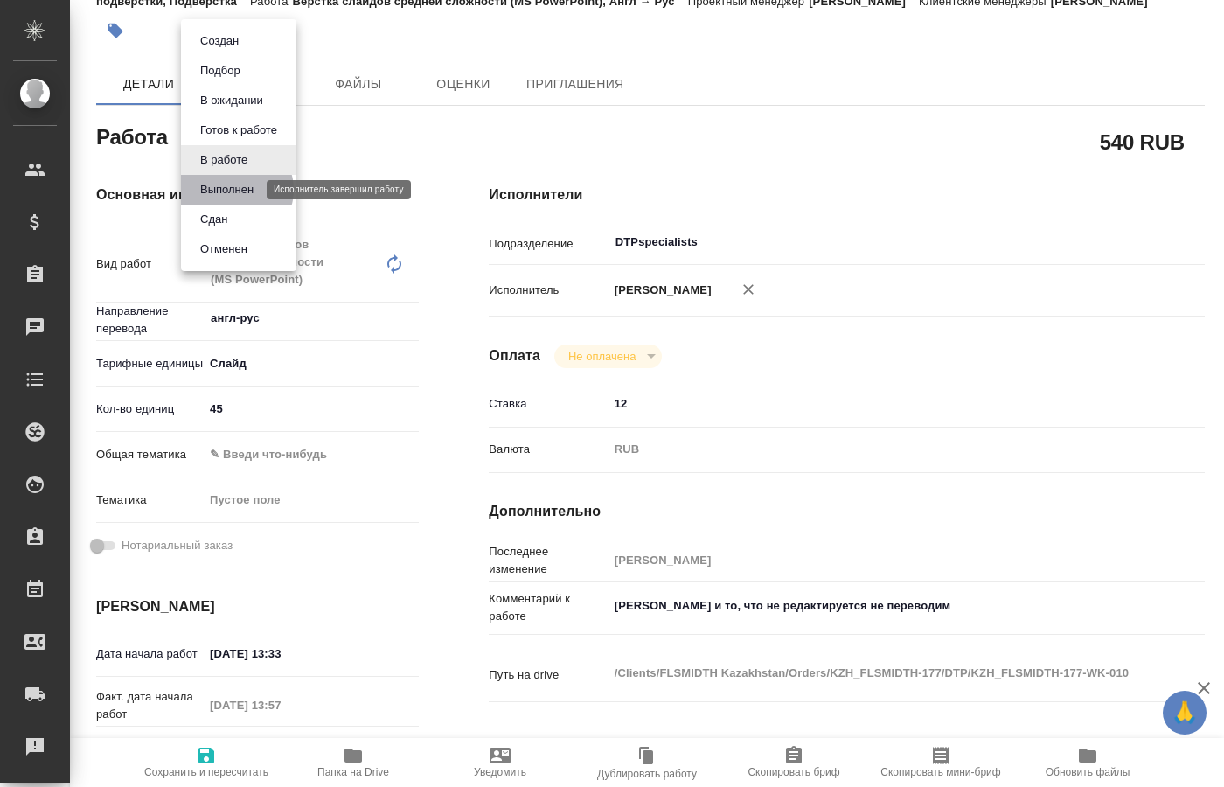
click at [236, 190] on button "Выполнен" at bounding box center [227, 189] width 64 height 19
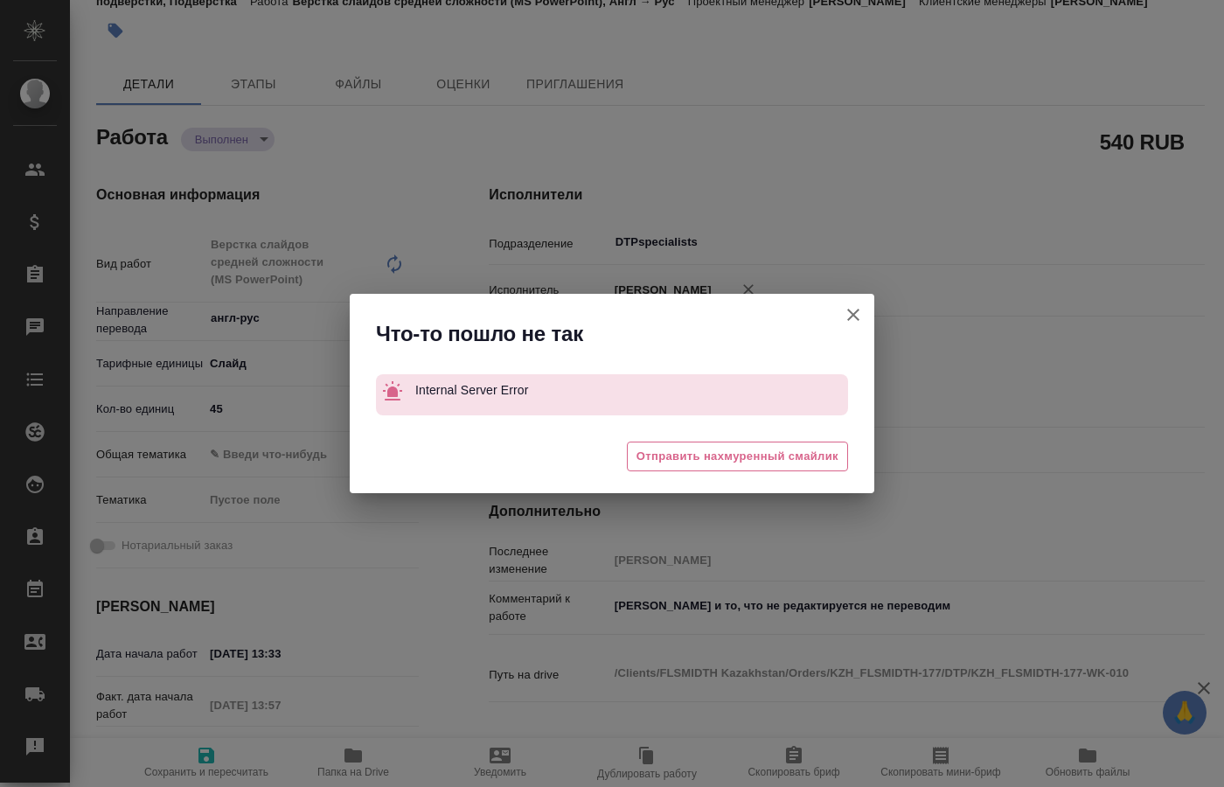
type textarea "x"
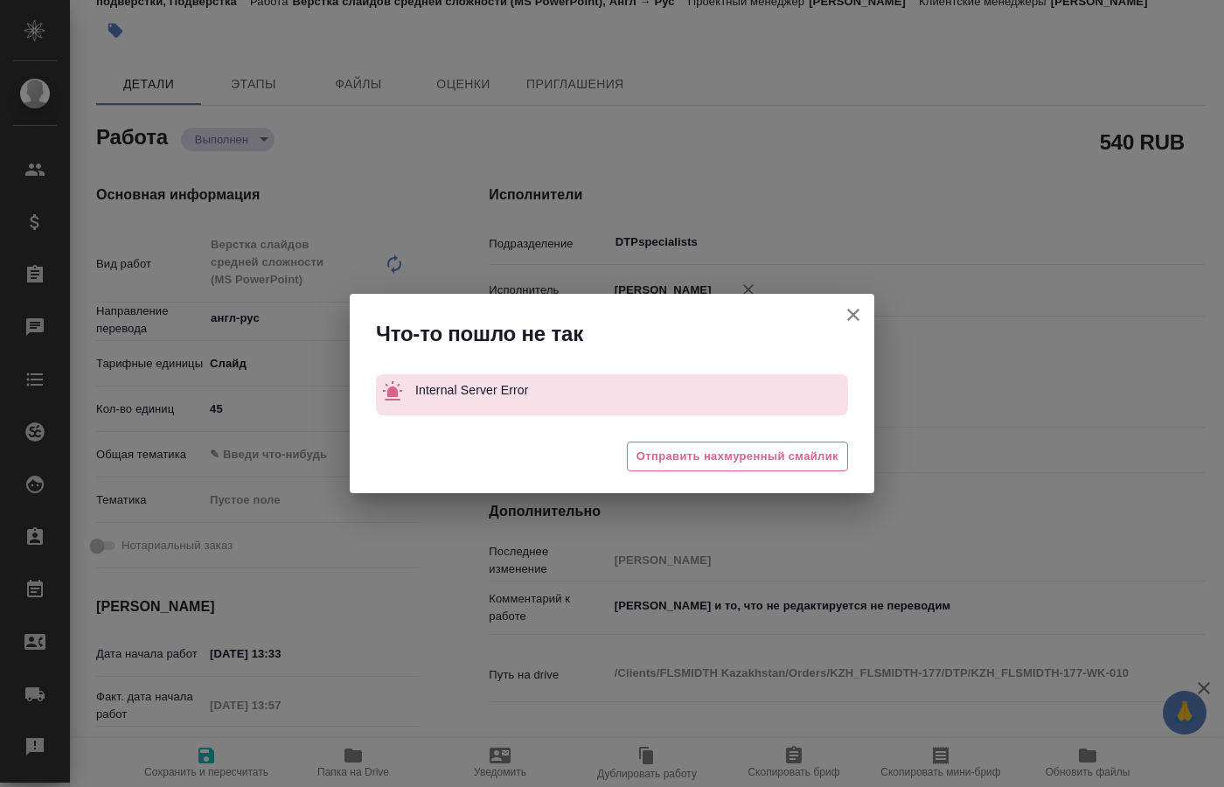
type textarea "x"
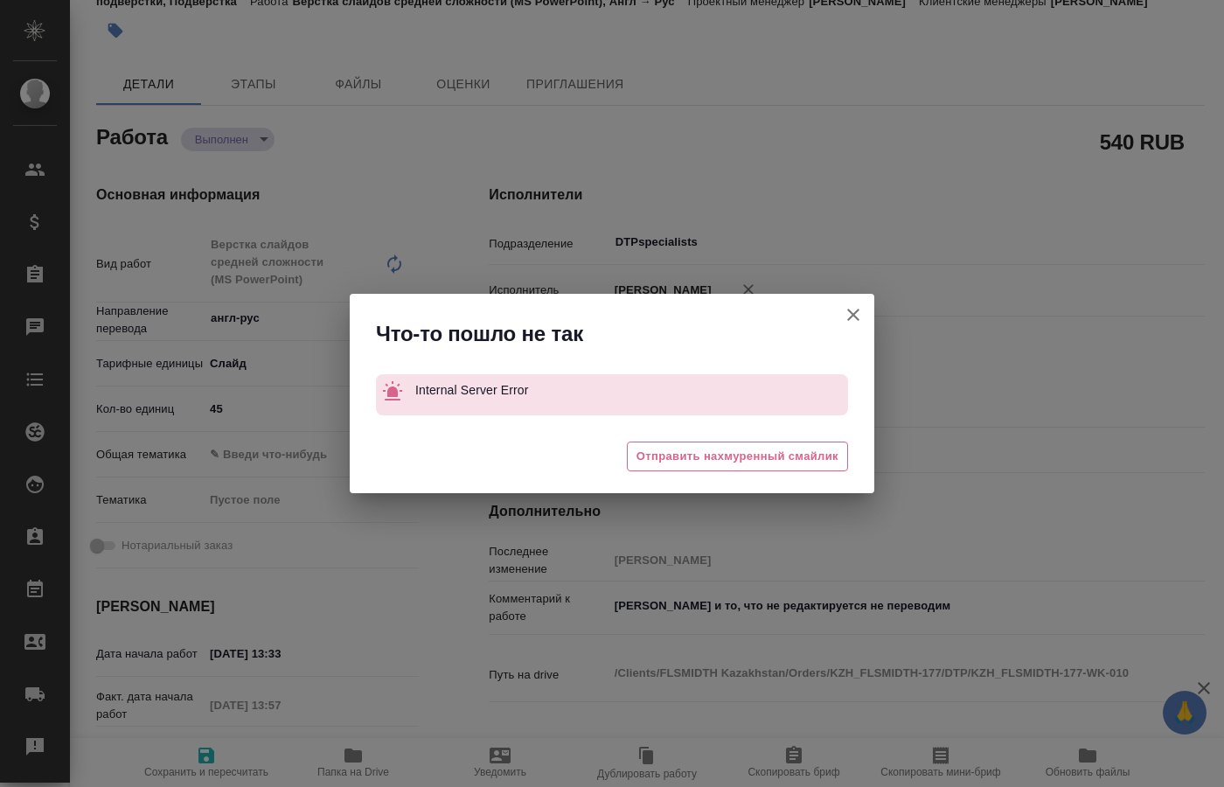
type textarea "x"
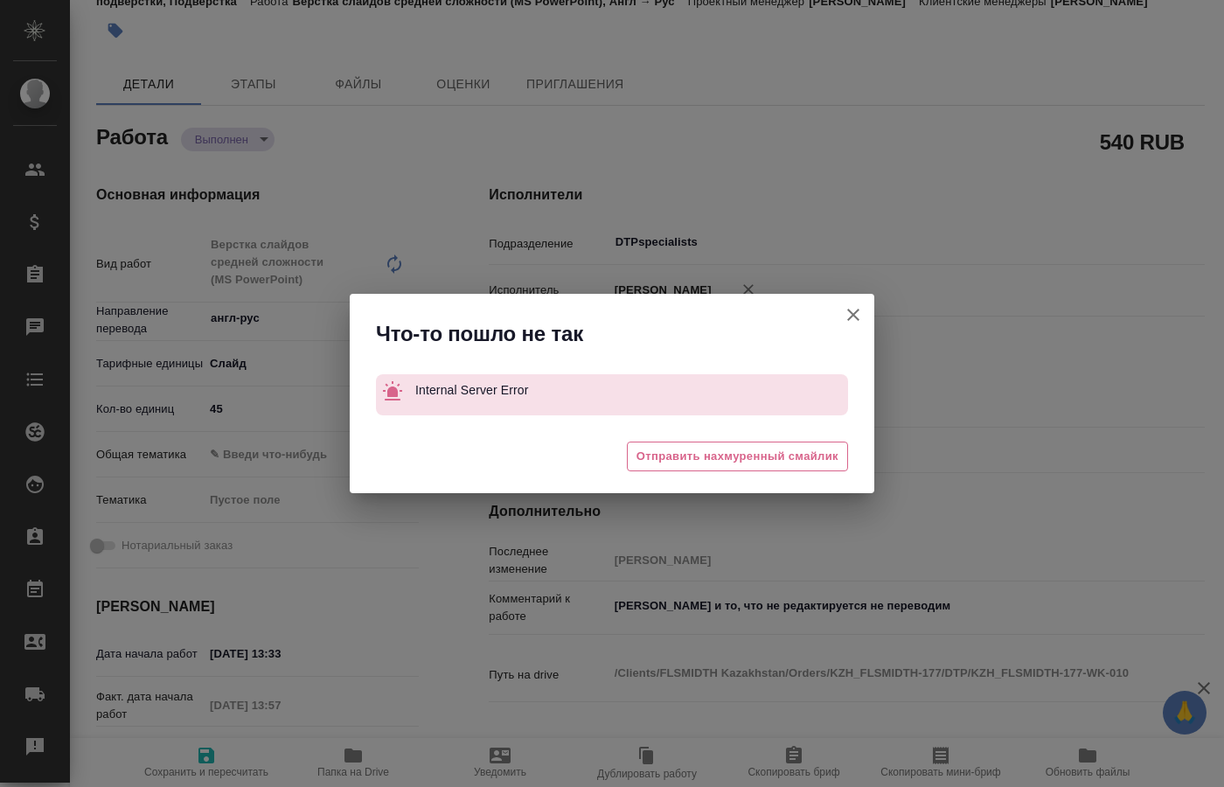
type textarea "x"
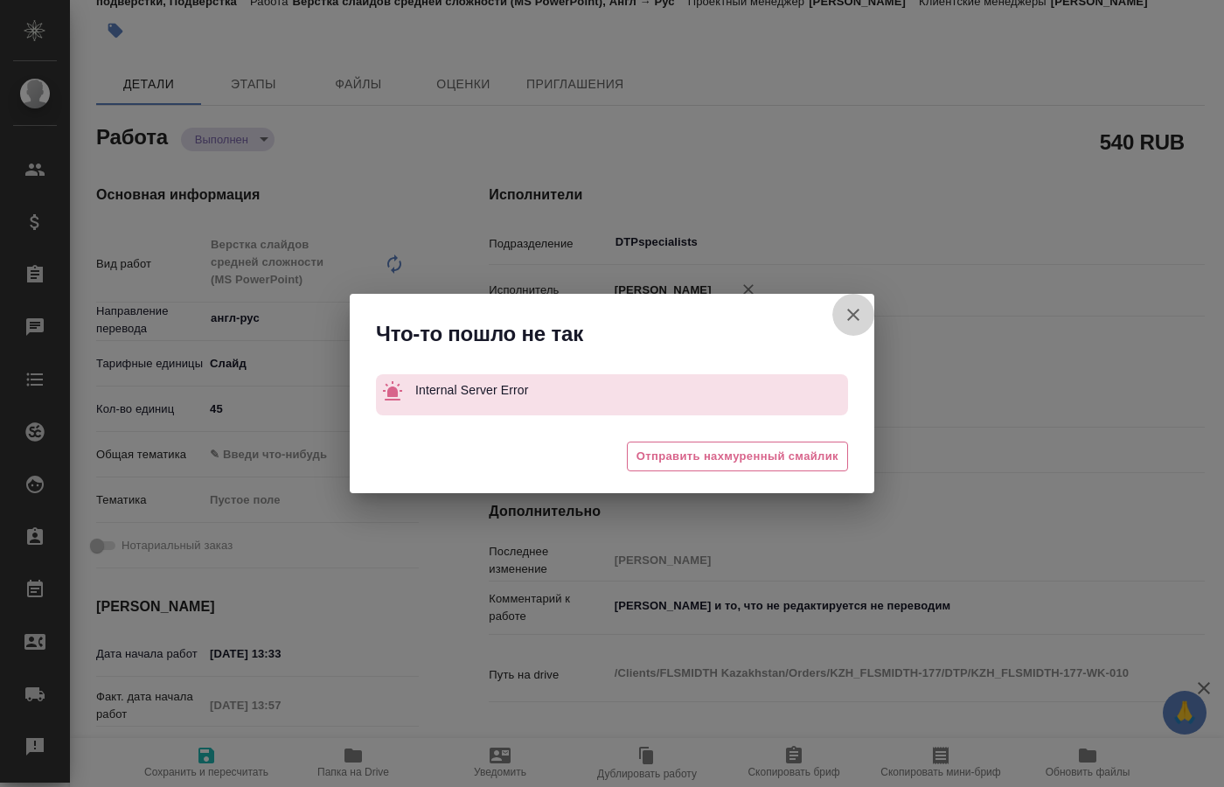
click at [871, 317] on button "Кратко детали заказа" at bounding box center [854, 315] width 42 height 42
type textarea "x"
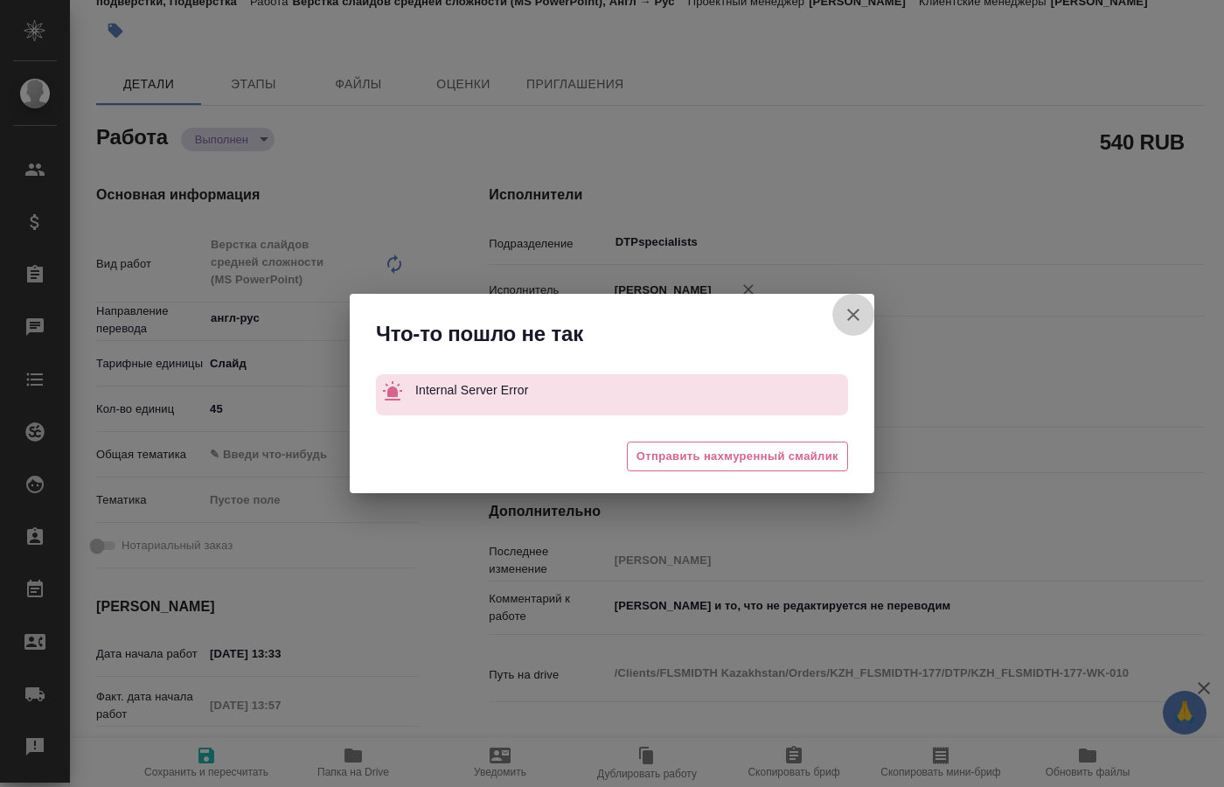
type textarea "x"
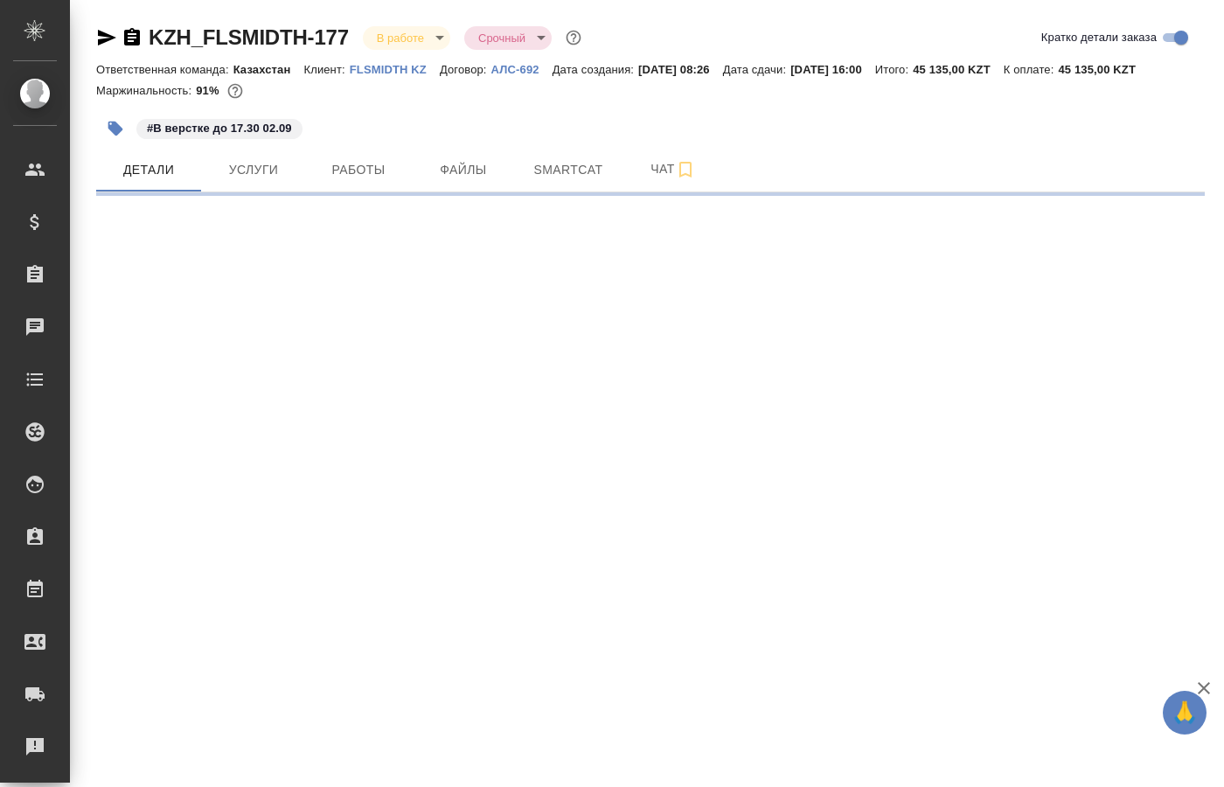
select select "RU"
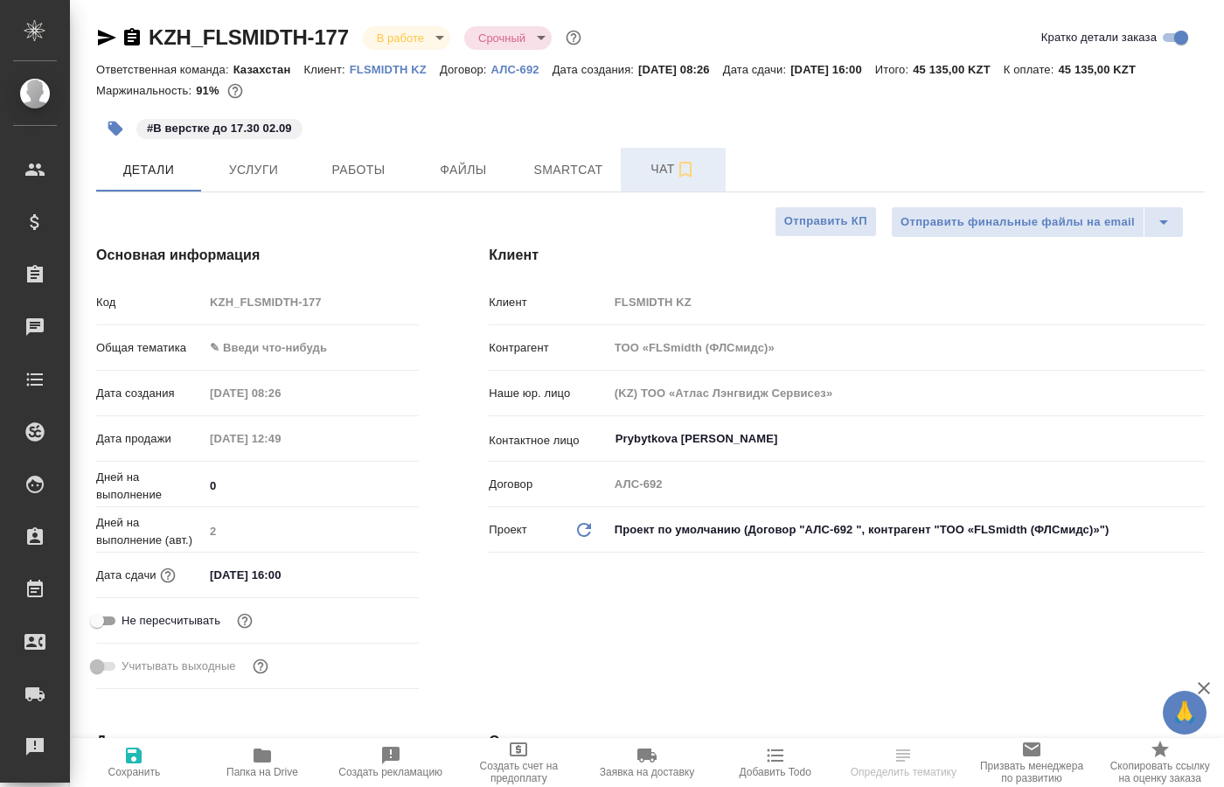
type textarea "x"
type input "[PERSON_NAME]"
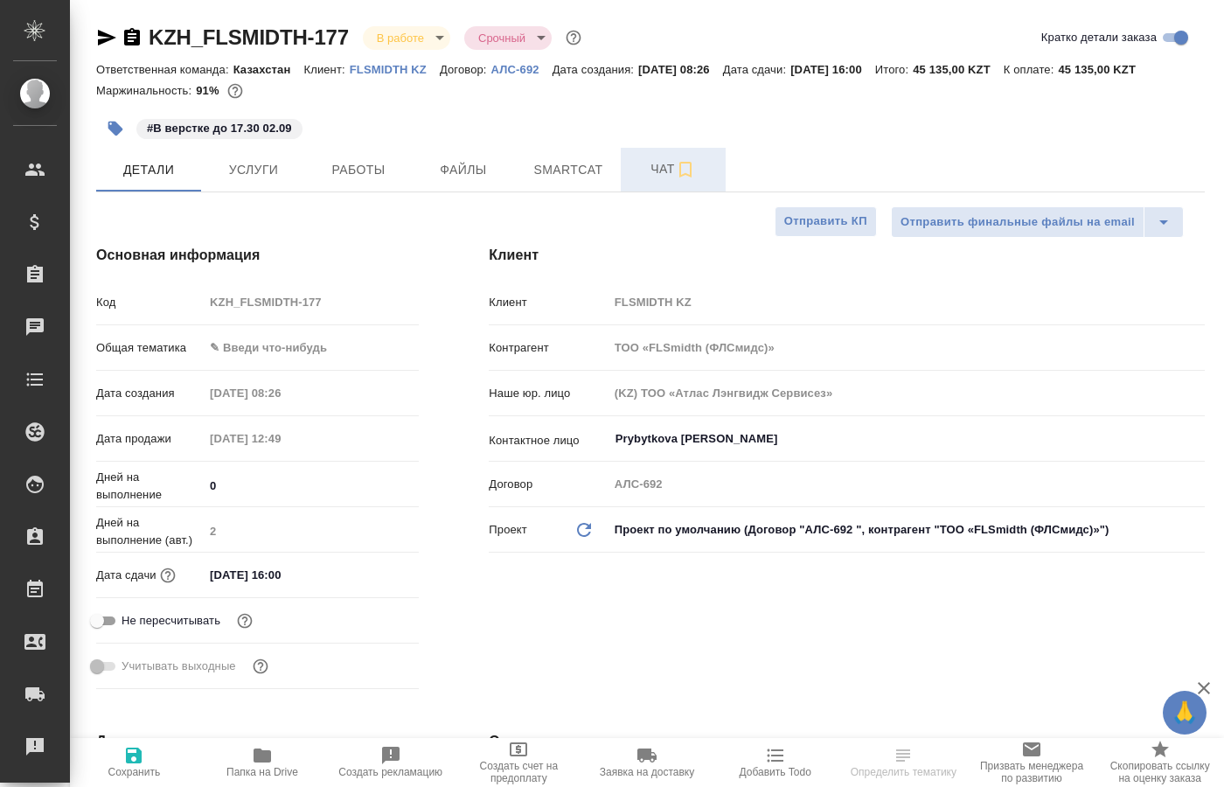
click at [669, 175] on span "Чат" at bounding box center [673, 169] width 84 height 22
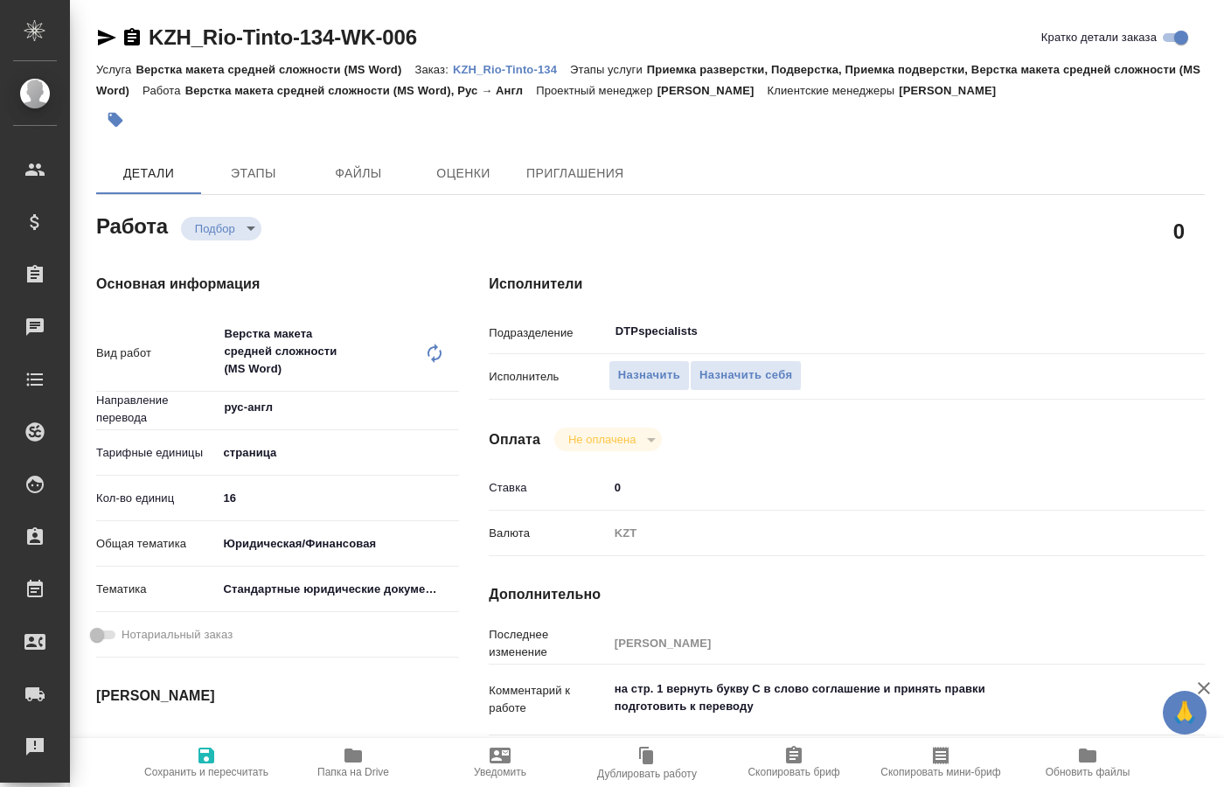
type textarea "x"
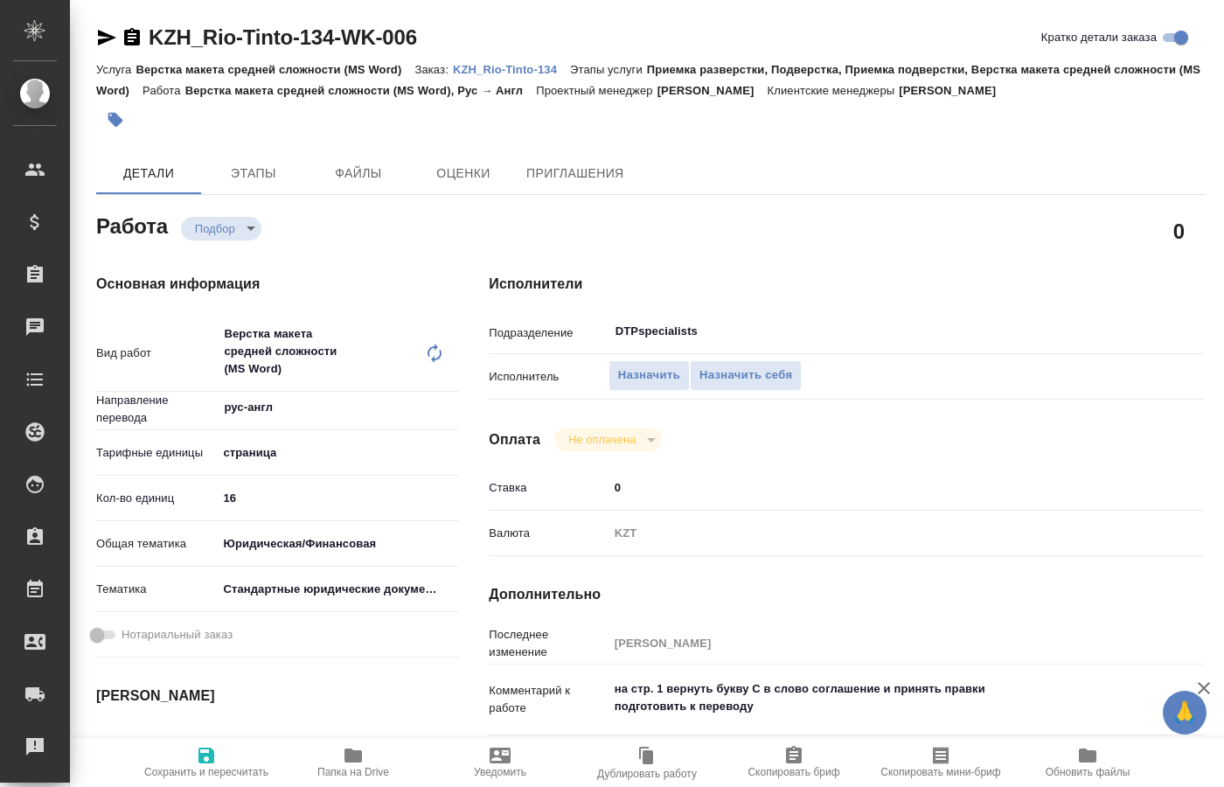
type textarea "x"
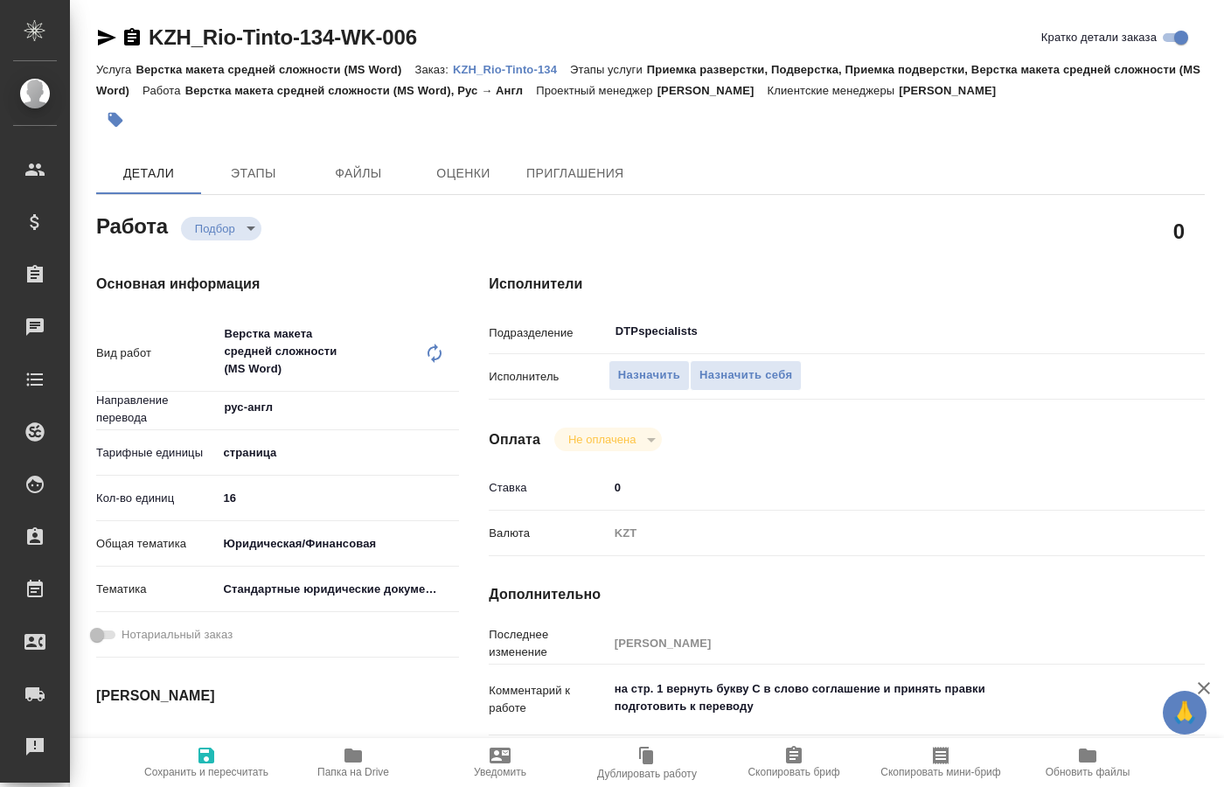
type textarea "x"
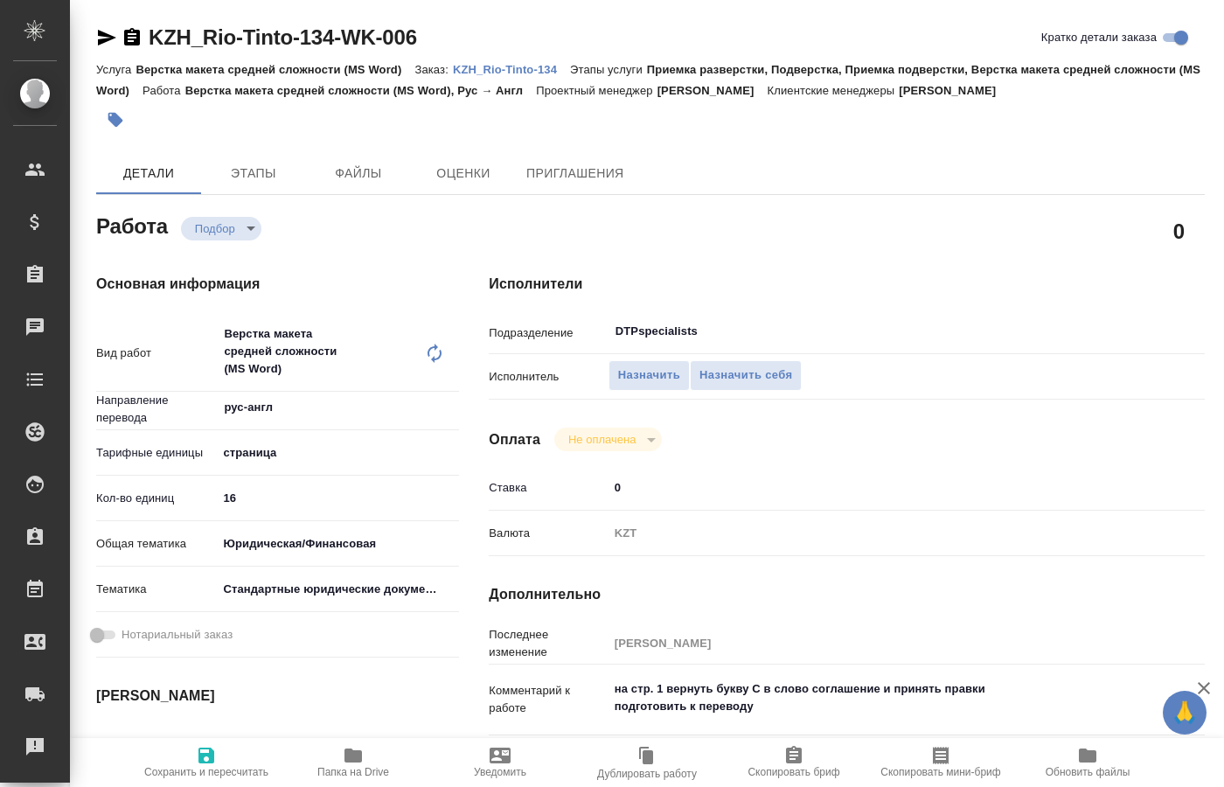
type textarea "x"
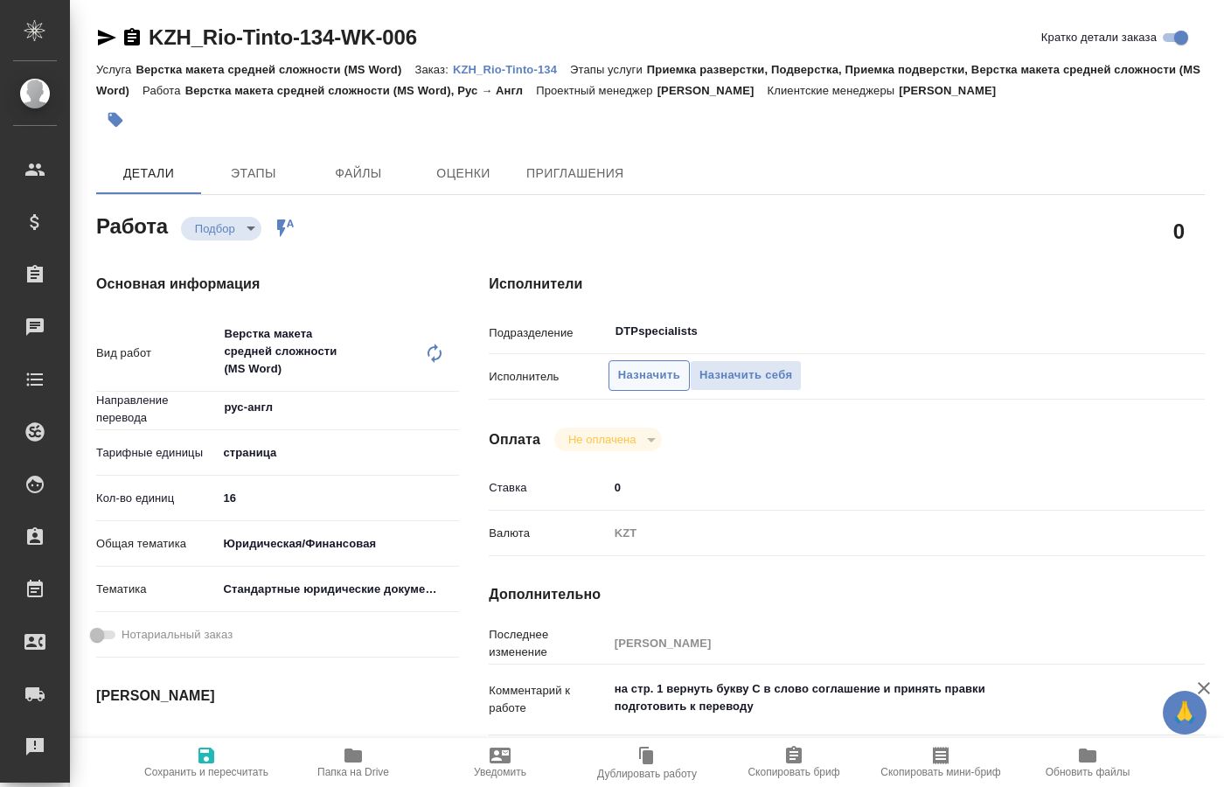
type textarea "x"
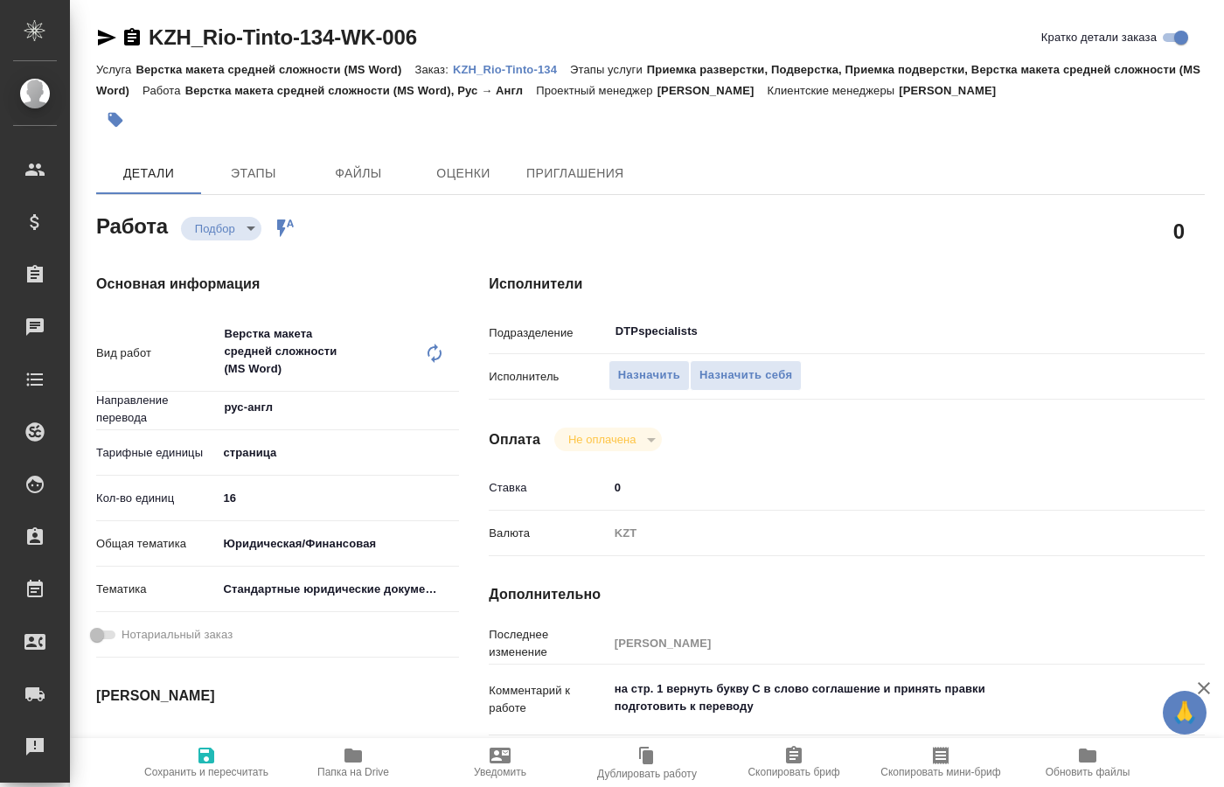
type textarea "x"
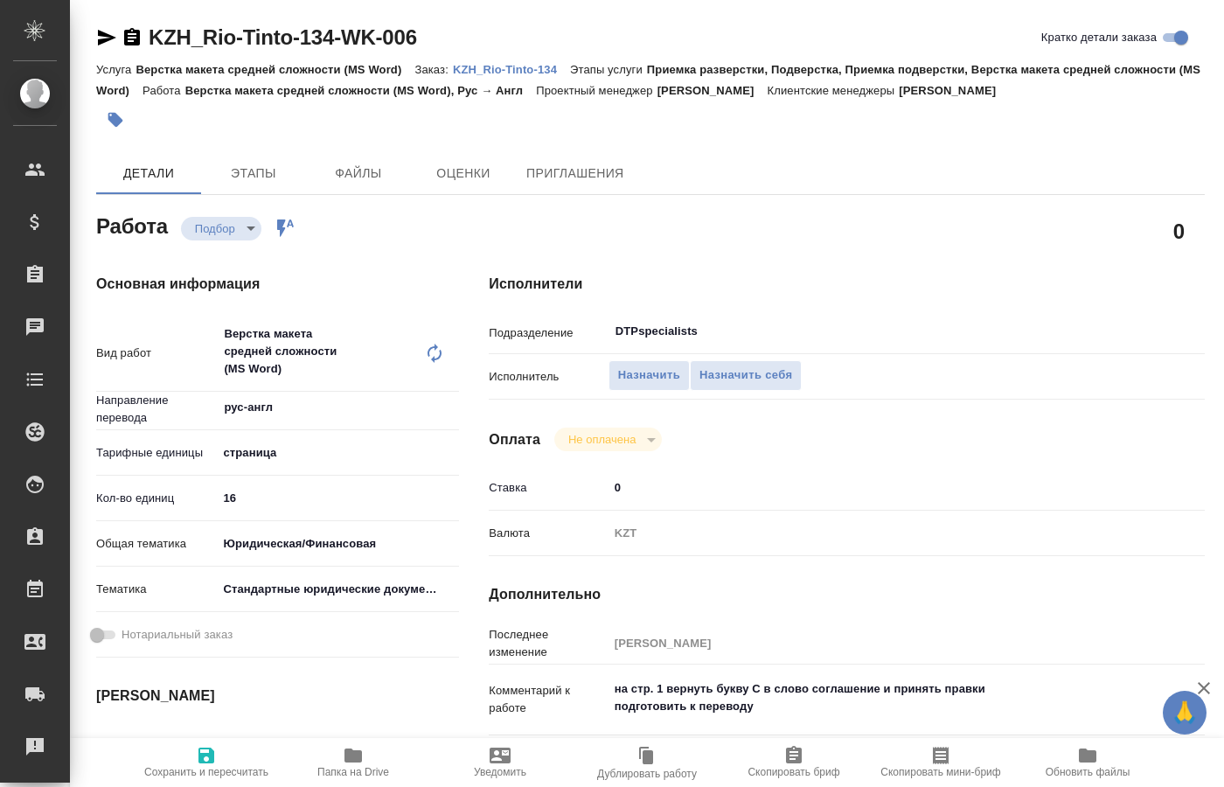
type textarea "x"
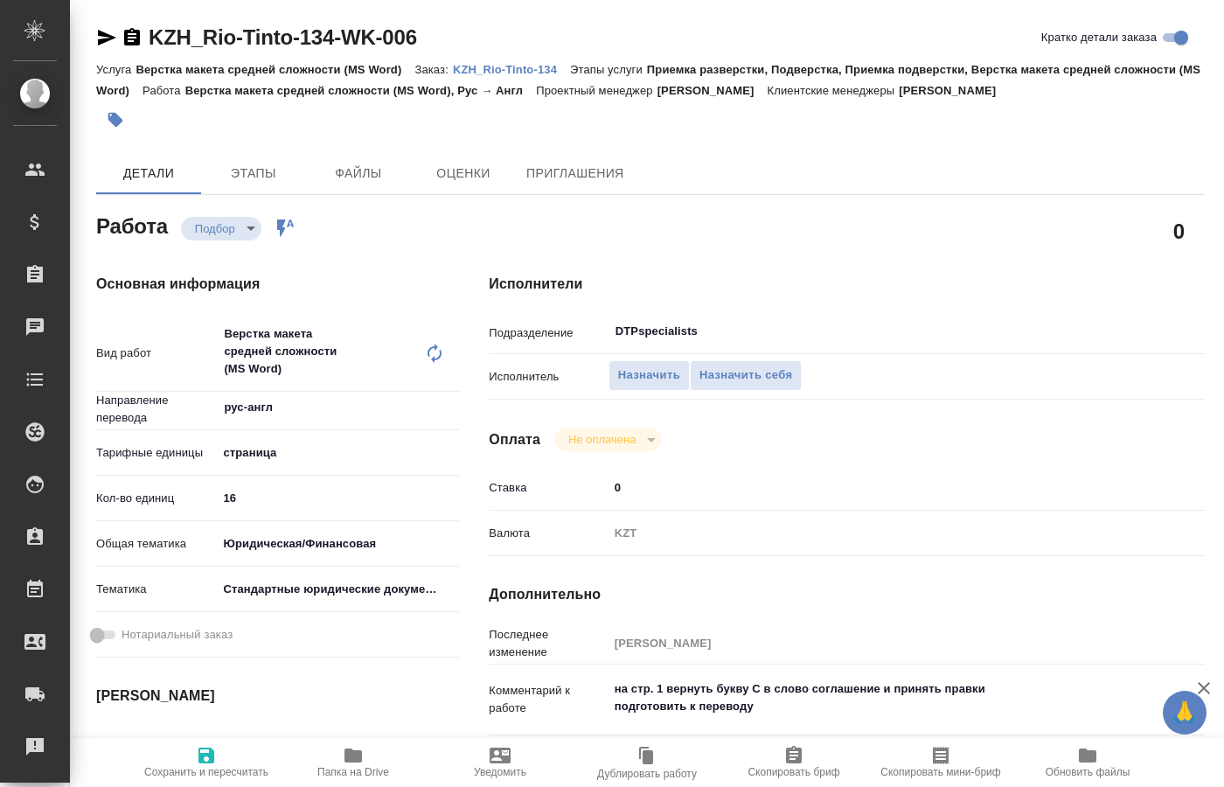
type textarea "x"
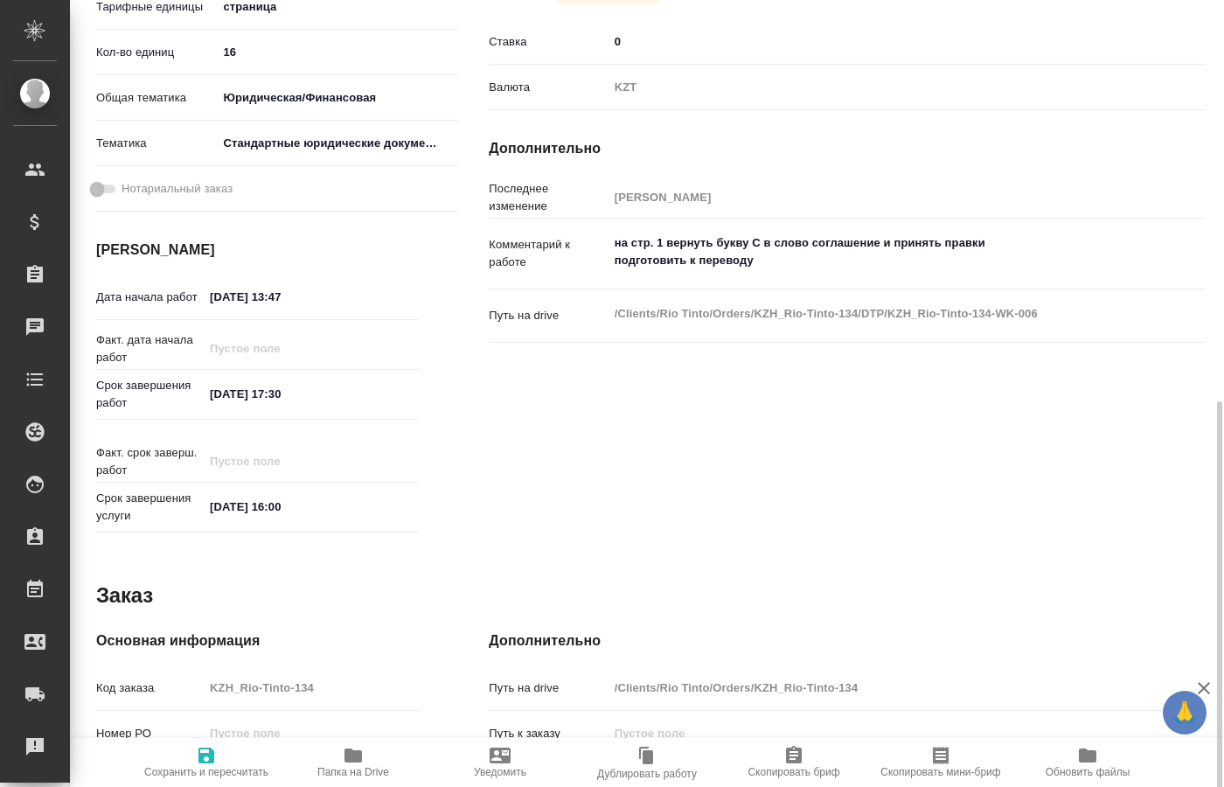
scroll to position [530, 0]
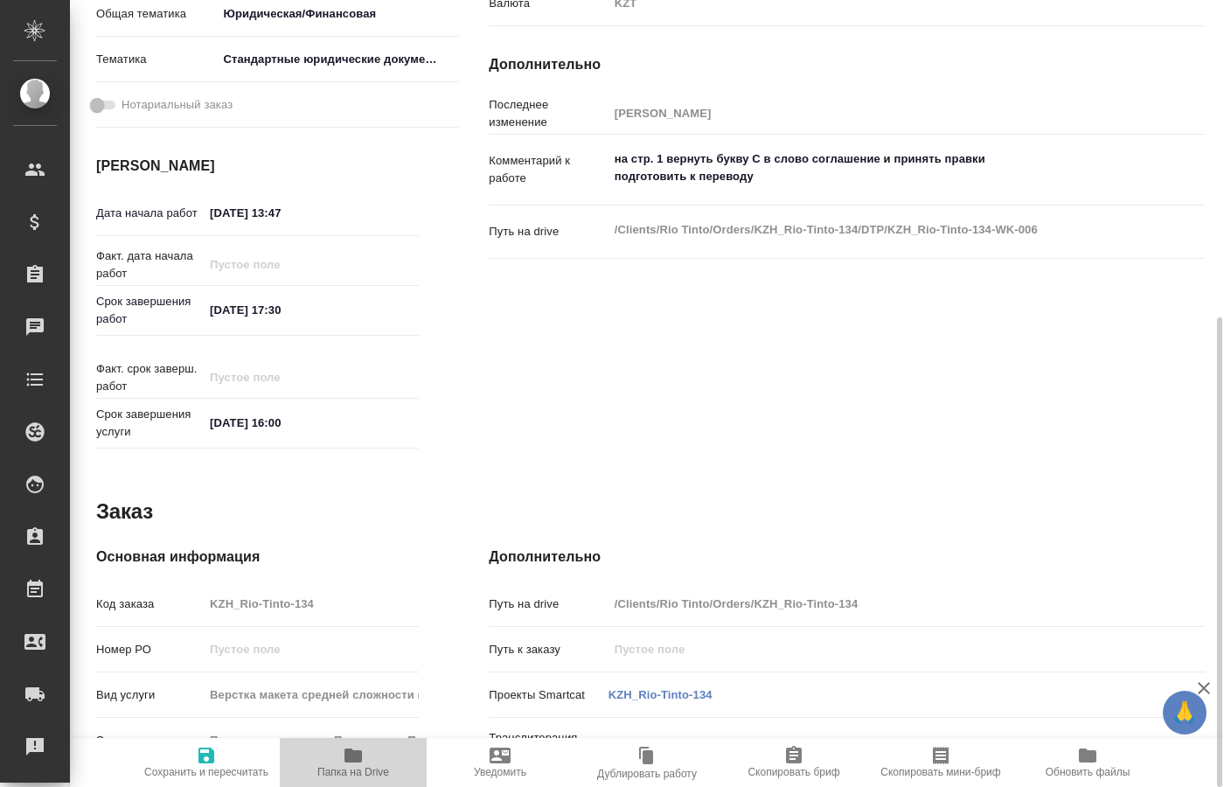
click at [340, 765] on span "Папка на Drive" at bounding box center [353, 761] width 126 height 33
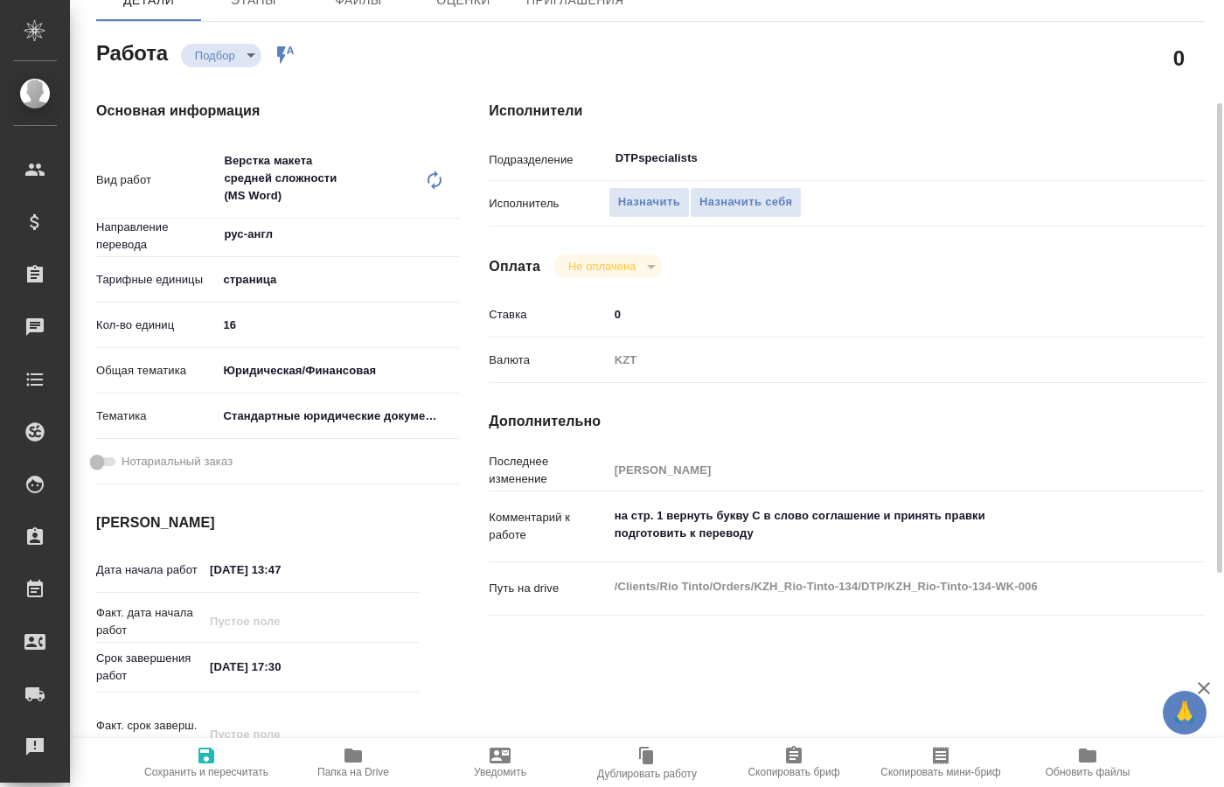
scroll to position [84, 0]
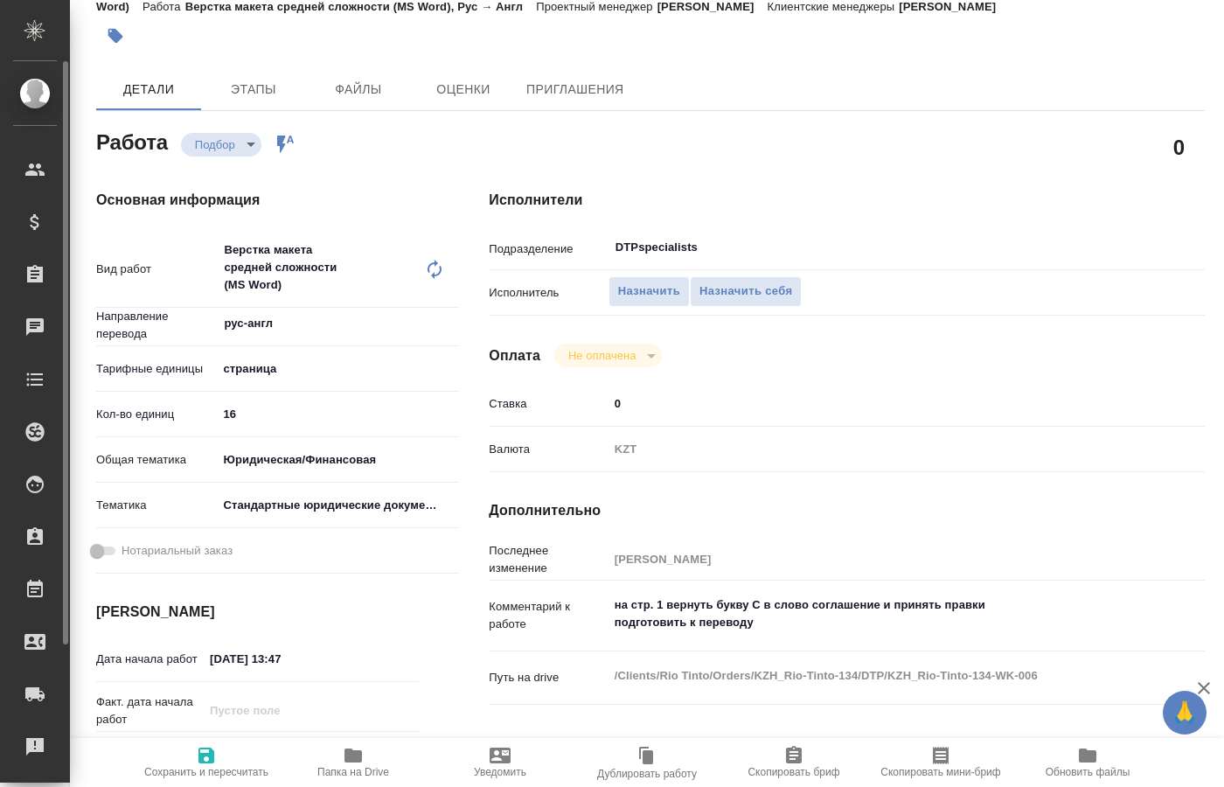
type textarea "x"
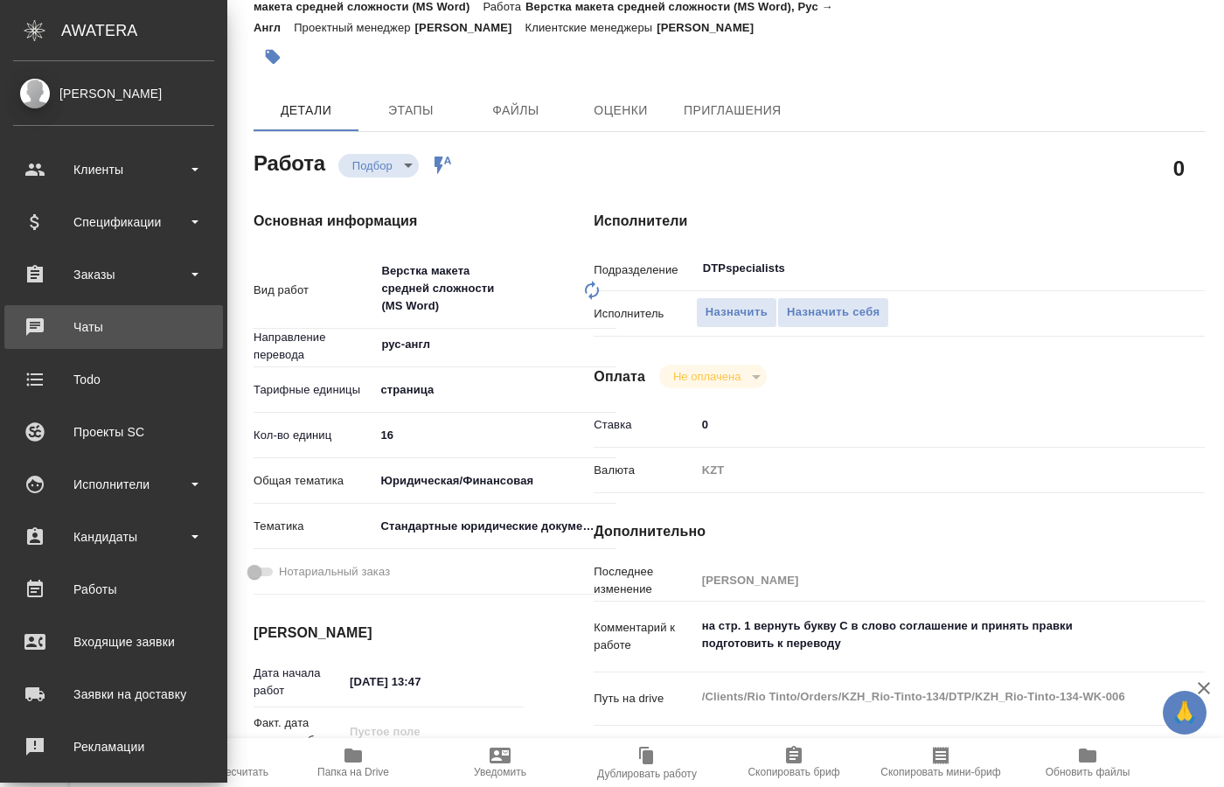
type textarea "x"
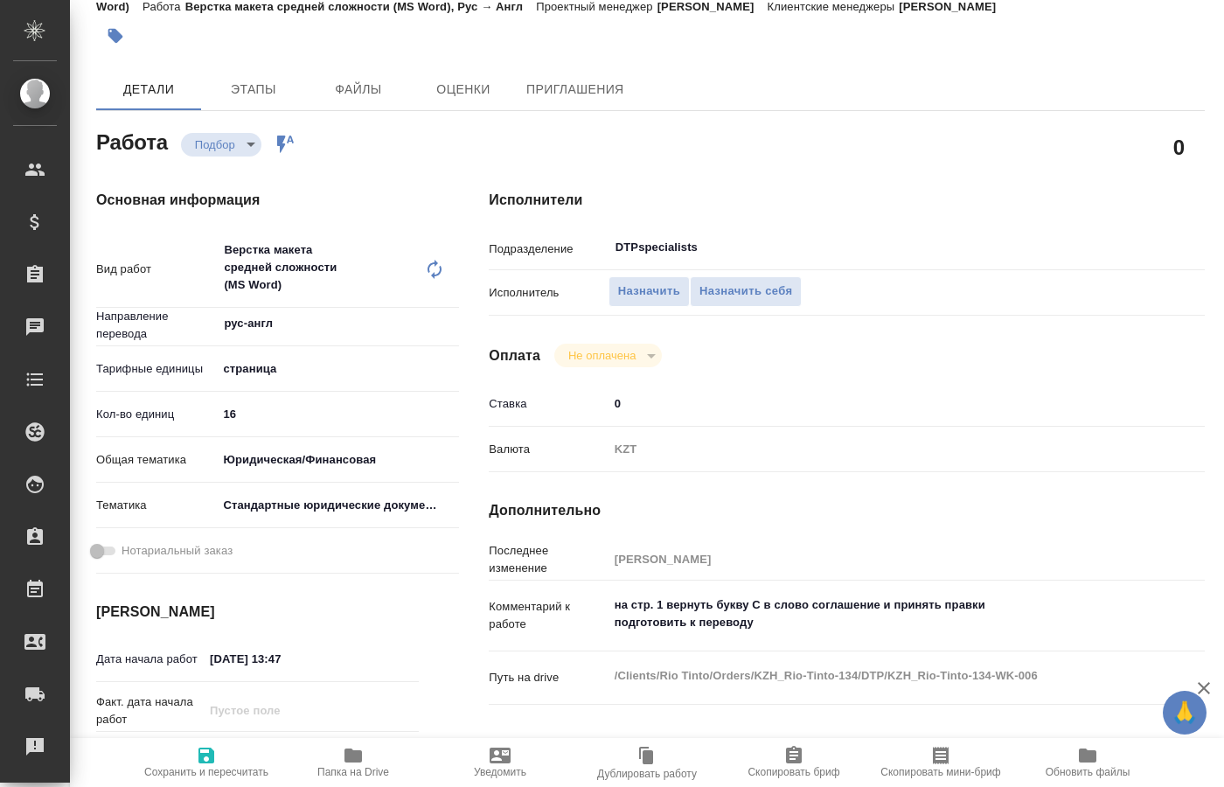
type textarea "x"
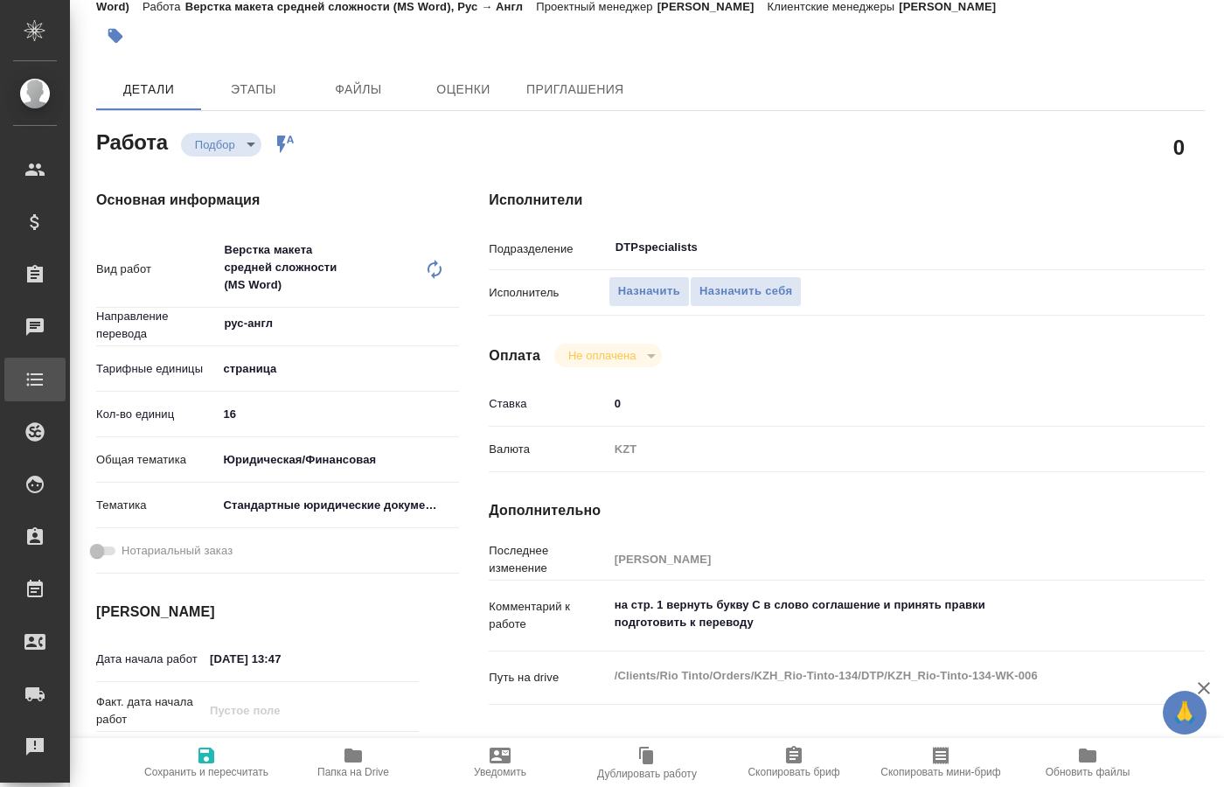
type textarea "x"
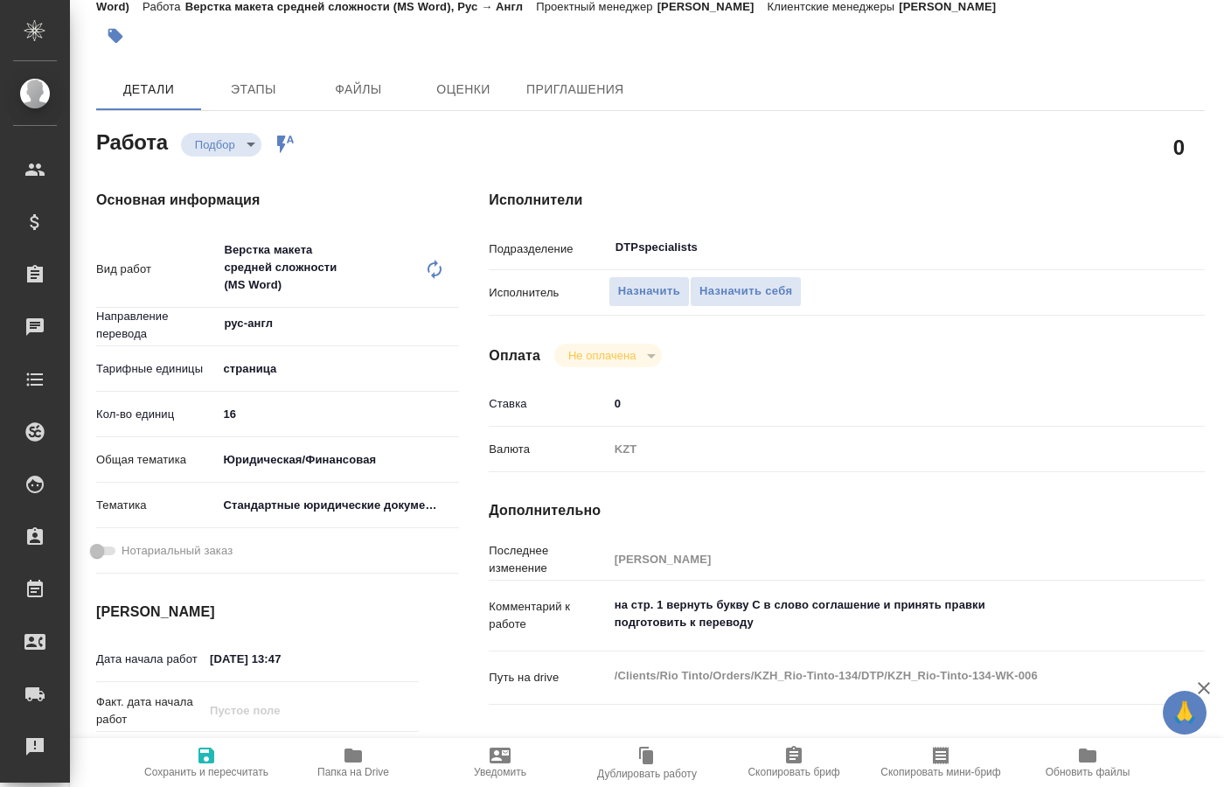
click at [1055, 307] on div "Исполнители Подразделение DTPspecialists ​ Исполнитель Назначить Назначить себя…" at bounding box center [847, 546] width 786 height 782
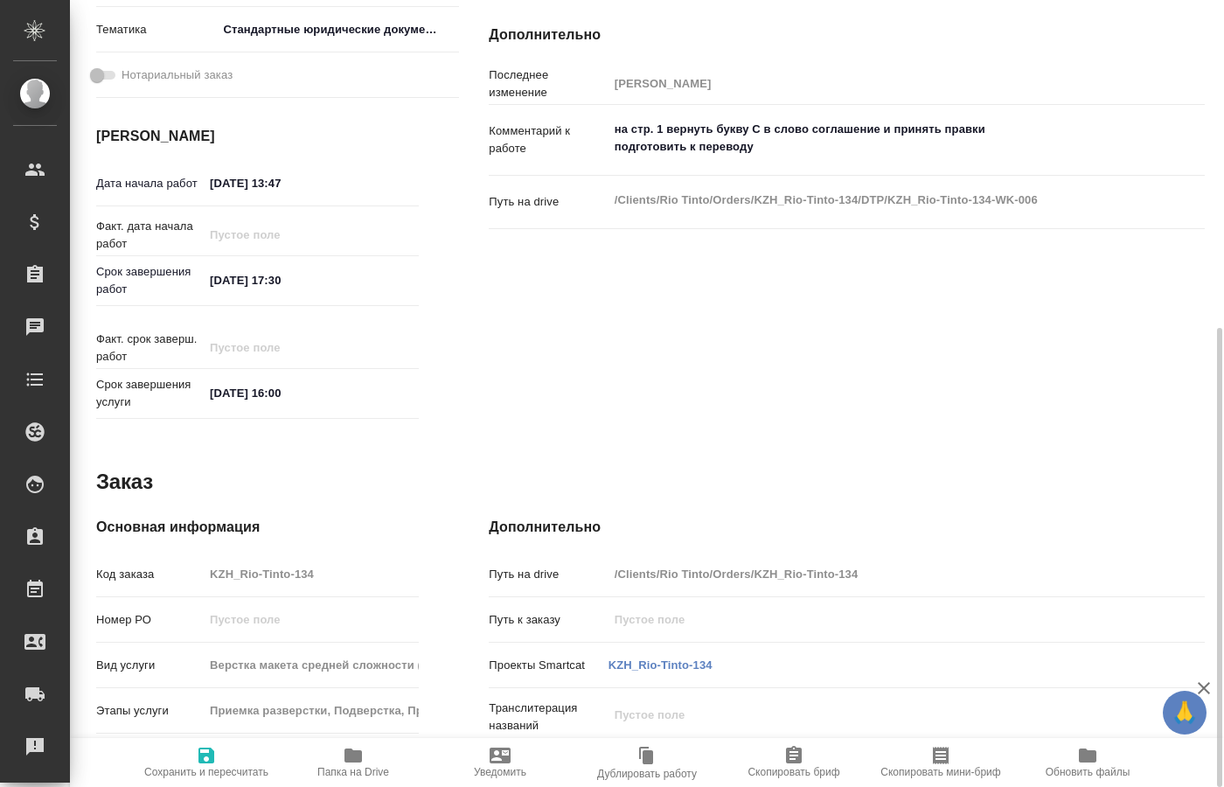
scroll to position [0, 0]
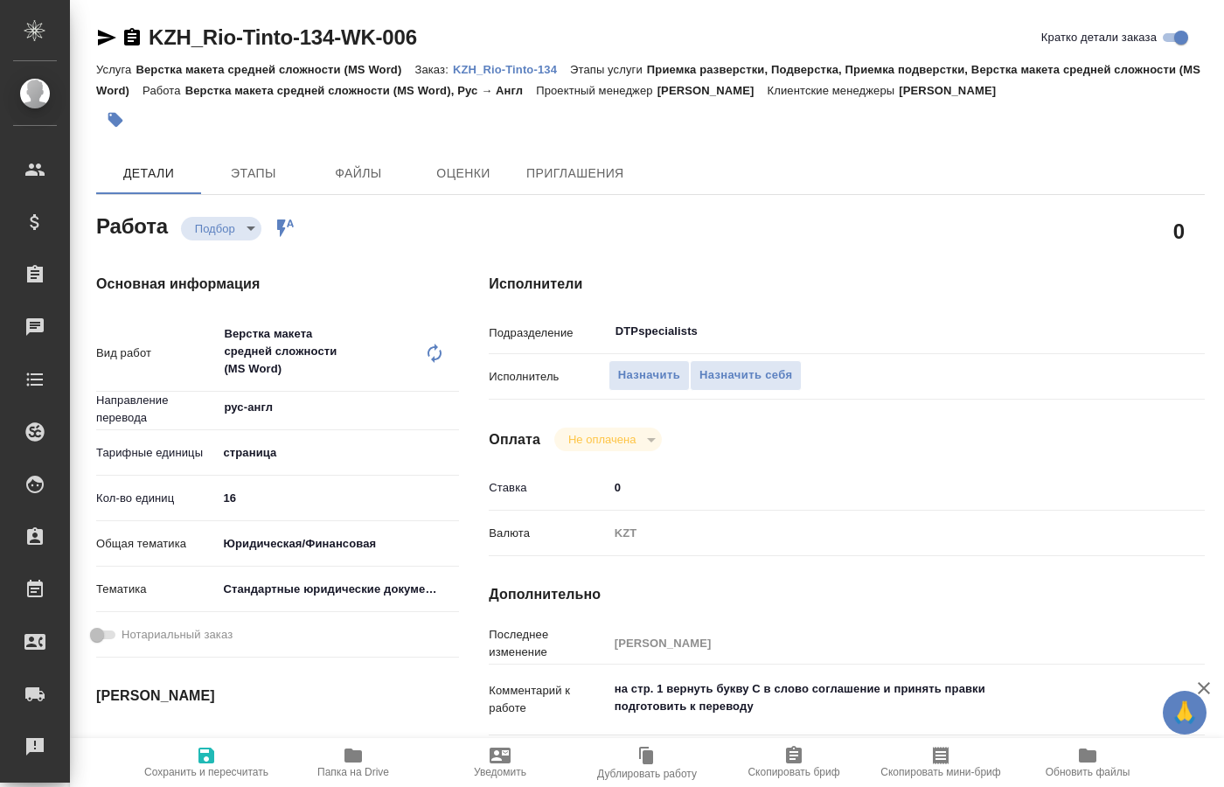
type textarea "x"
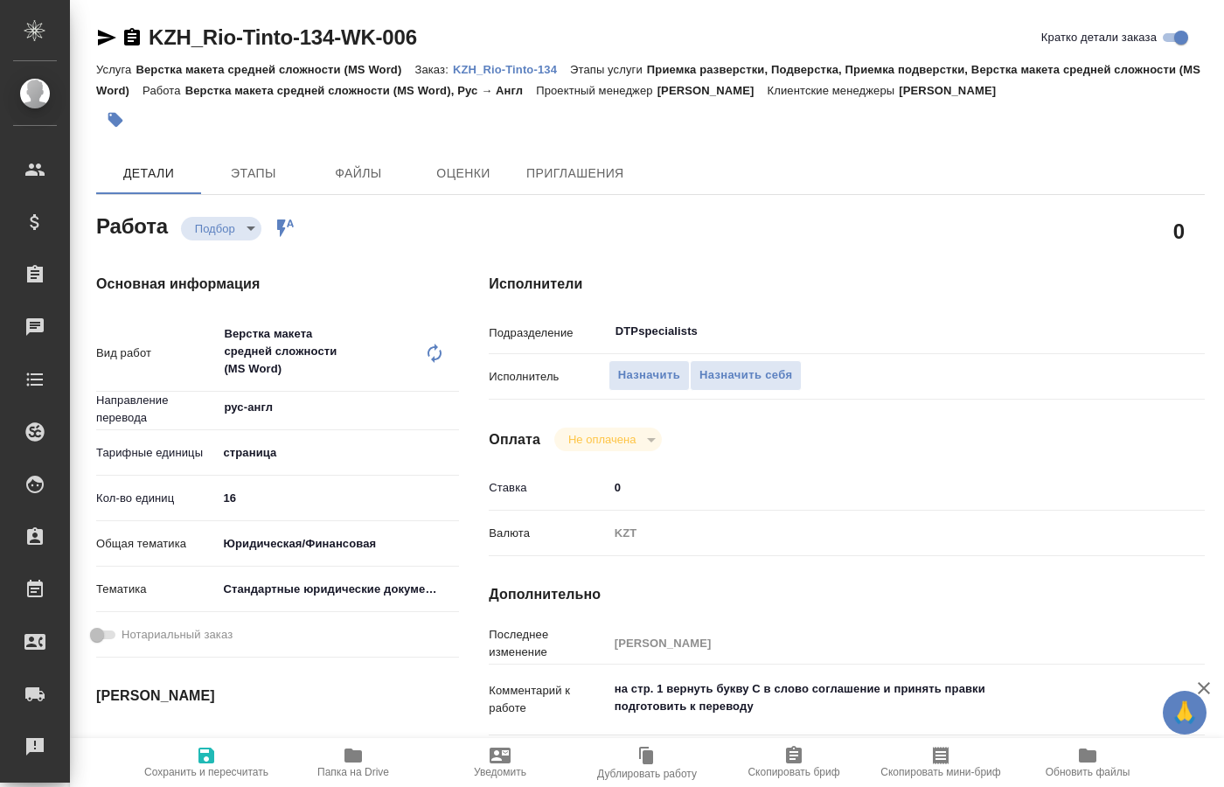
type textarea "x"
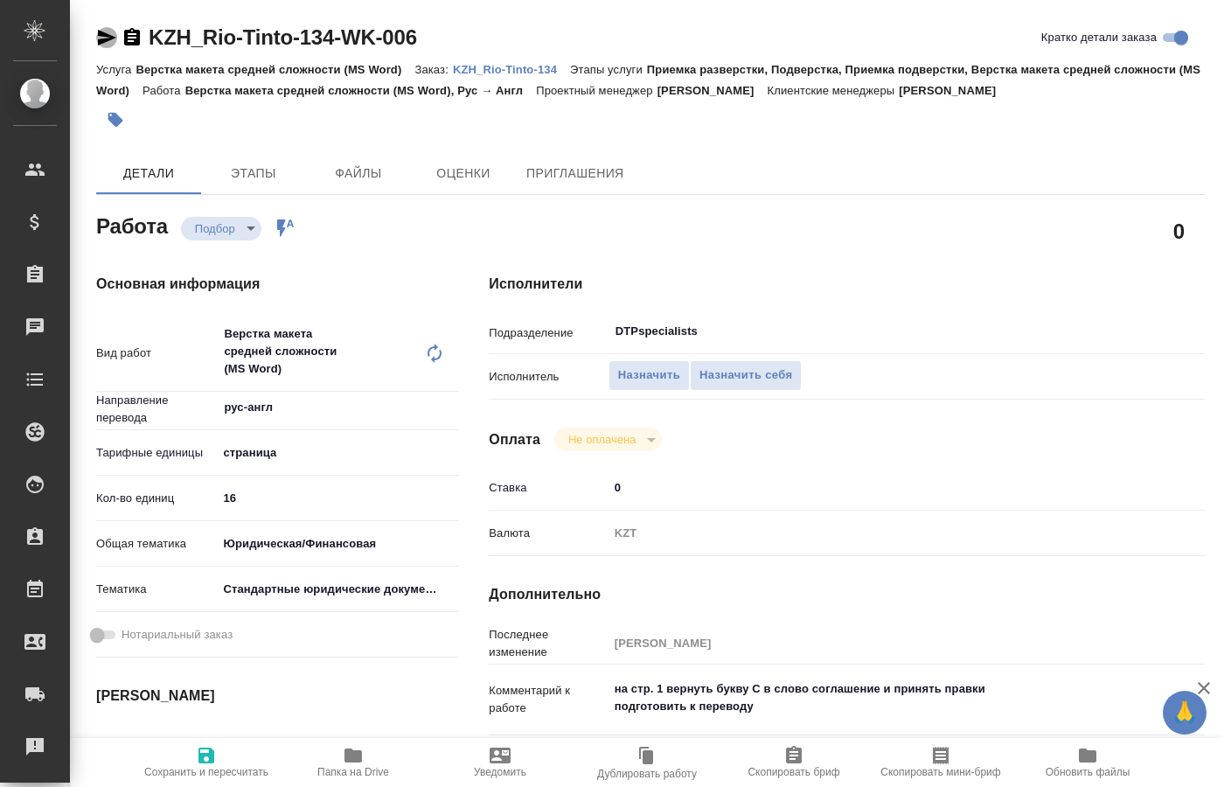
click at [103, 32] on icon "button" at bounding box center [107, 38] width 18 height 16
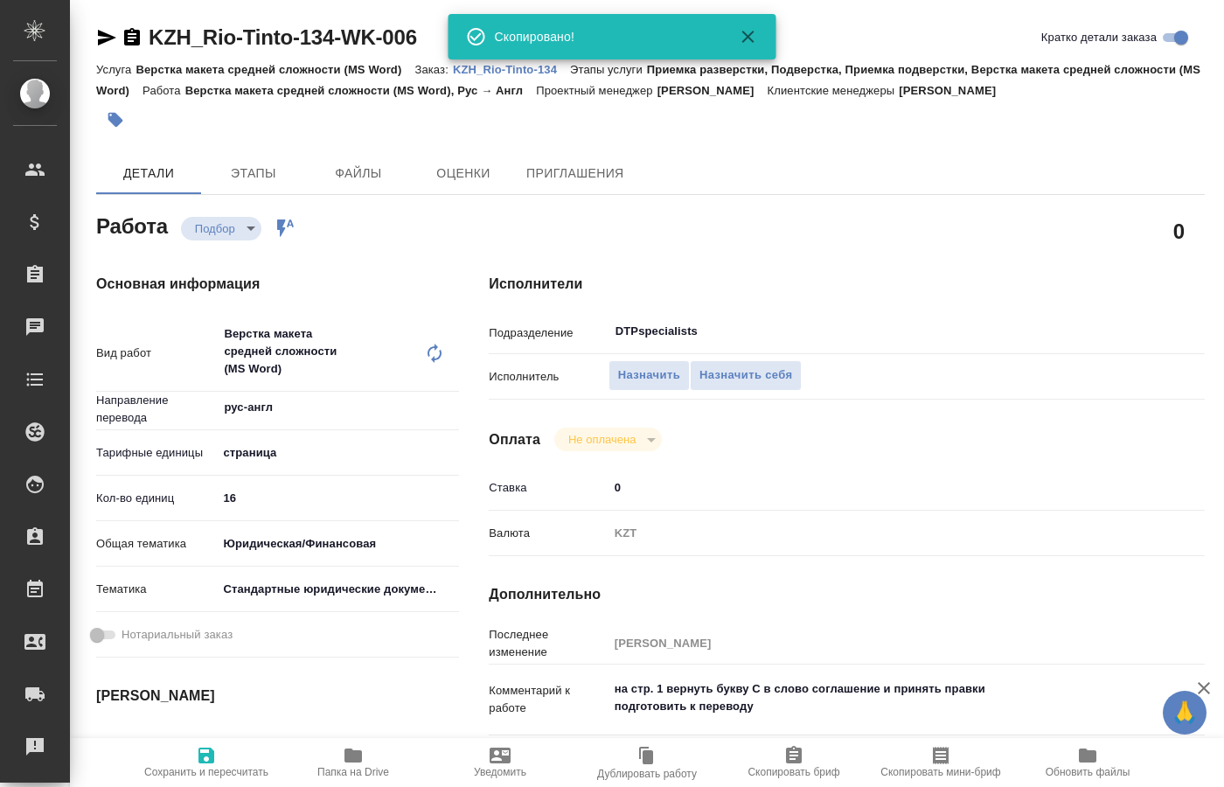
type textarea "x"
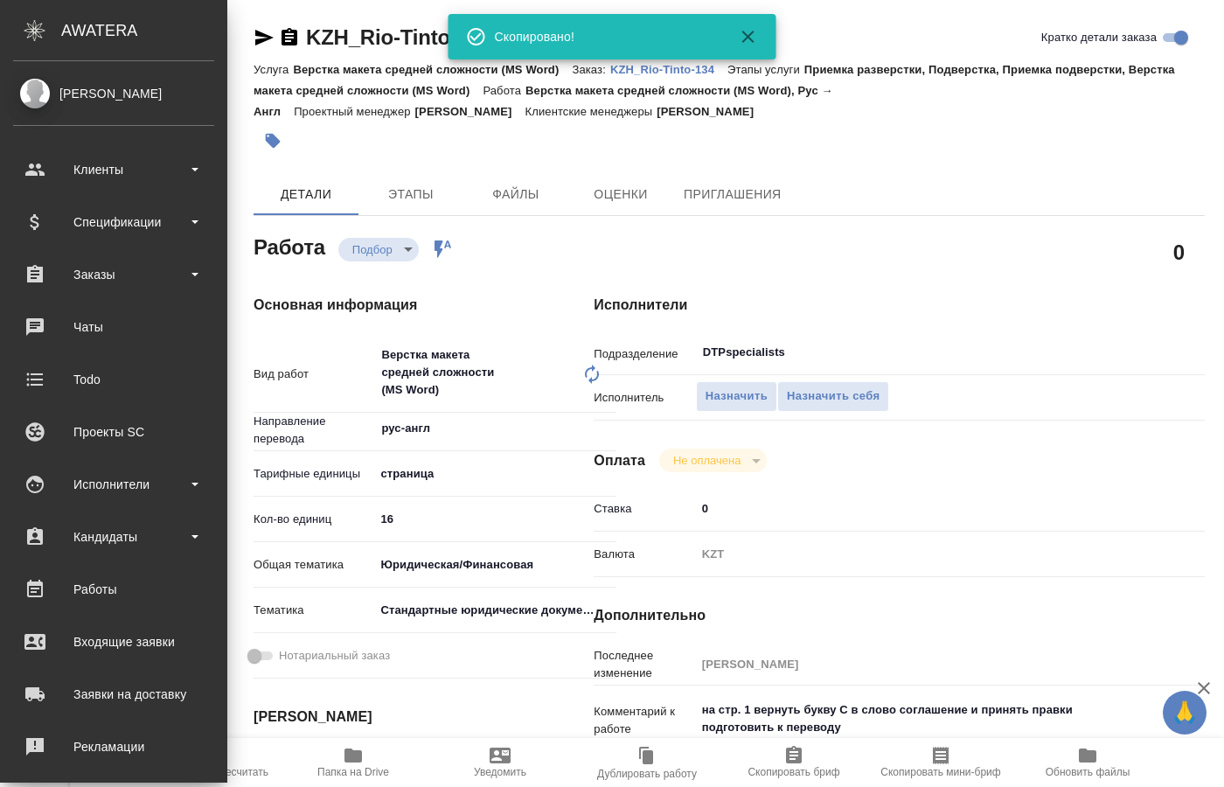
type textarea "x"
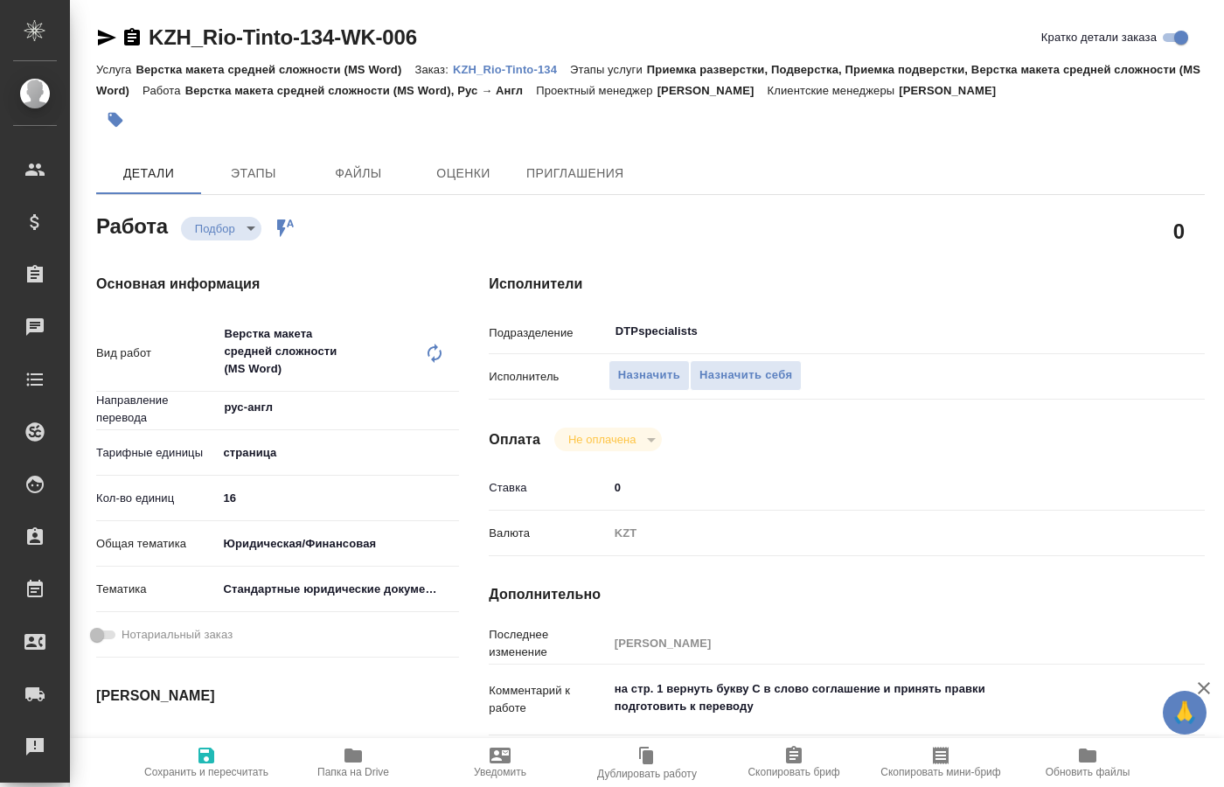
type textarea "x"
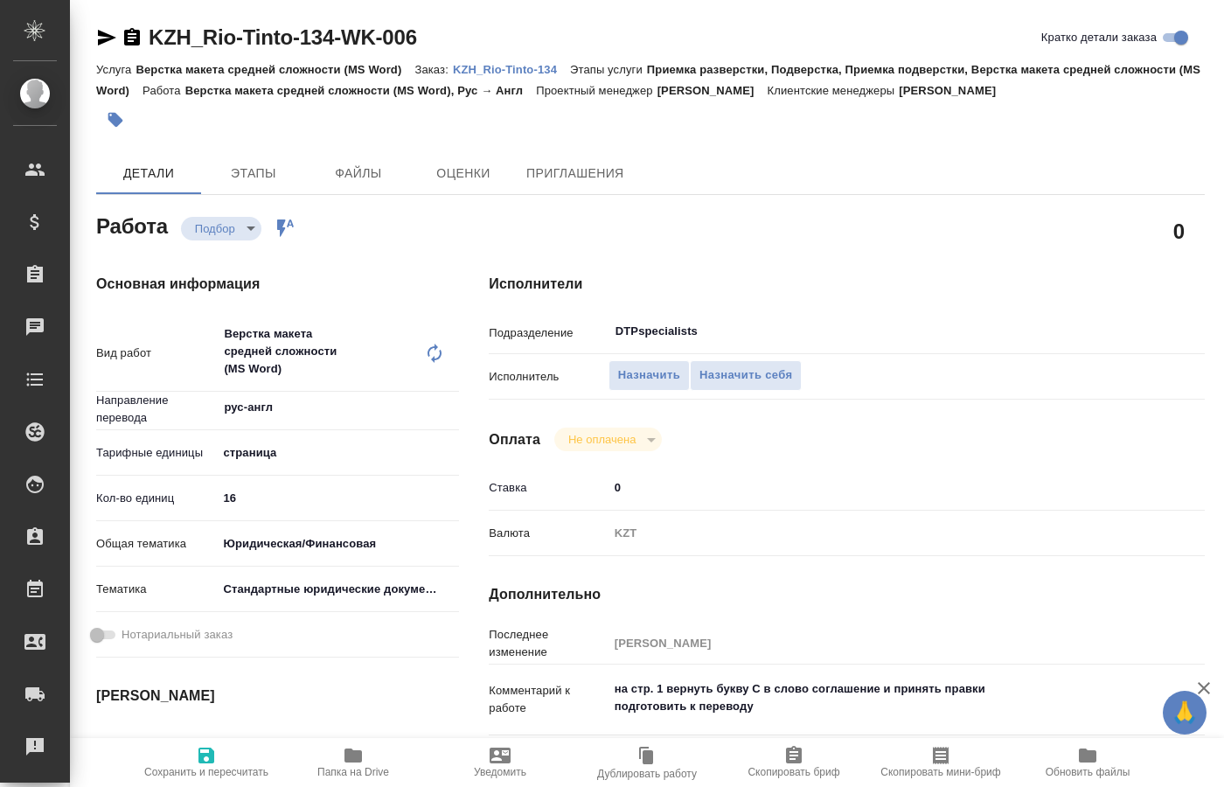
type textarea "x"
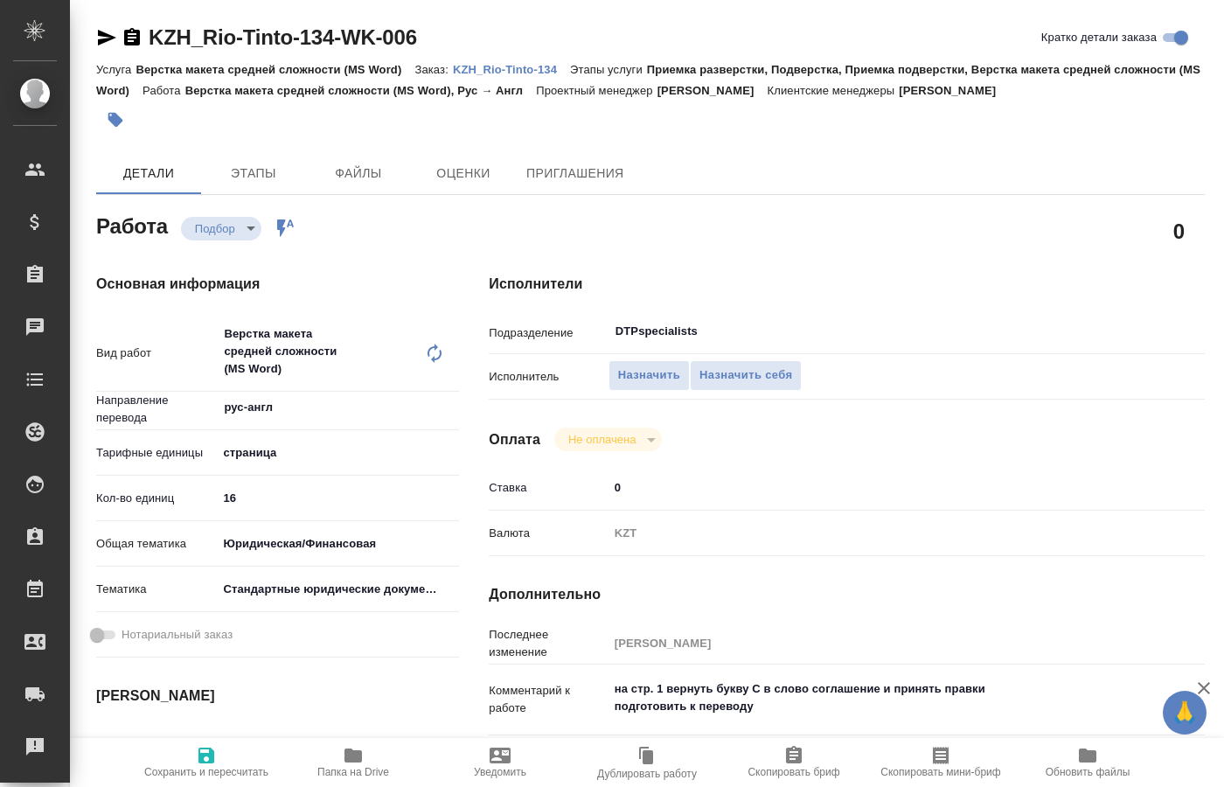
type textarea "x"
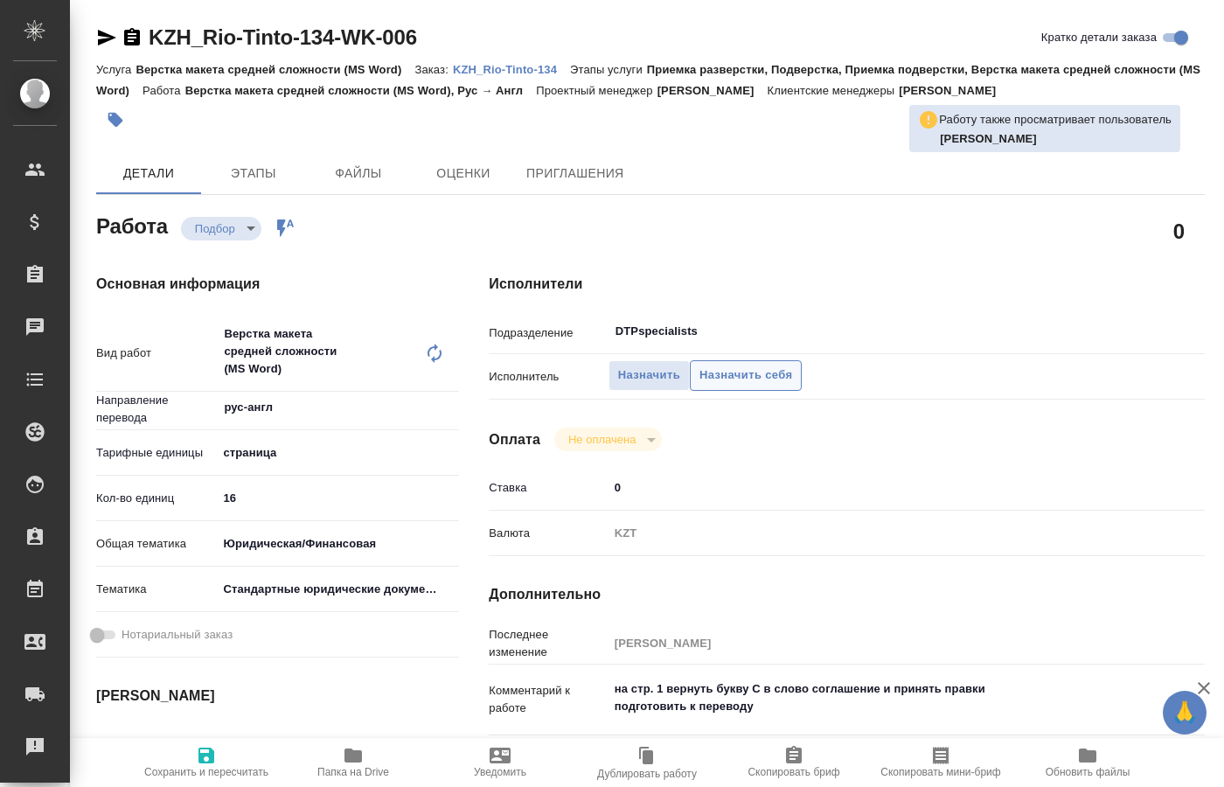
click at [735, 366] on span "Назначить себя" at bounding box center [746, 376] width 93 height 20
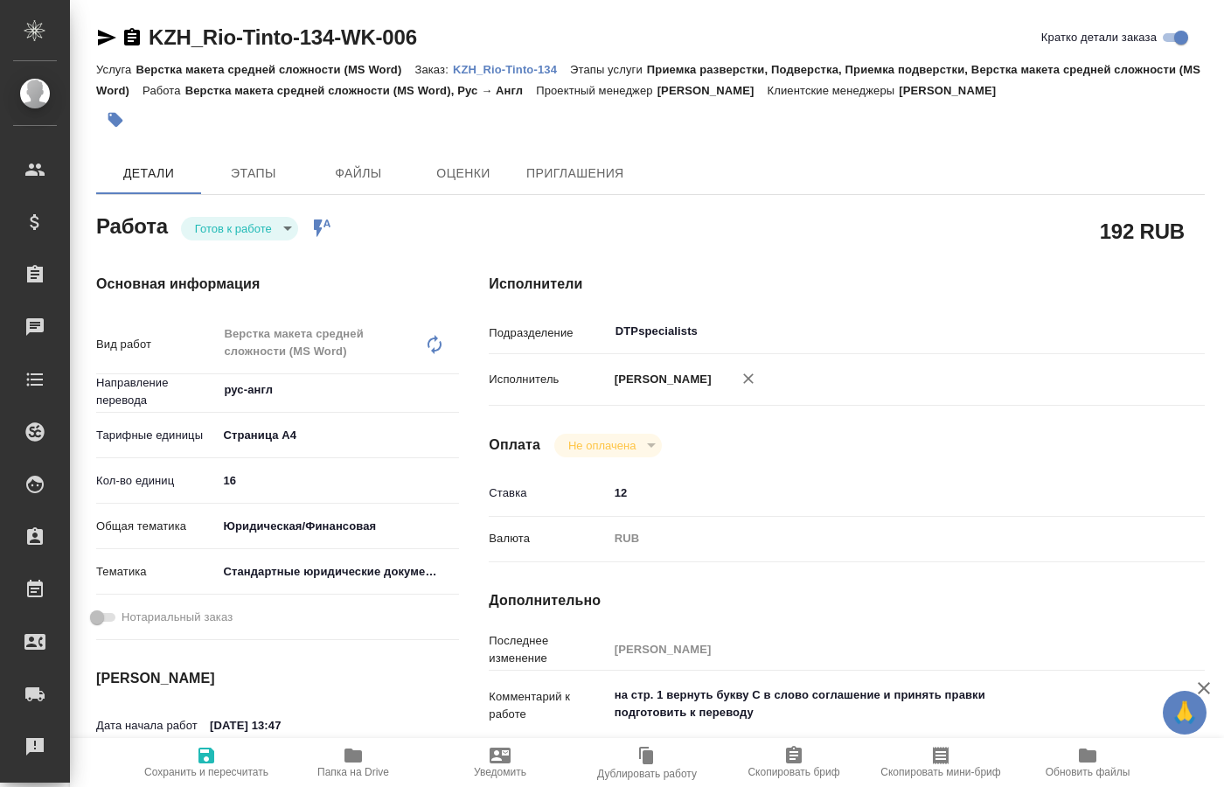
type textarea "x"
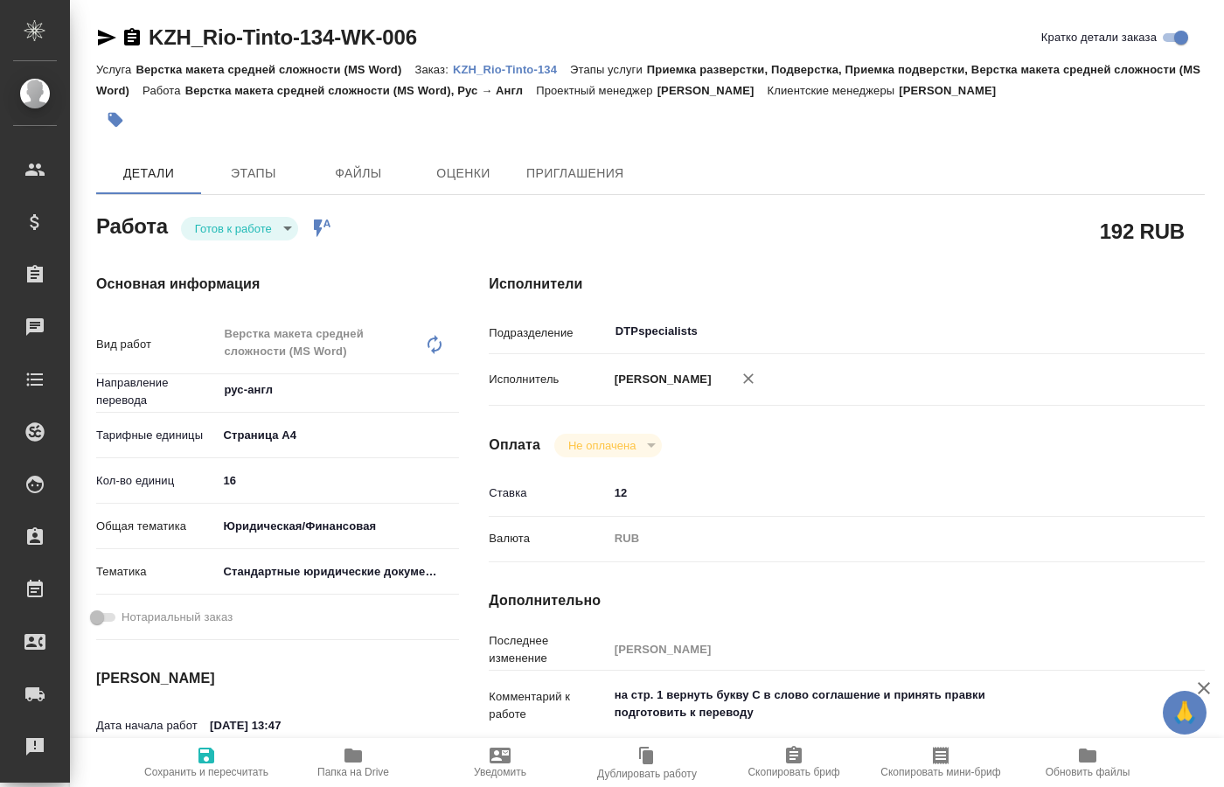
type textarea "x"
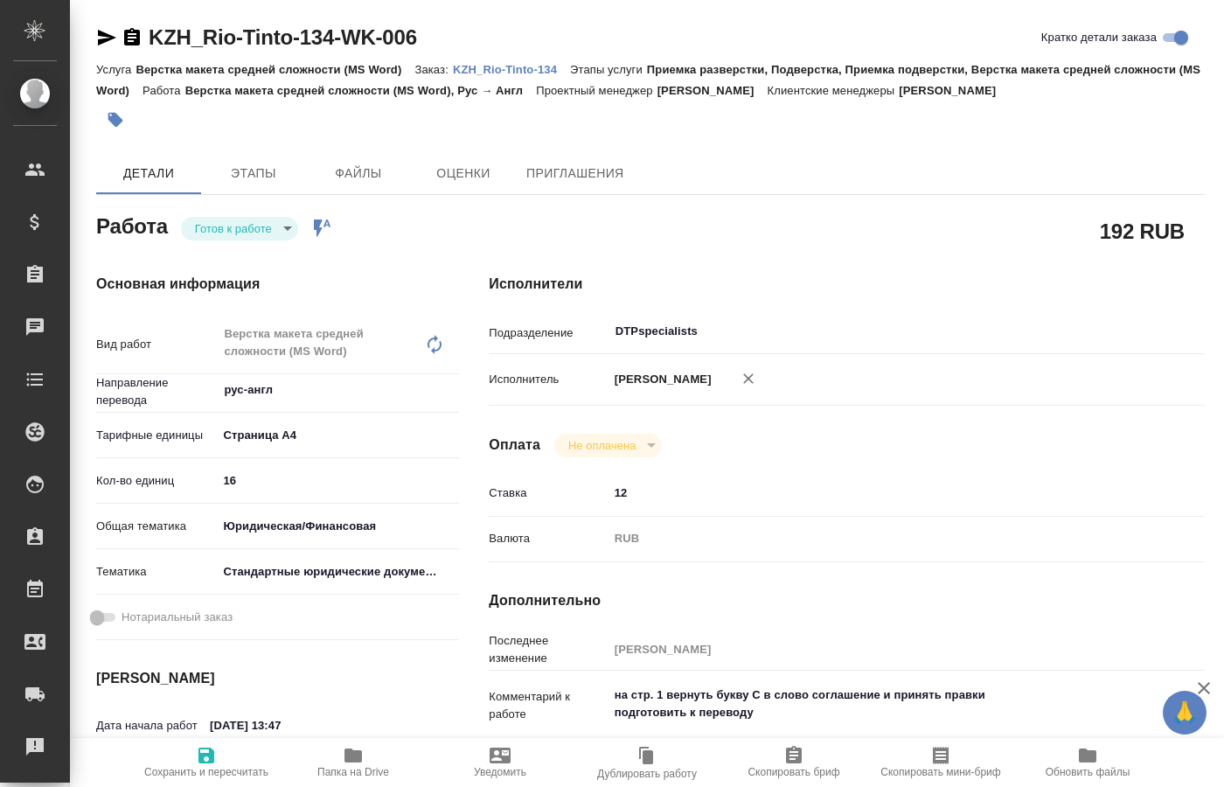
type textarea "x"
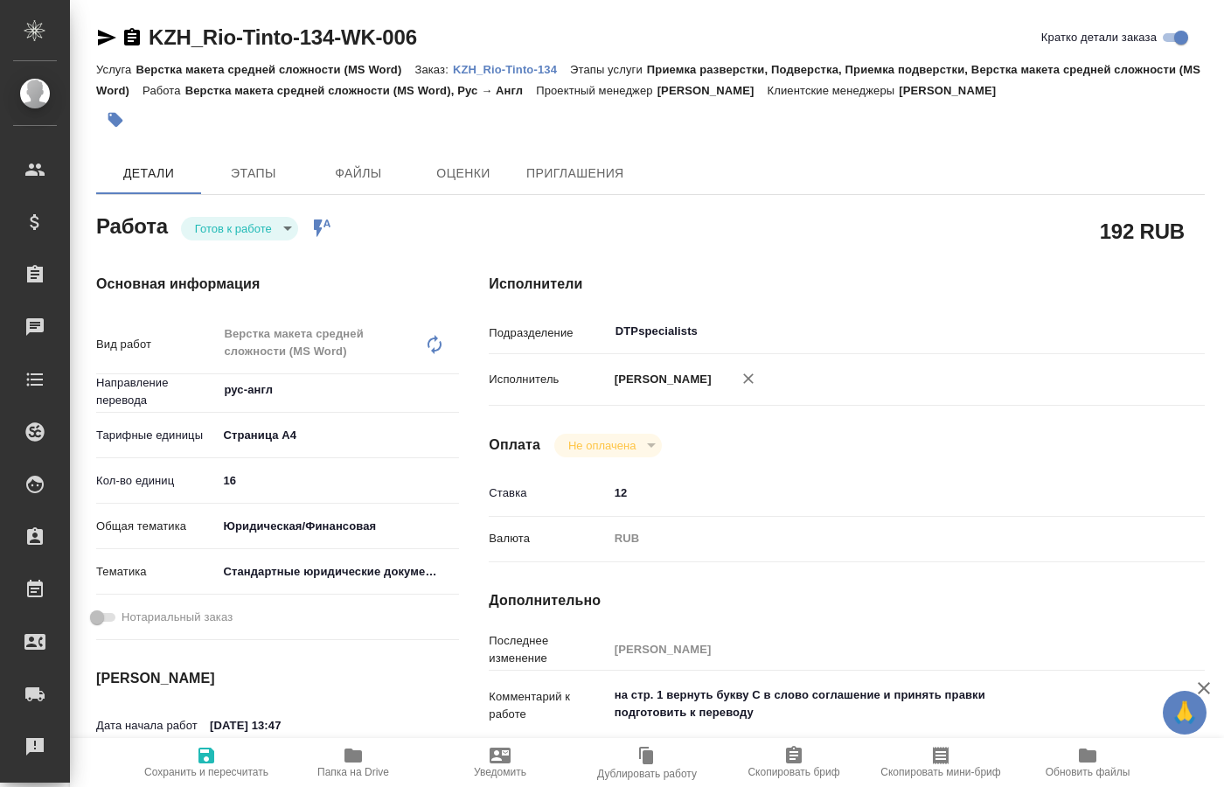
type textarea "x"
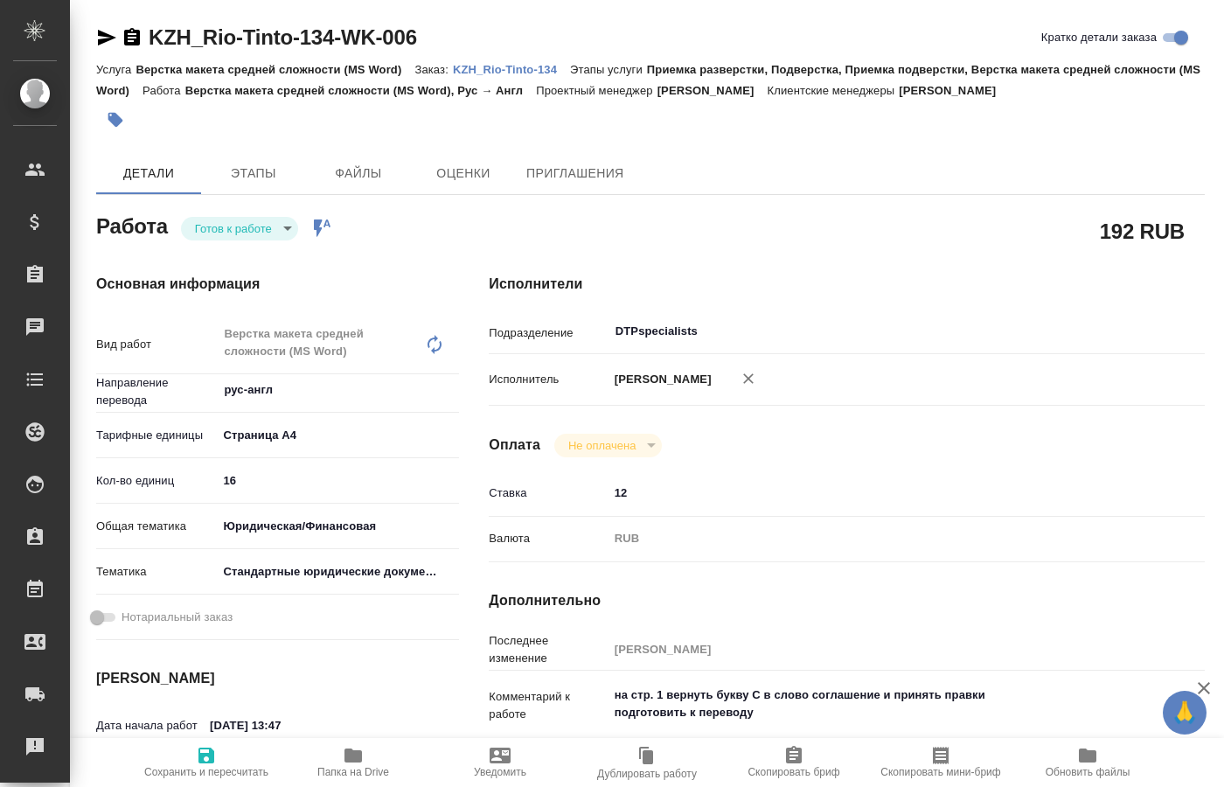
type textarea "x"
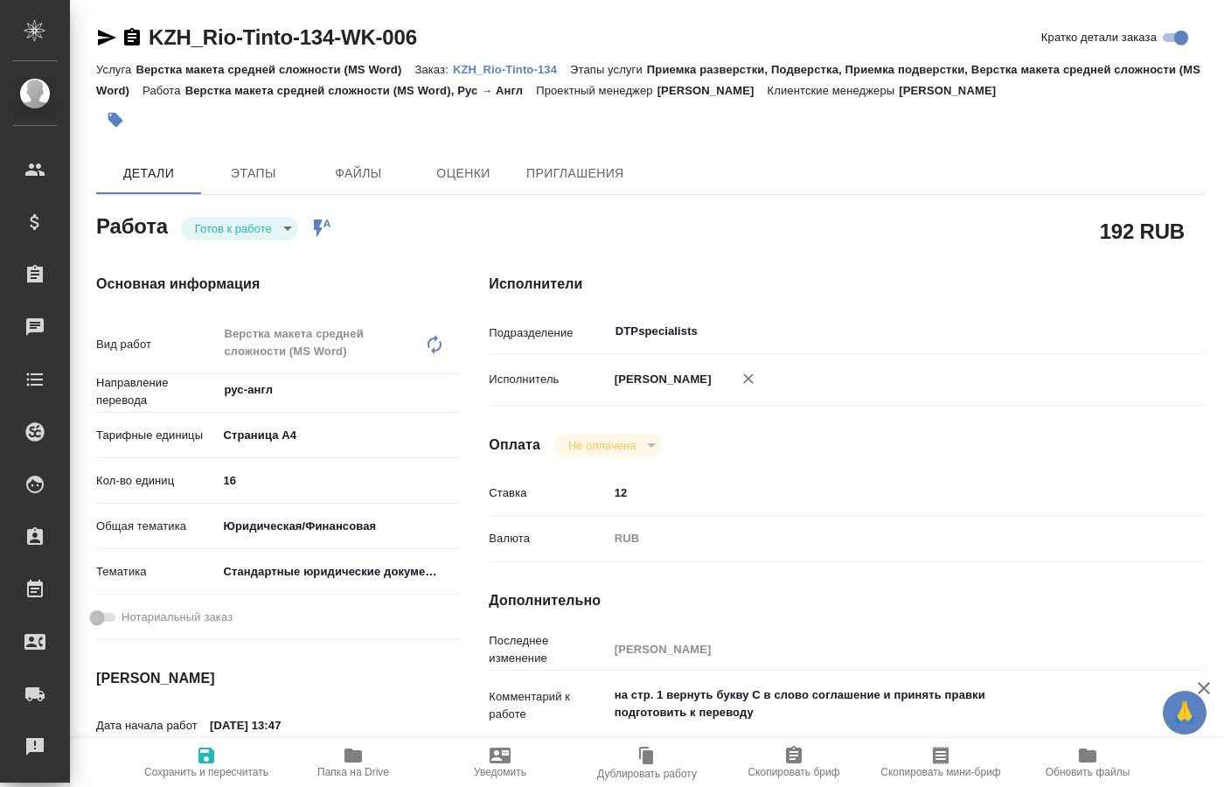
type textarea "x"
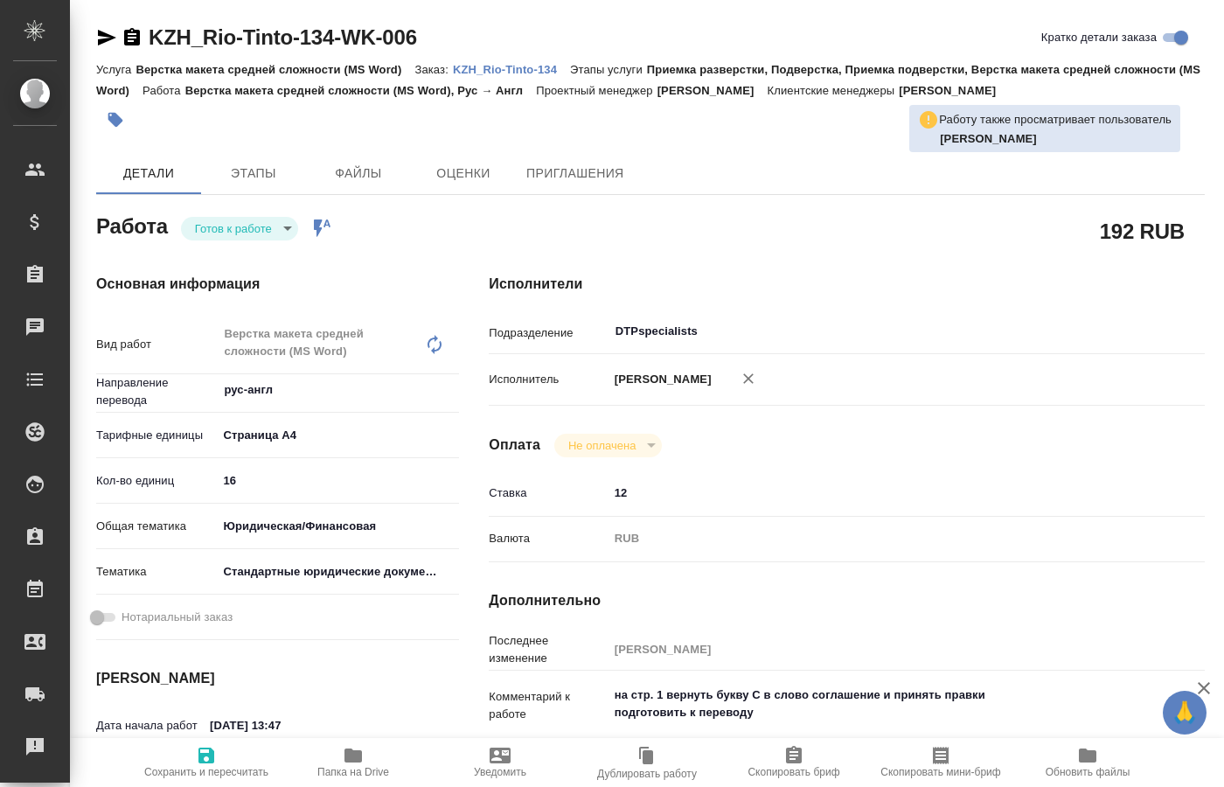
type textarea "x"
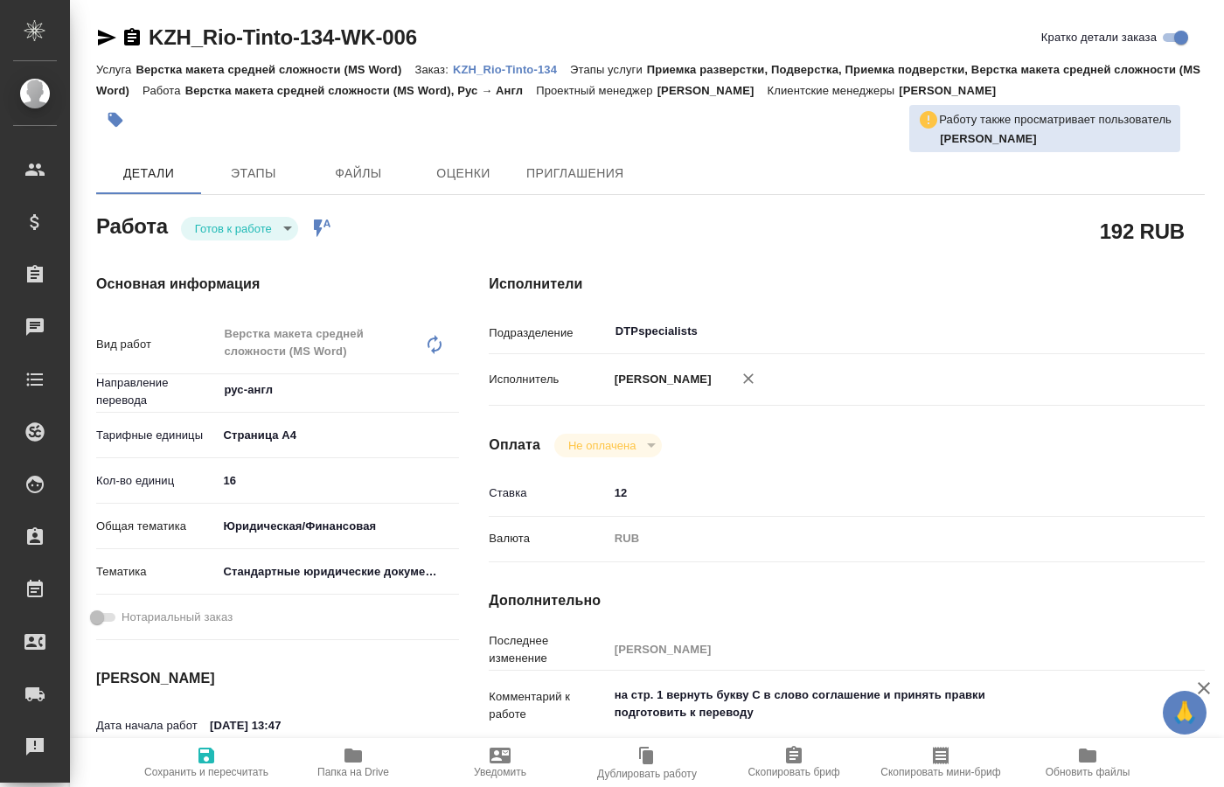
type textarea "x"
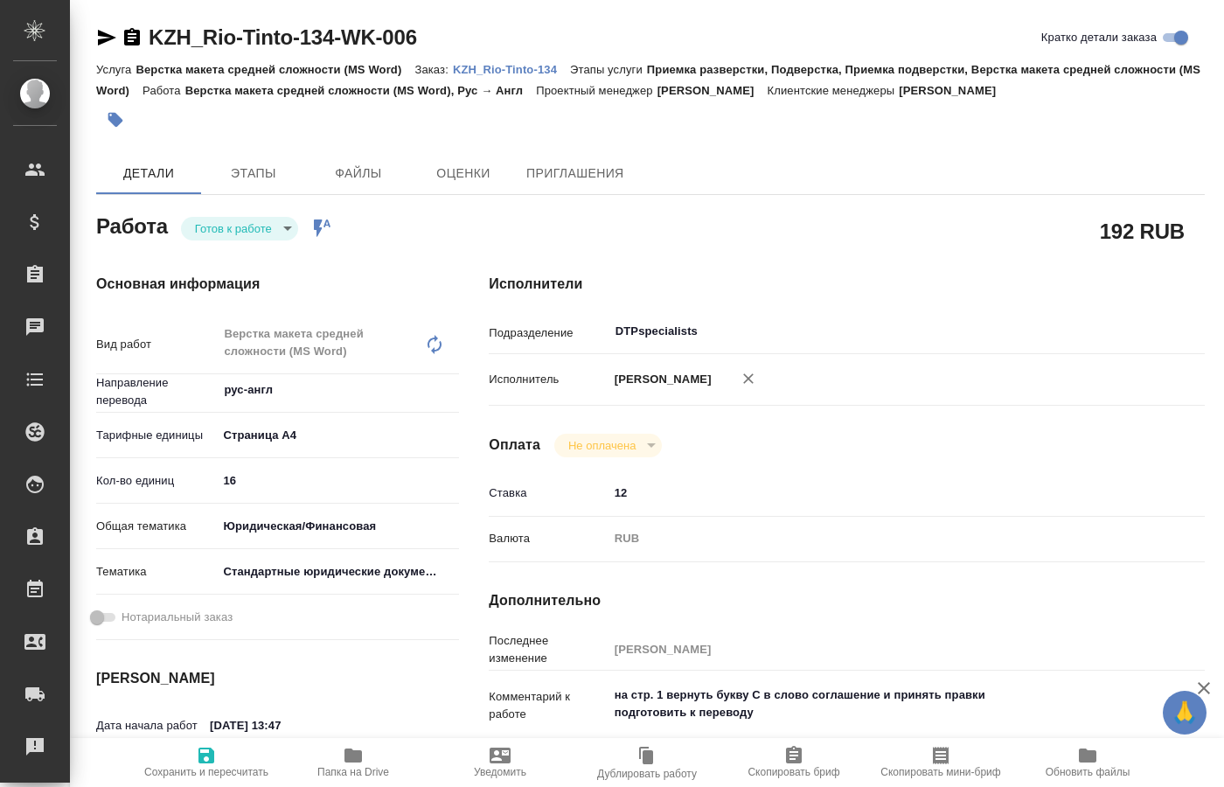
type textarea "x"
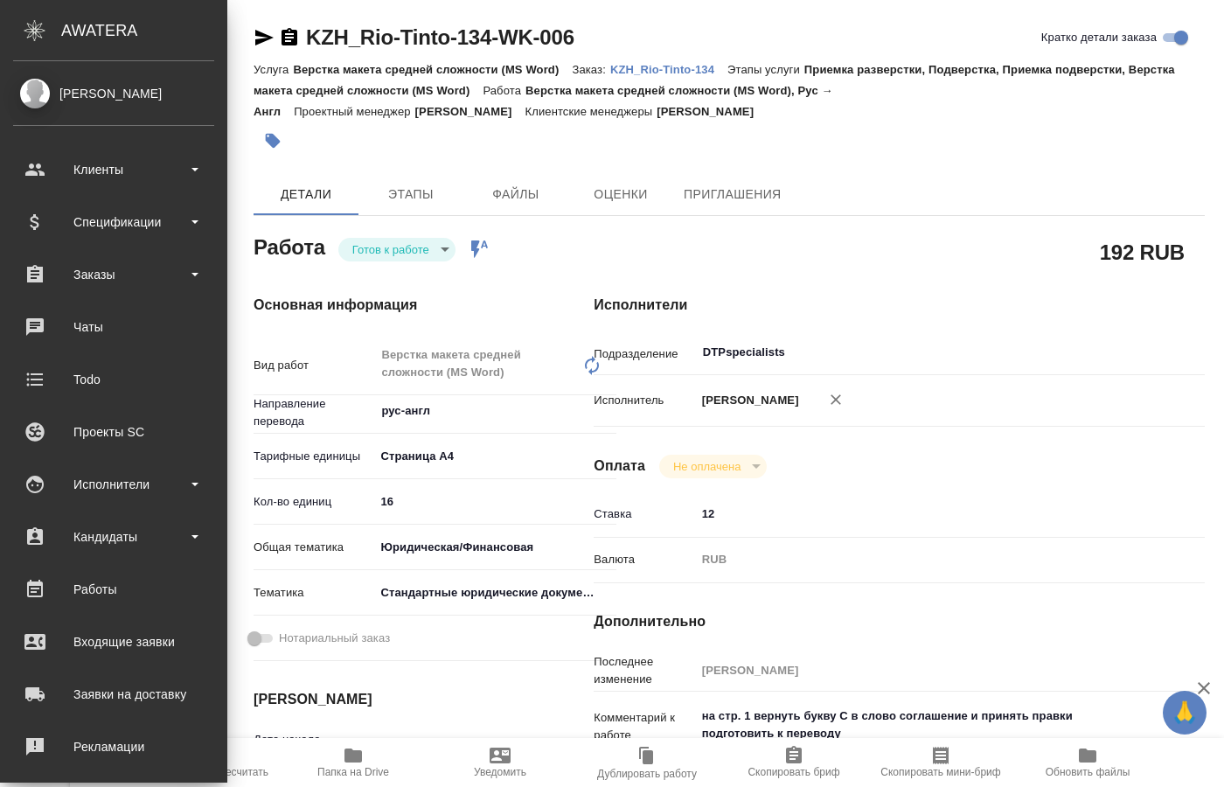
type textarea "x"
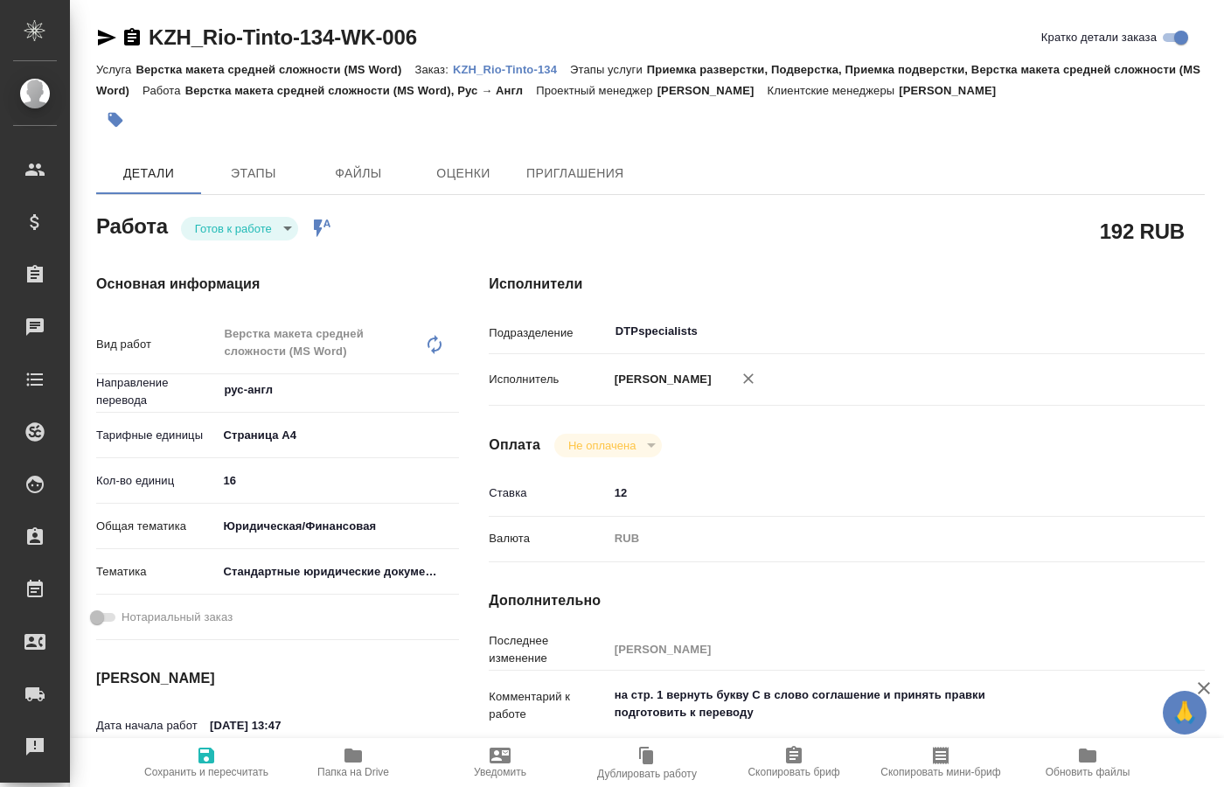
type textarea "x"
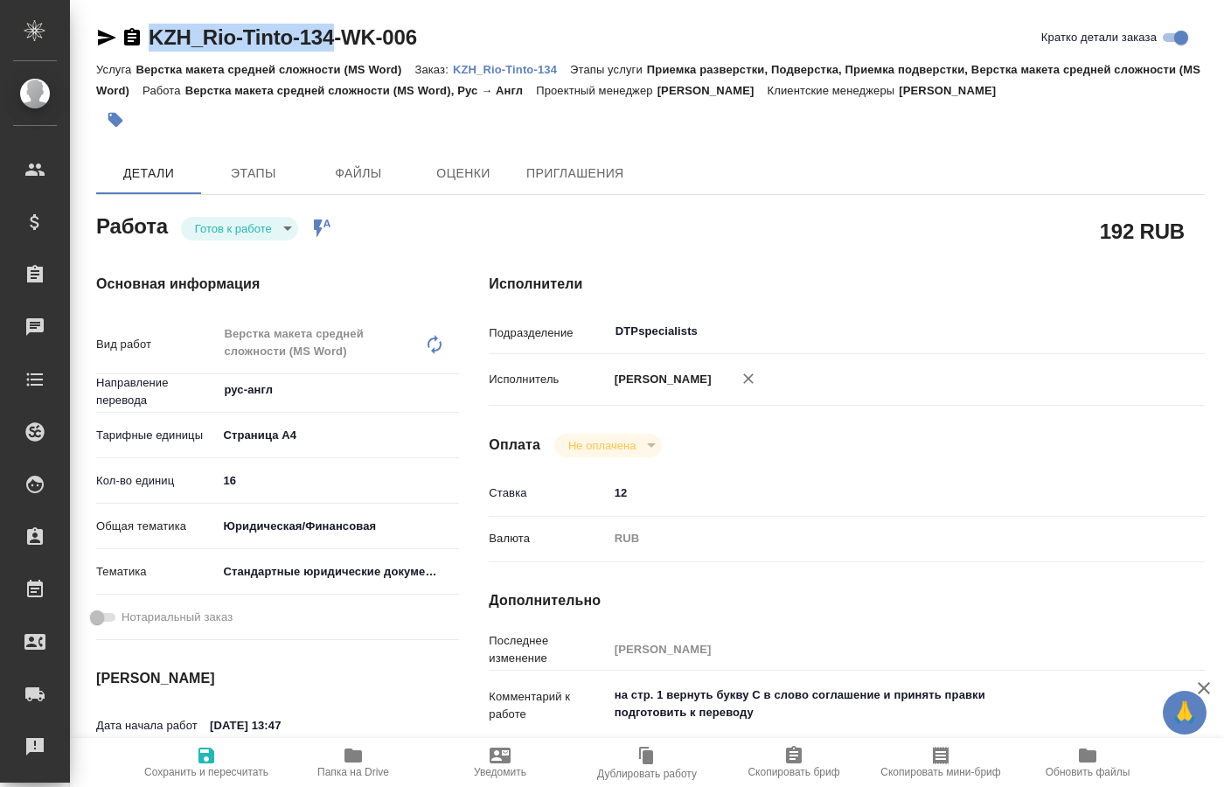
drag, startPoint x: 153, startPoint y: 15, endPoint x: 334, endPoint y: 48, distance: 184.1
click at [334, 48] on div "KZH_Rio-Tinto-134-WK-006 Кратко детали заказа Услуга Верстка макета средней сло…" at bounding box center [651, 763] width 1128 height 1527
type textarea "x"
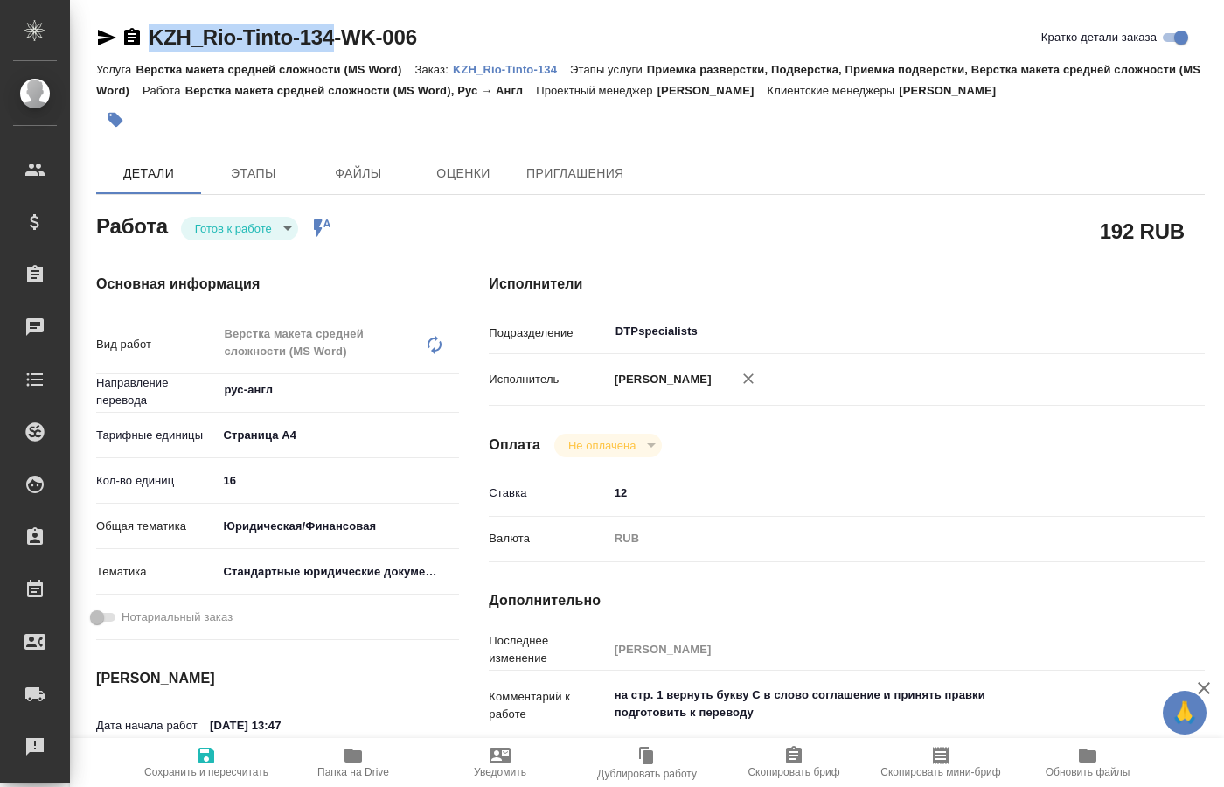
type textarea "x"
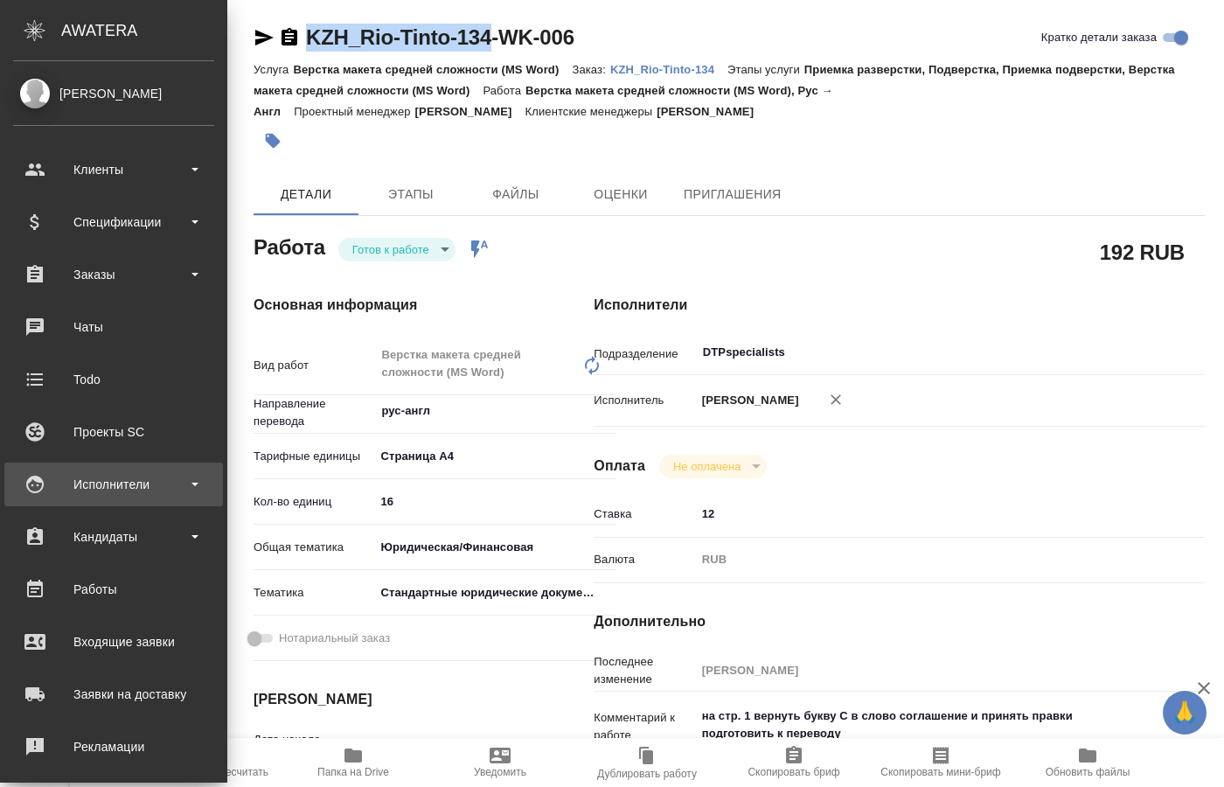
copy link "KZH_Rio-Tinto-134"
type textarea "x"
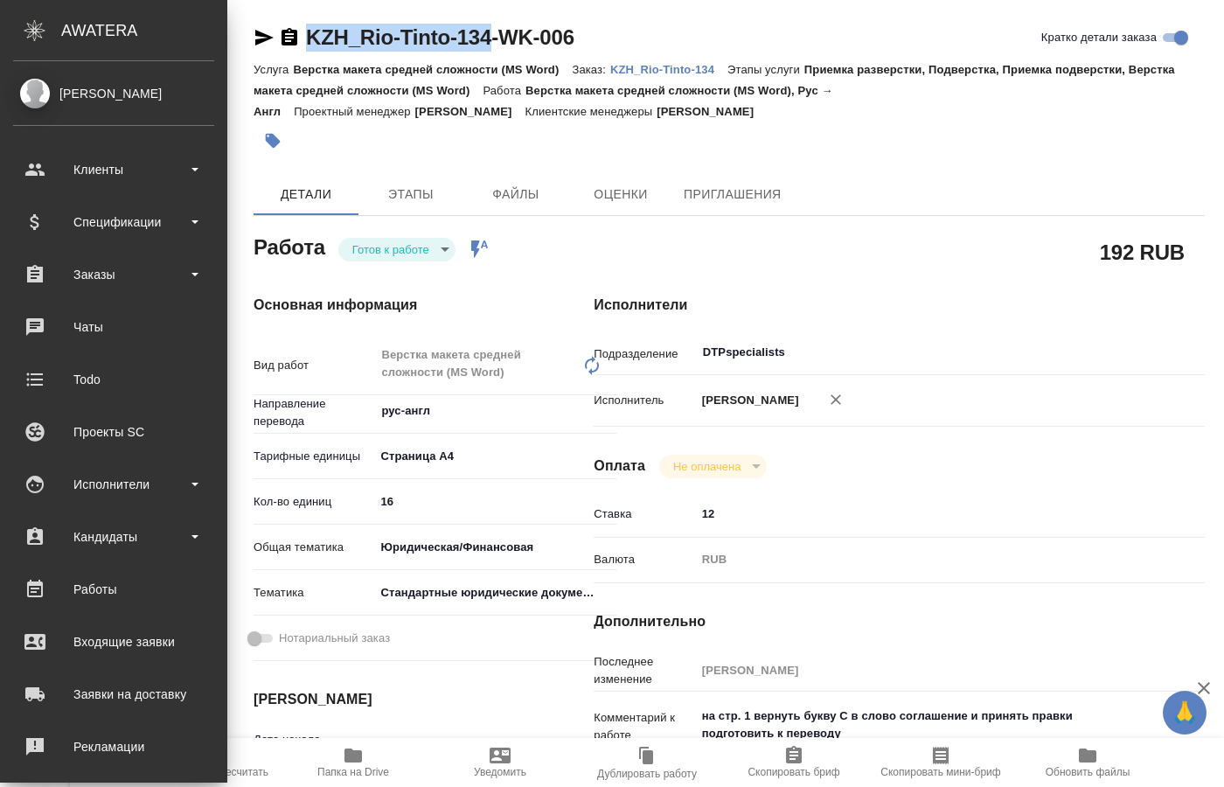
type textarea "x"
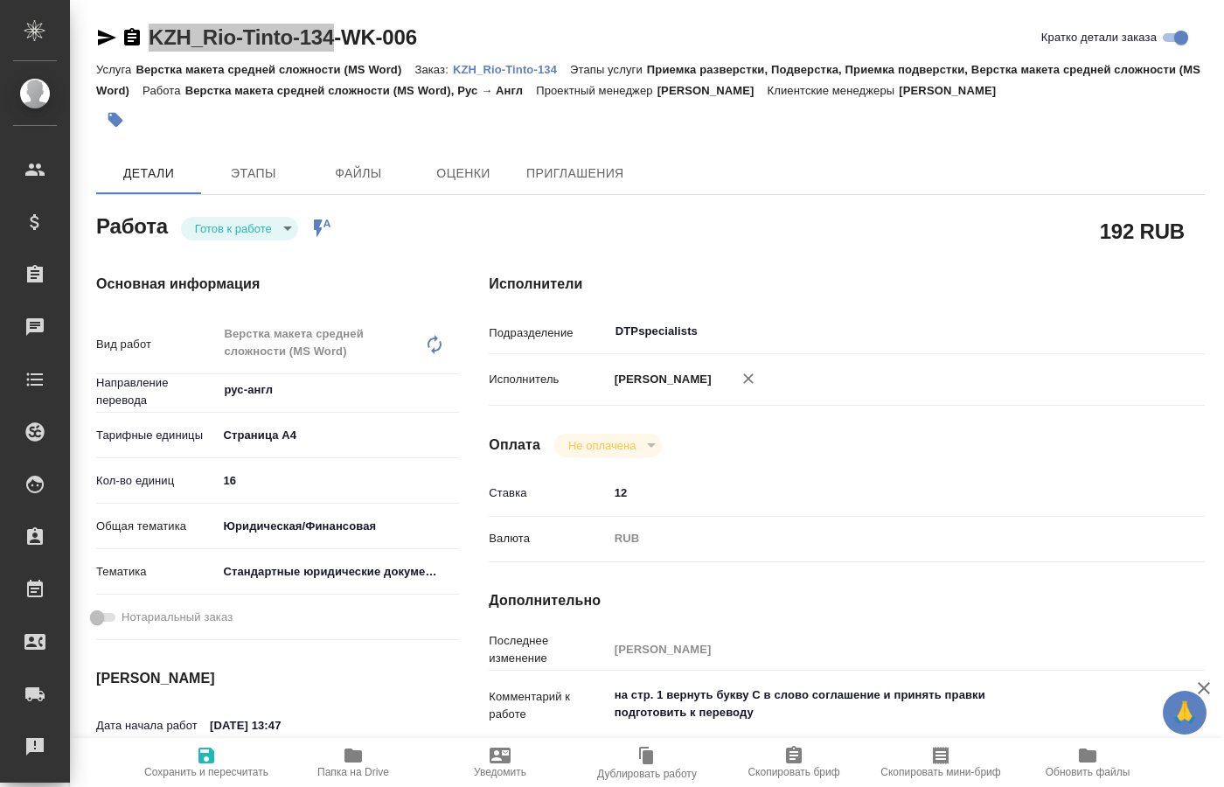
type textarea "x"
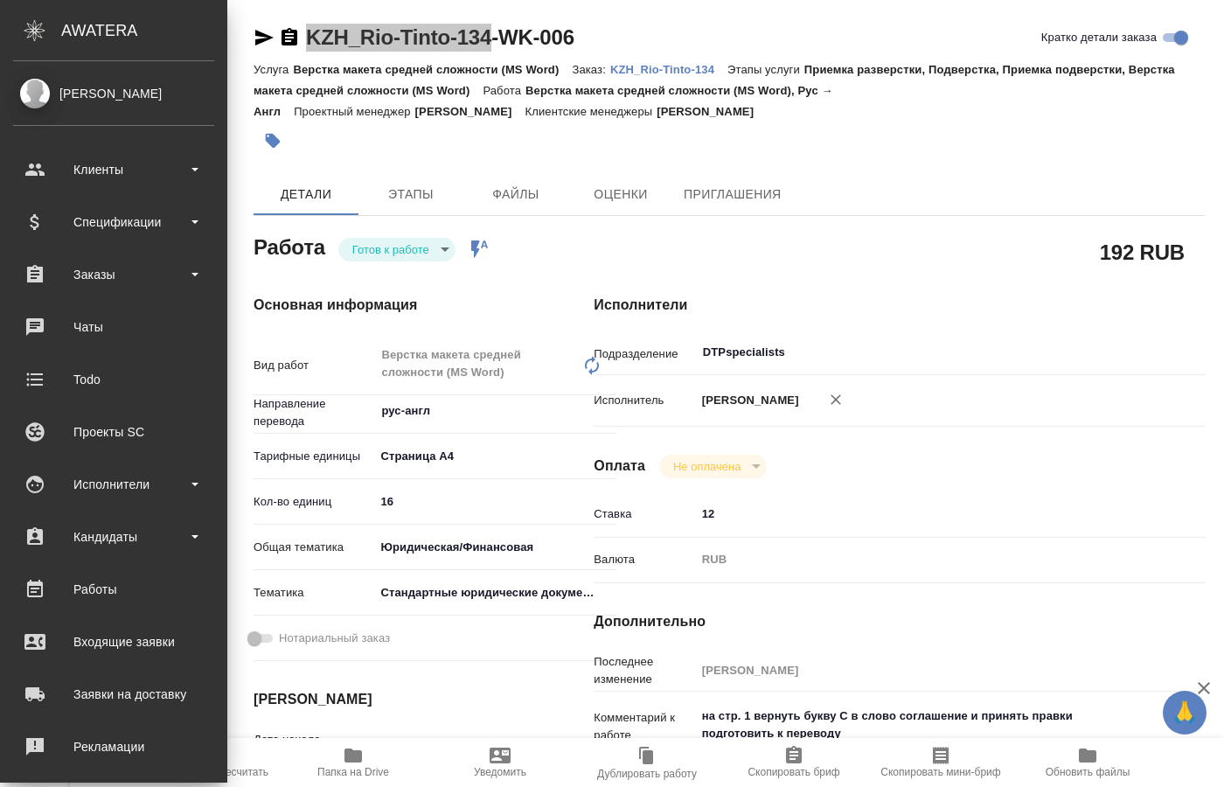
type textarea "x"
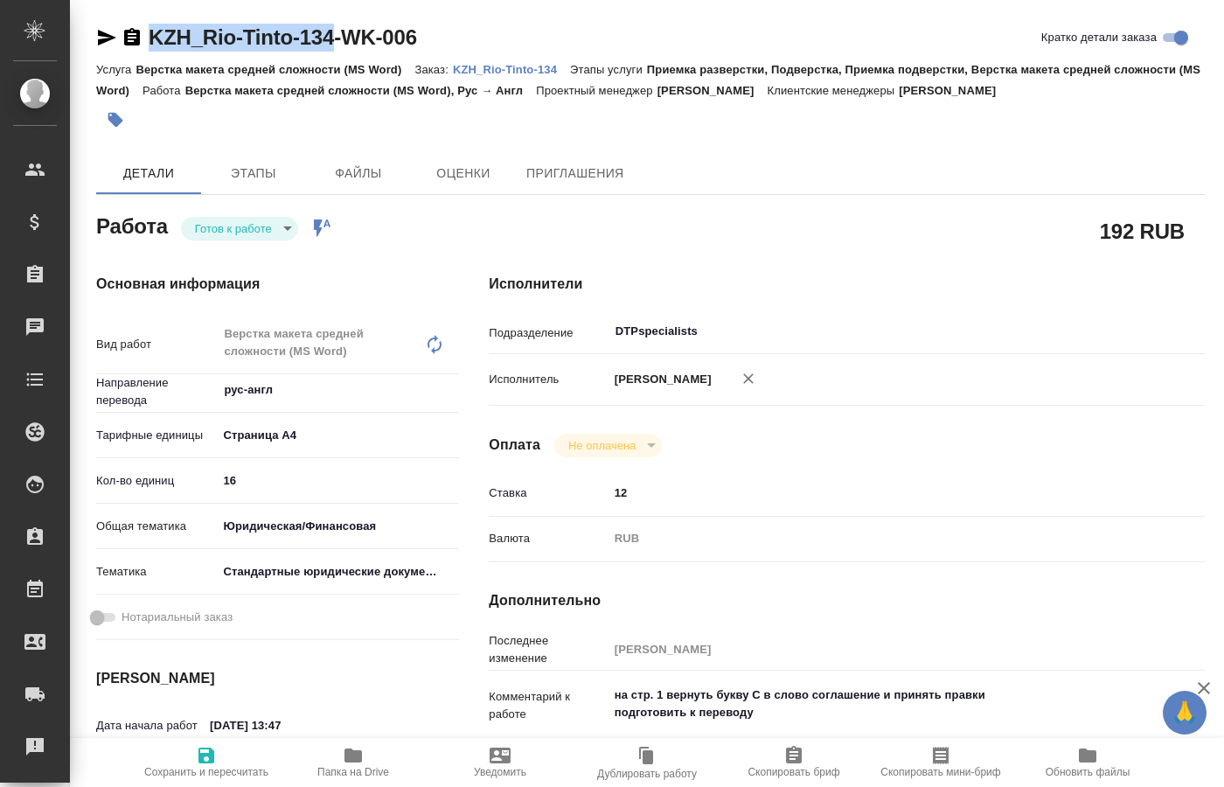
click at [272, 222] on body "🙏 .cls-1 fill:#fff; AWATERA Kucherenko Oksana Клиенты Спецификации Заказы 0 Чат…" at bounding box center [612, 393] width 1224 height 787
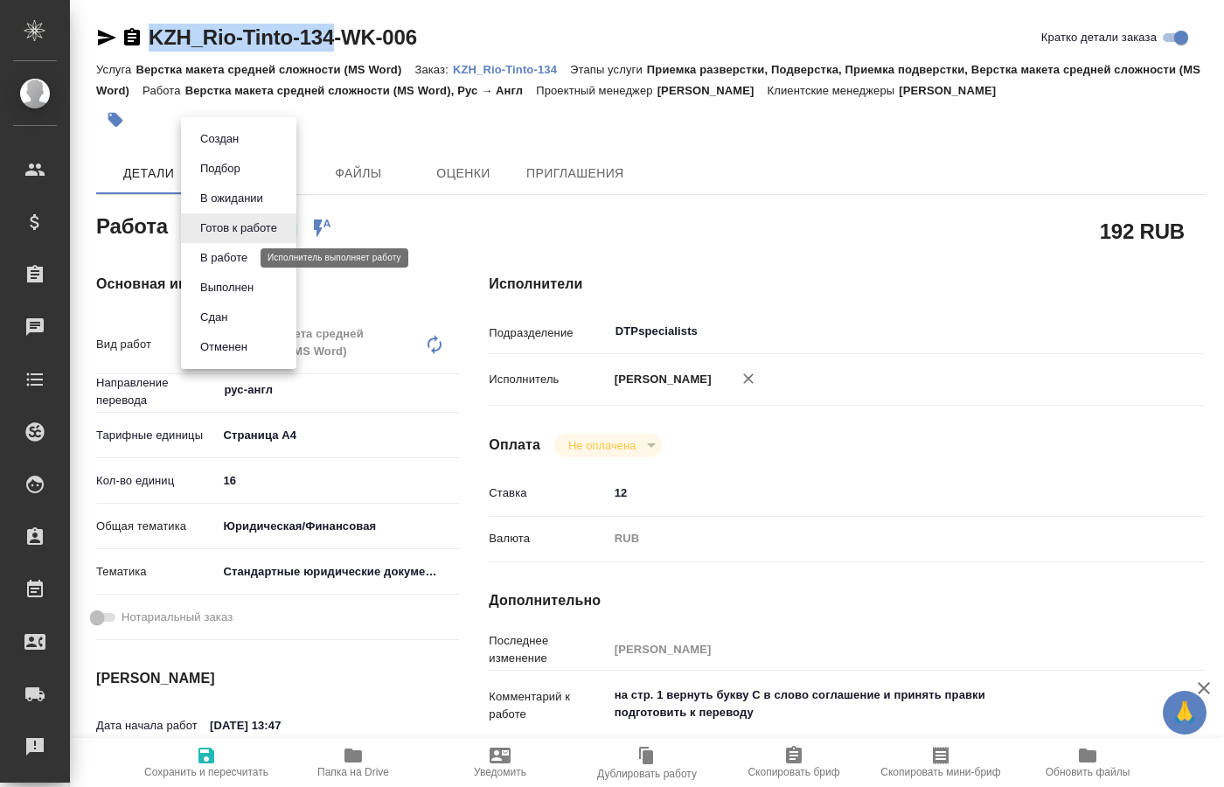
click at [236, 253] on button "В работе" at bounding box center [224, 257] width 58 height 19
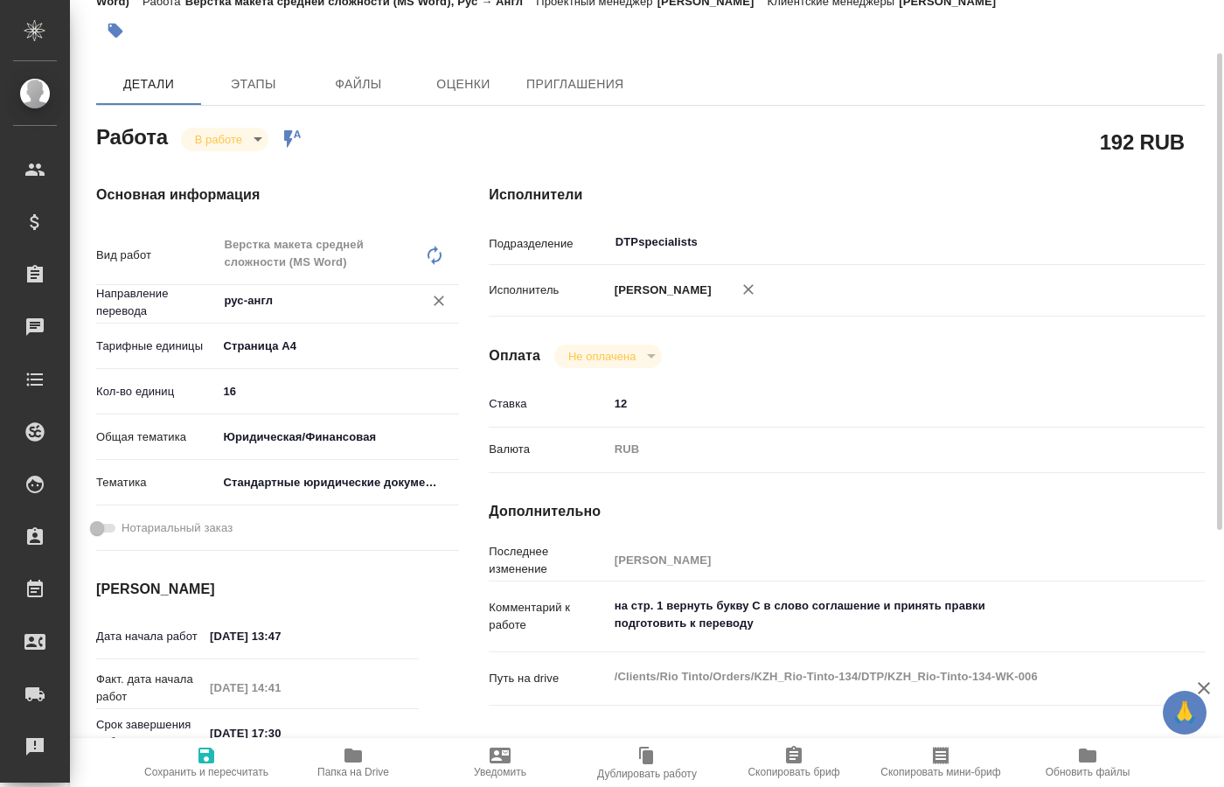
scroll to position [89, 0]
type textarea "x"
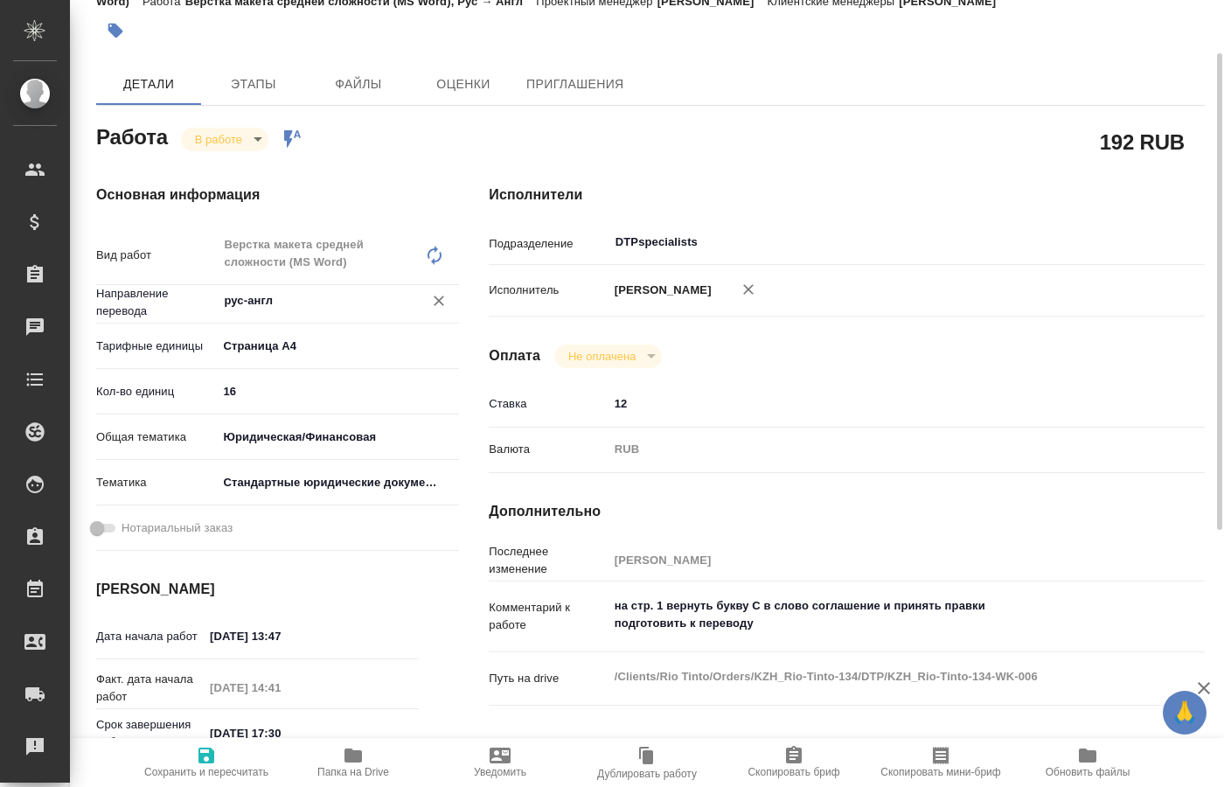
type textarea "x"
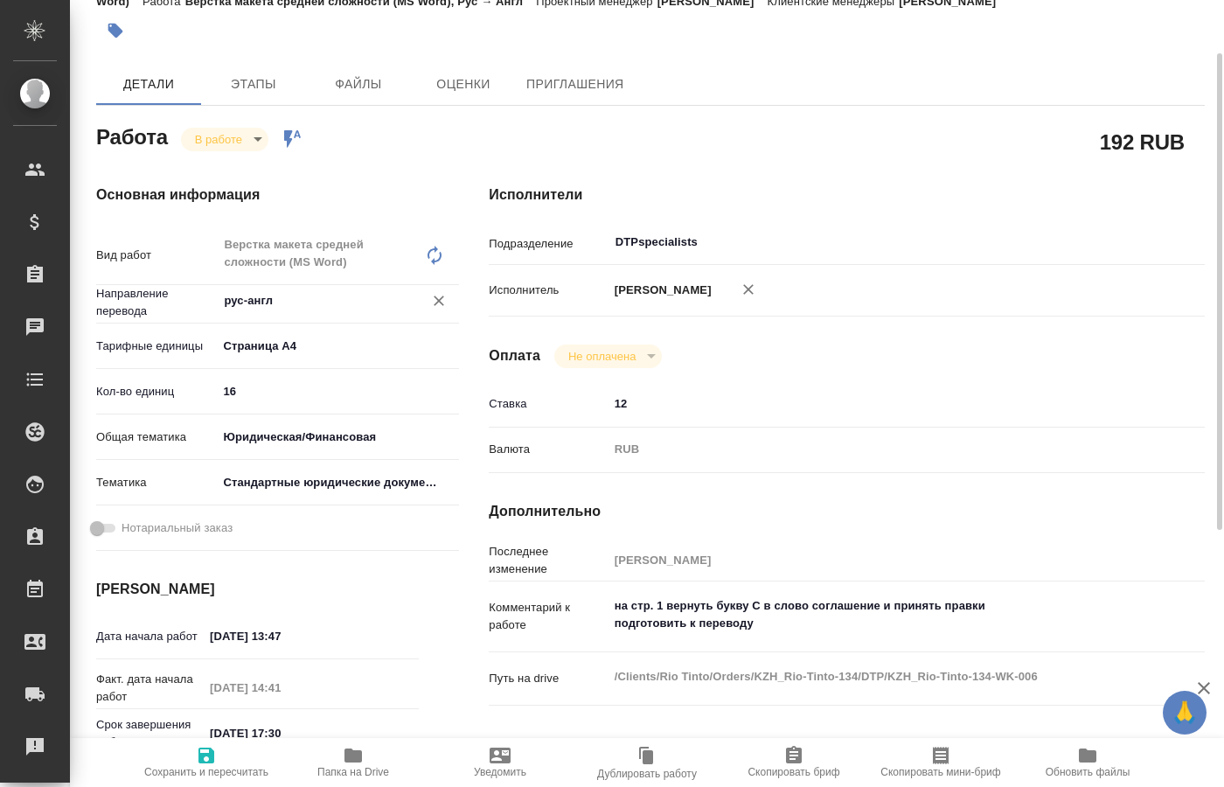
type textarea "x"
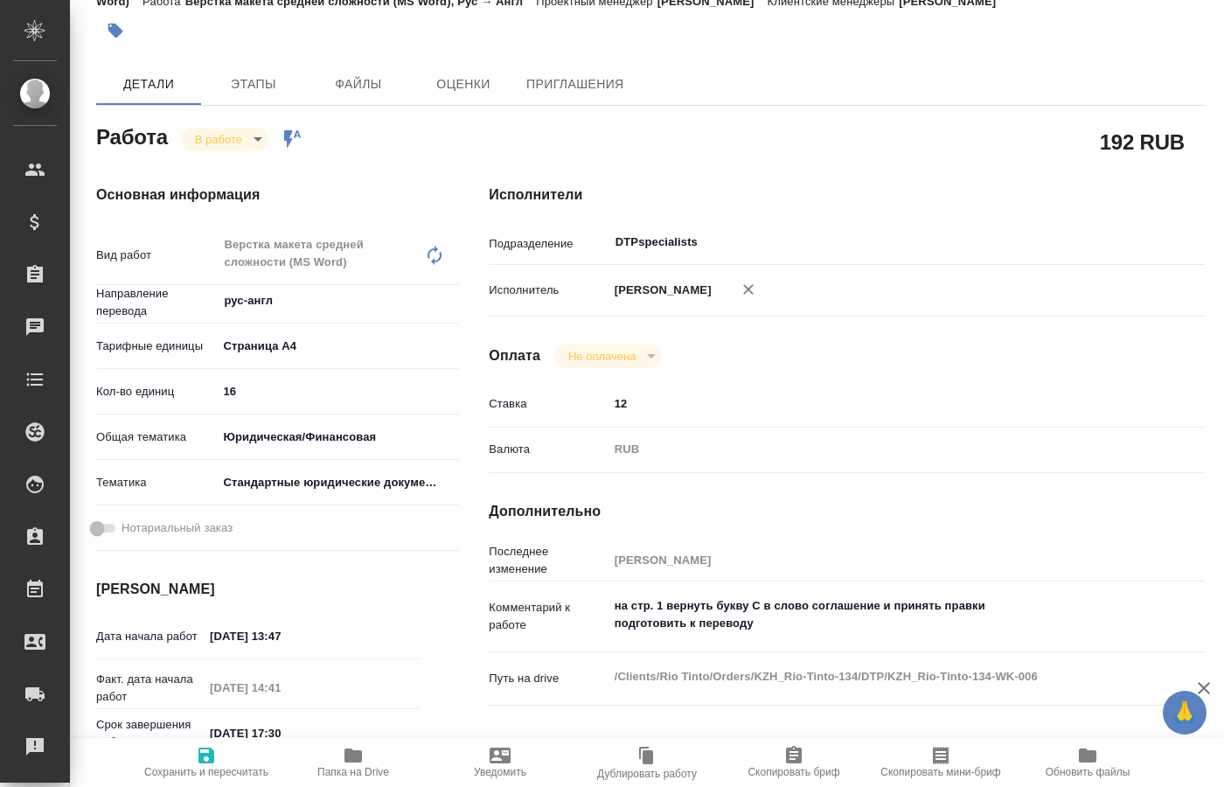
type textarea "x"
click at [346, 758] on icon "button" at bounding box center [353, 756] width 17 height 14
type textarea "x"
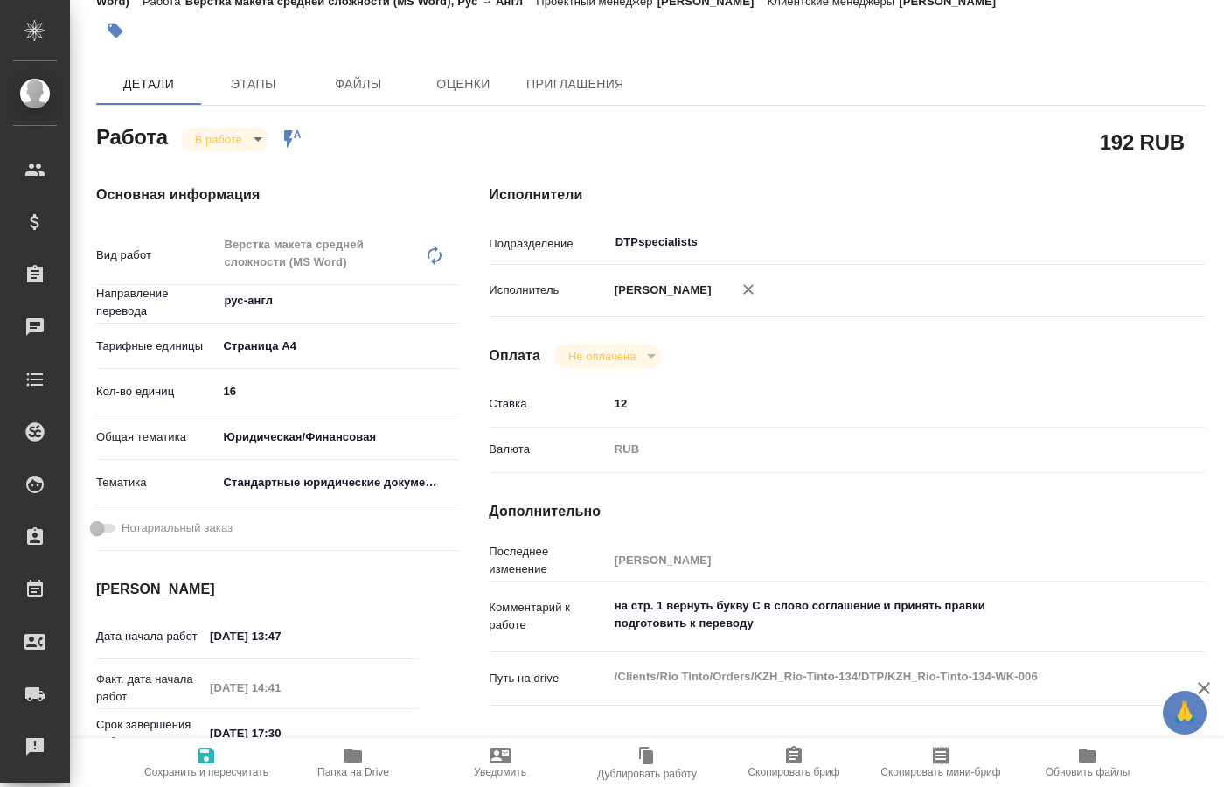
type textarea "x"
click at [244, 140] on body "🙏 .cls-1 fill:#fff; AWATERA Kucherenko Oksana Клиенты Спецификации Заказы 0 Чат…" at bounding box center [612, 393] width 1224 height 787
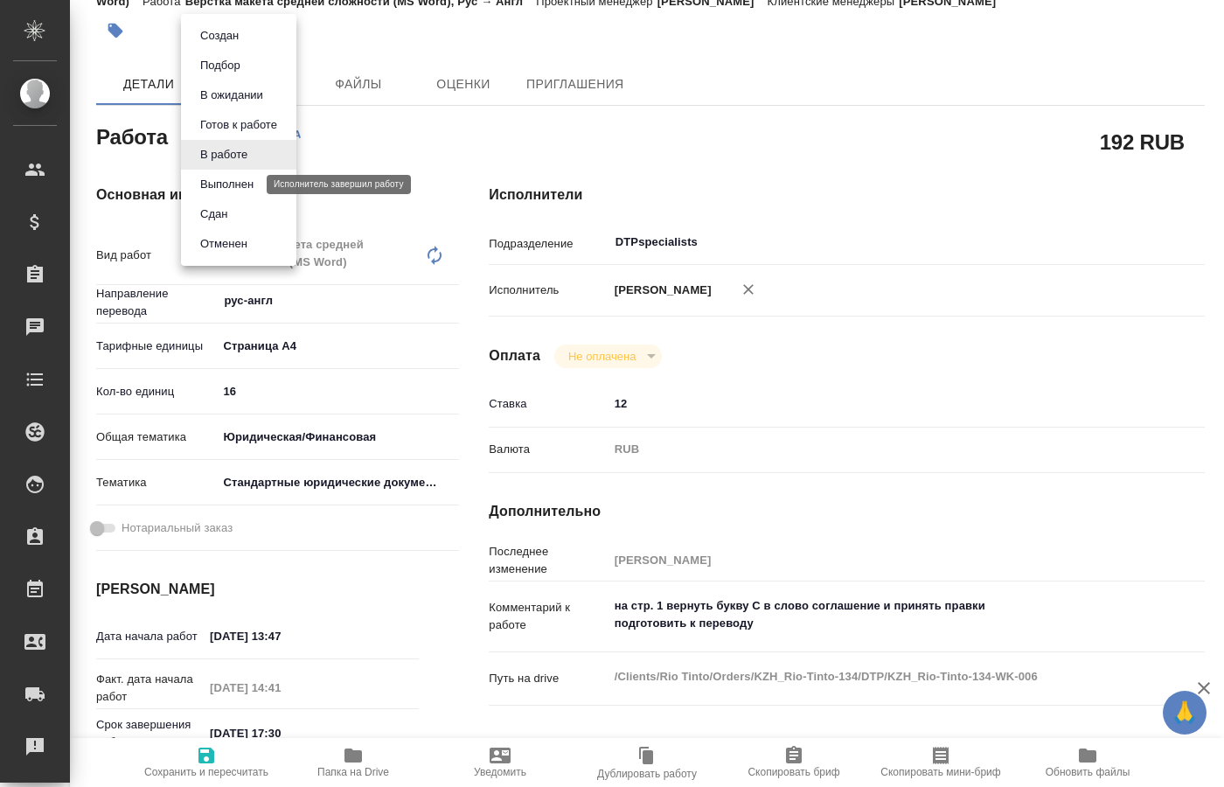
drag, startPoint x: 234, startPoint y: 182, endPoint x: 202, endPoint y: 189, distance: 32.3
click at [234, 182] on button "Выполнен" at bounding box center [227, 184] width 64 height 19
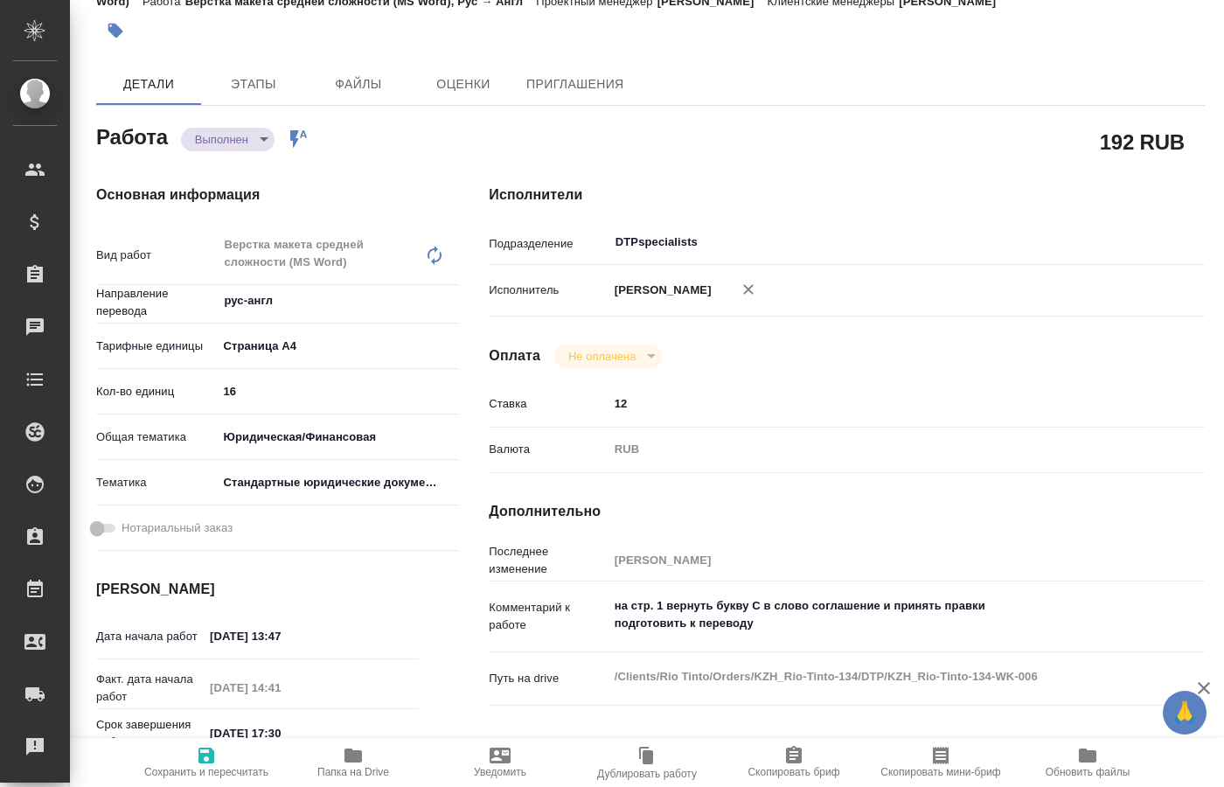
type textarea "x"
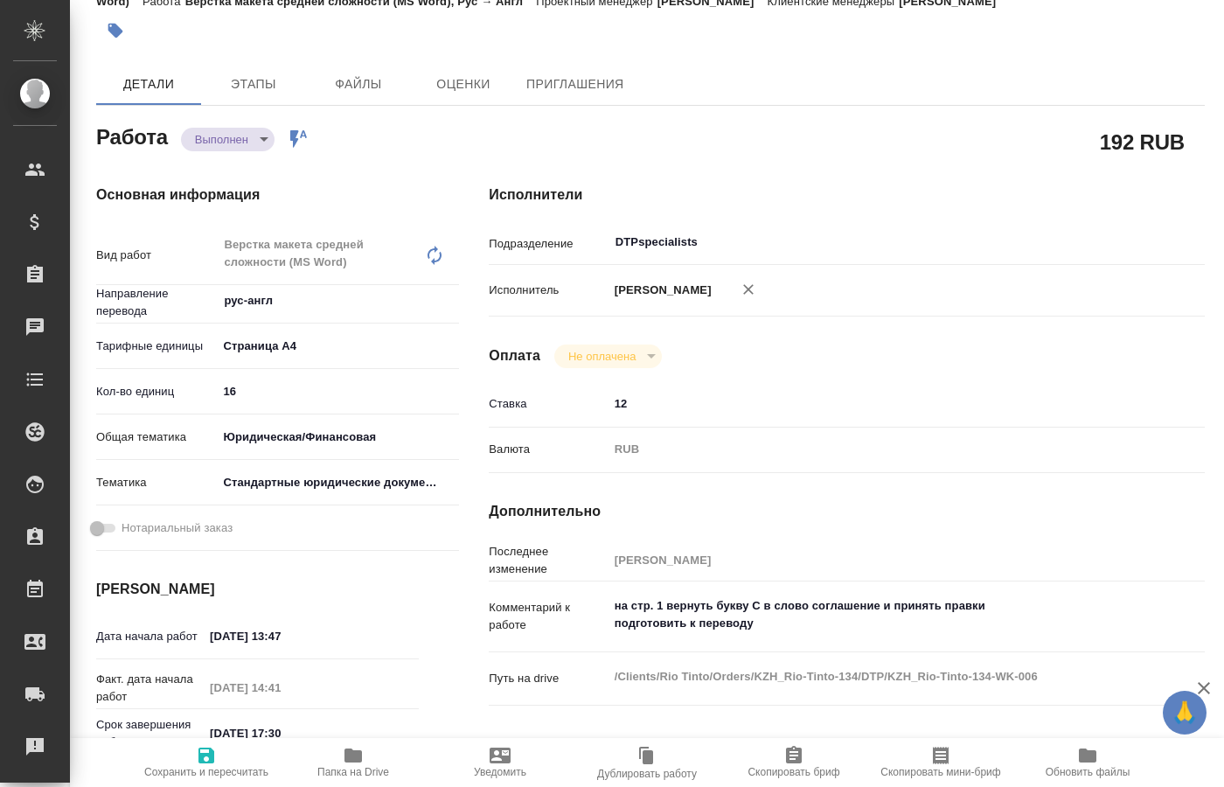
type textarea "x"
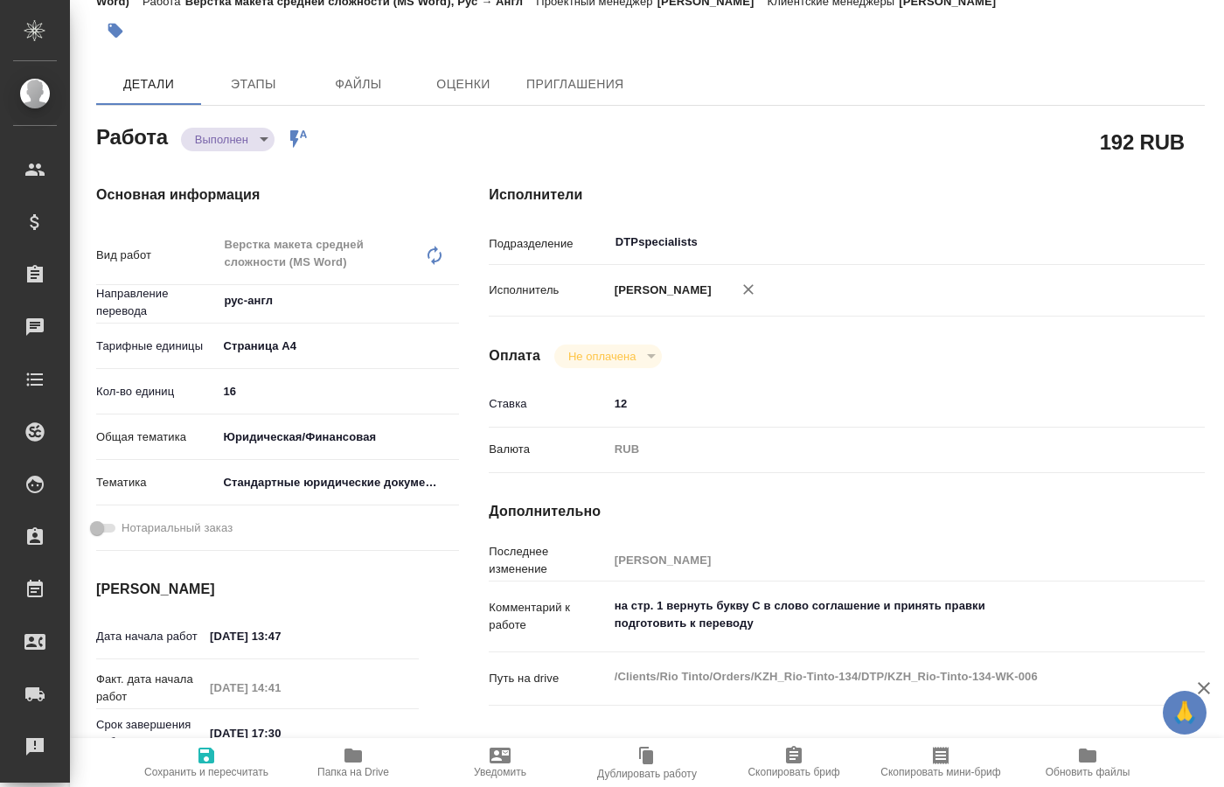
type textarea "x"
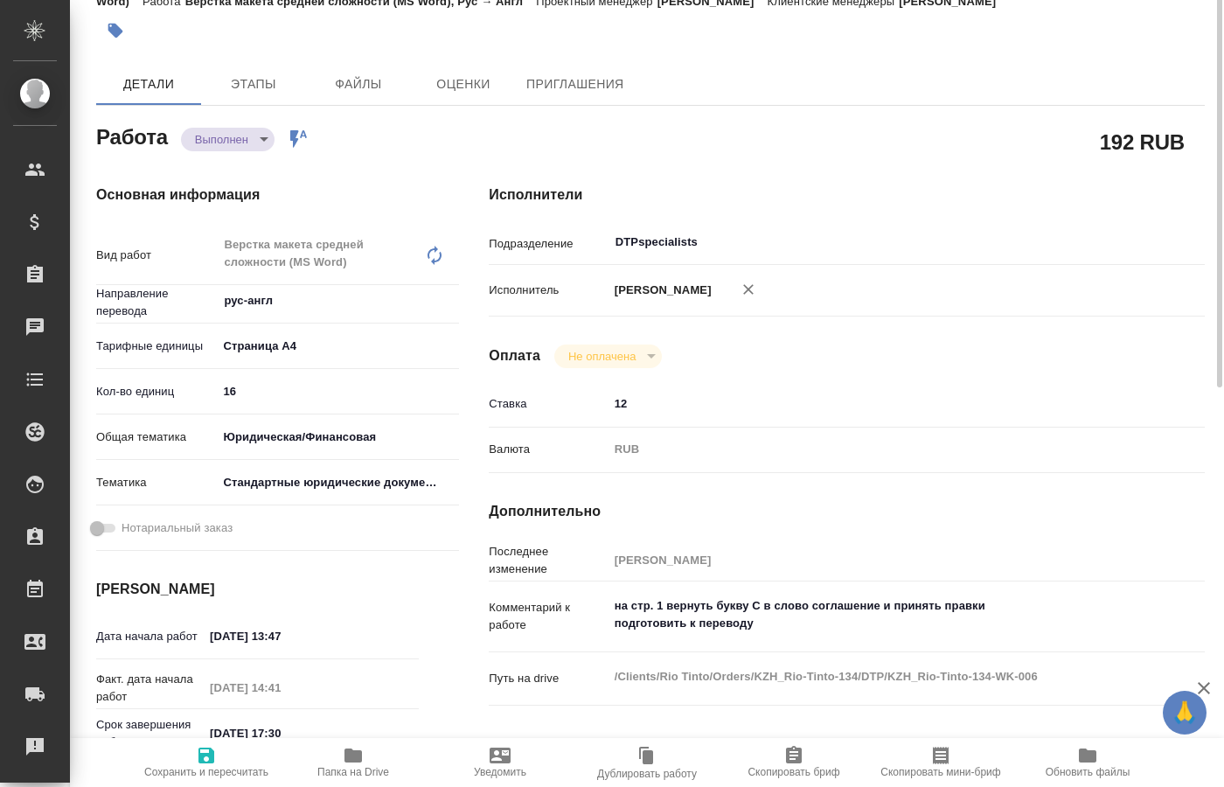
scroll to position [0, 0]
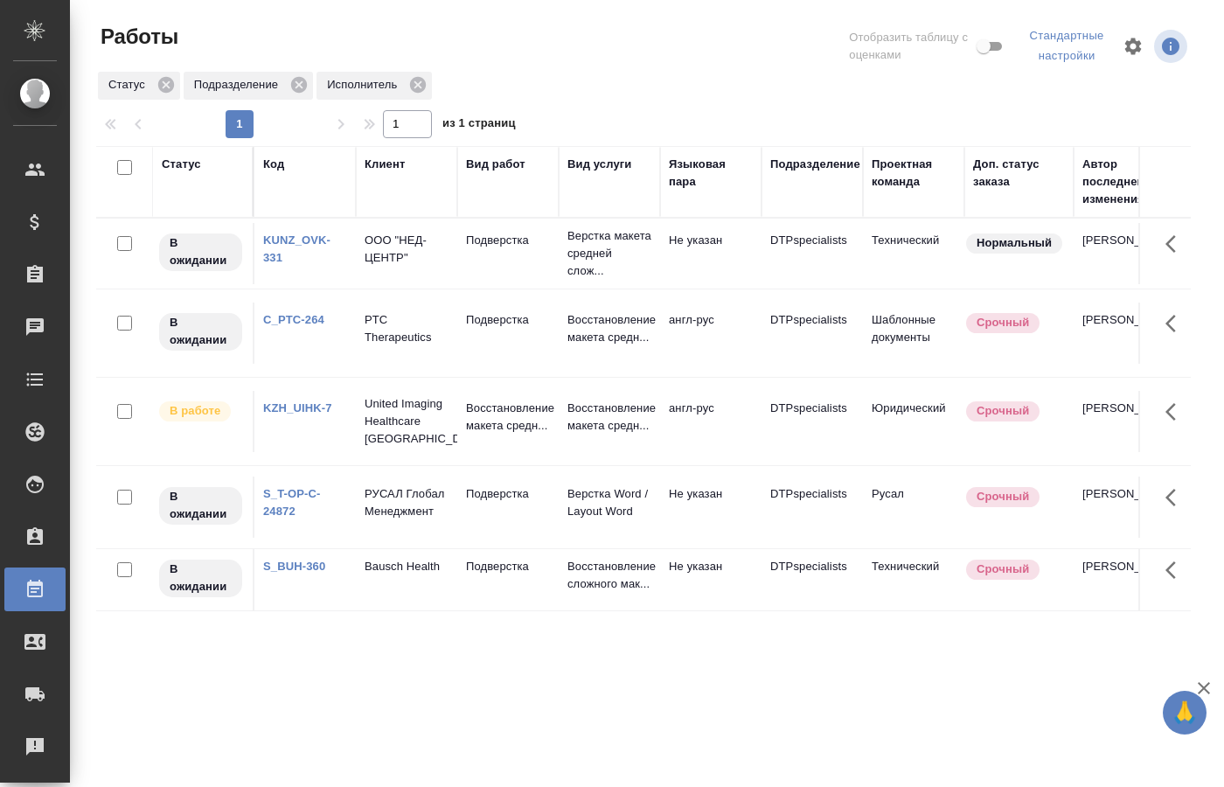
click at [438, 740] on div "Статус Код Клиент Вид работ Вид услуги Языковая пара Подразделение Проектная ко…" at bounding box center [643, 461] width 1095 height 630
